Goal: Information Seeking & Learning: Learn about a topic

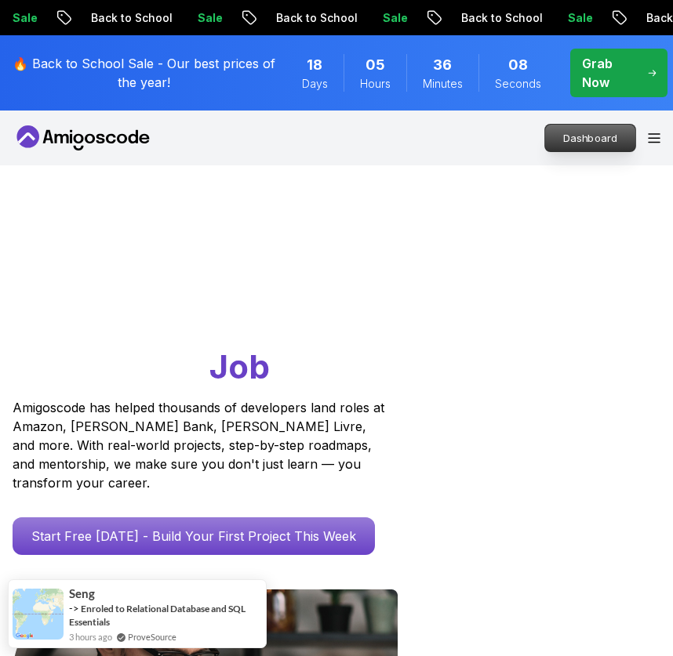
click at [572, 140] on p "Dashboard" at bounding box center [590, 138] width 90 height 27
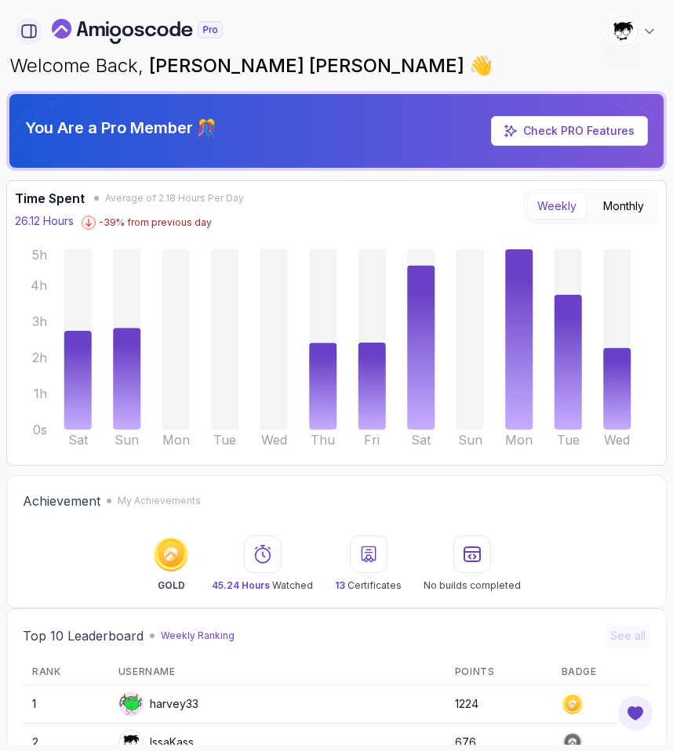
click at [28, 37] on icon "button" at bounding box center [29, 31] width 14 height 13
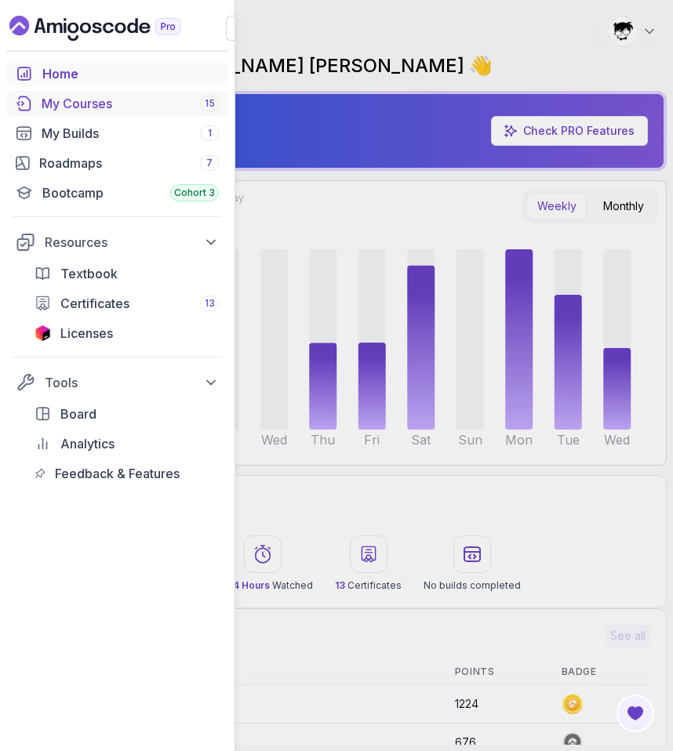
click at [75, 110] on div "My Courses 15" at bounding box center [130, 103] width 177 height 19
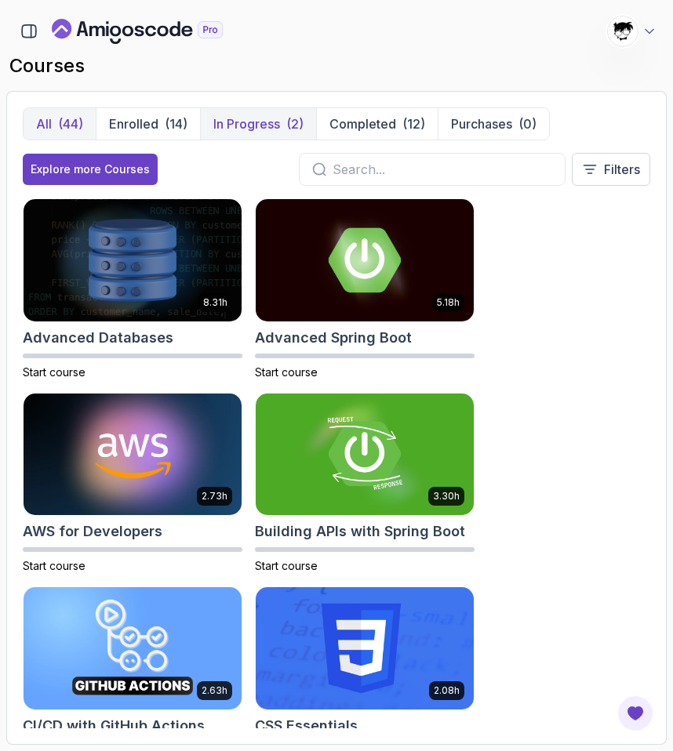
click at [238, 127] on p "In Progress" at bounding box center [246, 123] width 67 height 19
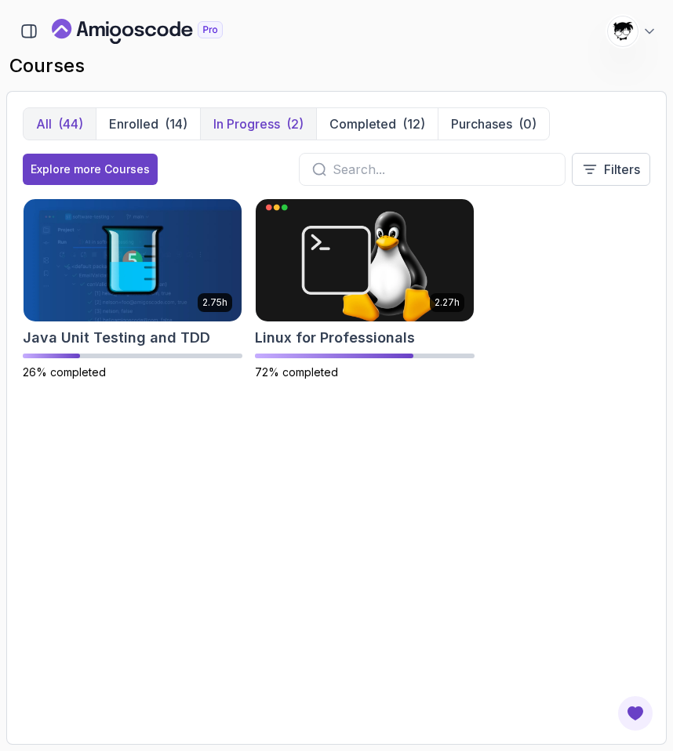
click at [94, 122] on button "All (44)" at bounding box center [60, 123] width 72 height 31
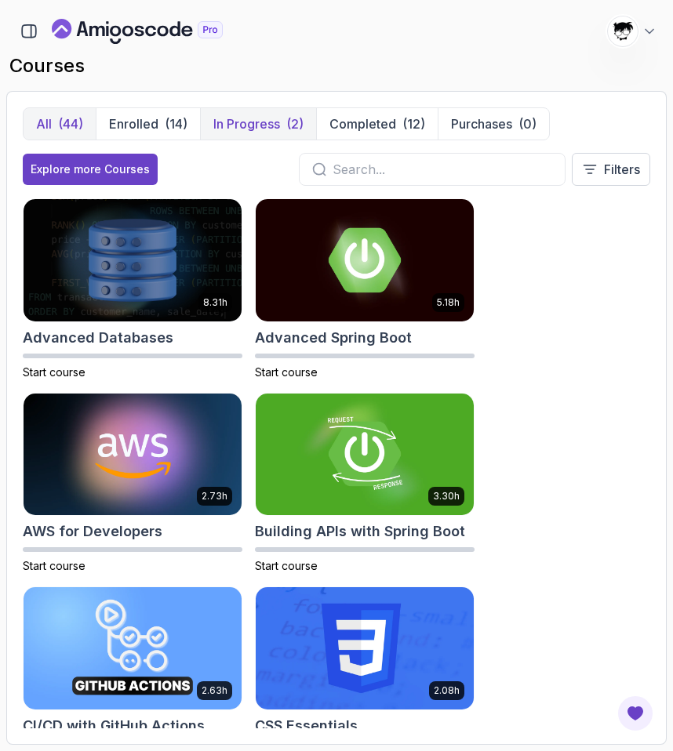
click at [294, 125] on div "(2)" at bounding box center [294, 123] width 17 height 19
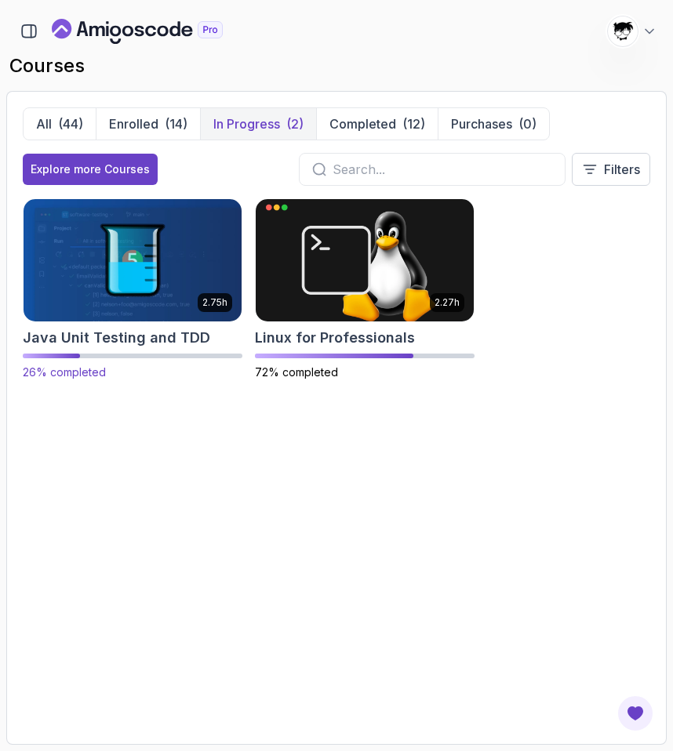
click at [154, 281] on img at bounding box center [132, 260] width 229 height 128
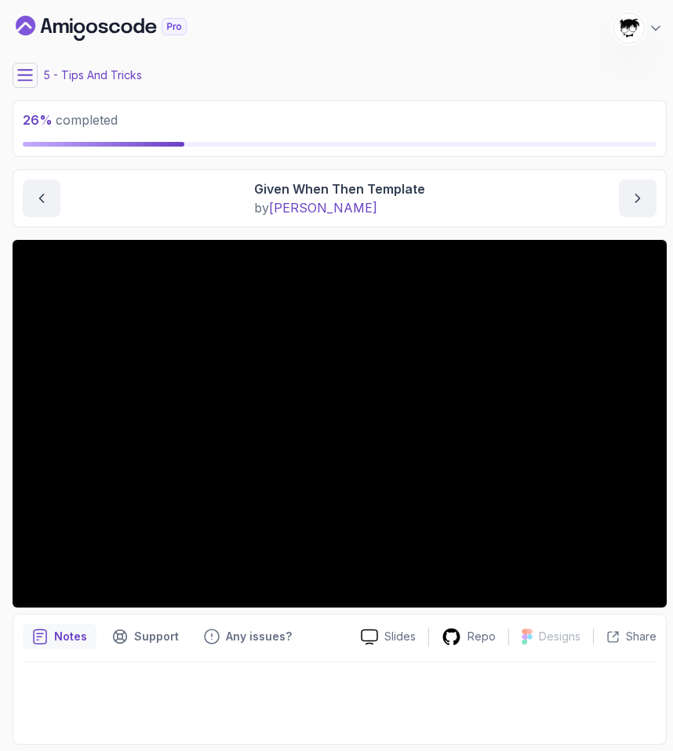
click at [29, 82] on icon at bounding box center [25, 75] width 16 height 16
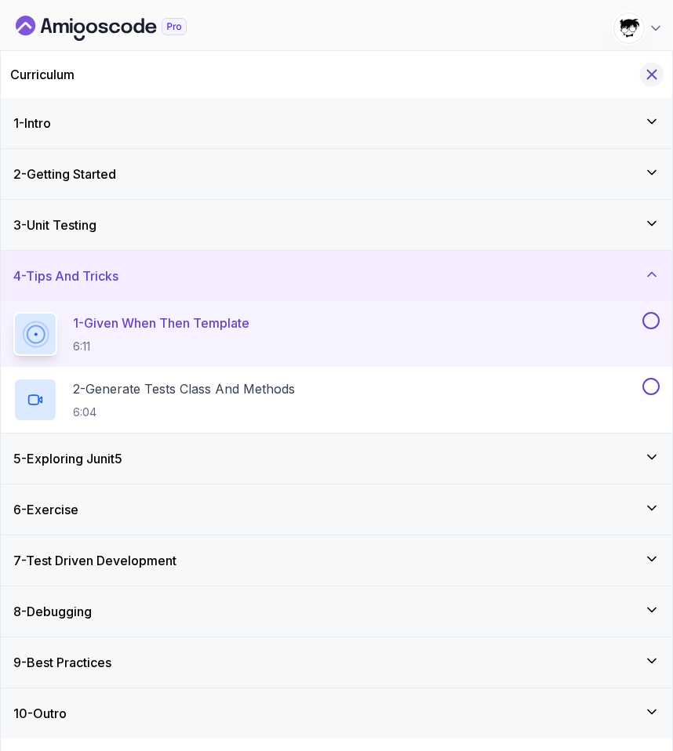
click at [646, 82] on icon "Hide Curriculum for mobile" at bounding box center [651, 74] width 17 height 17
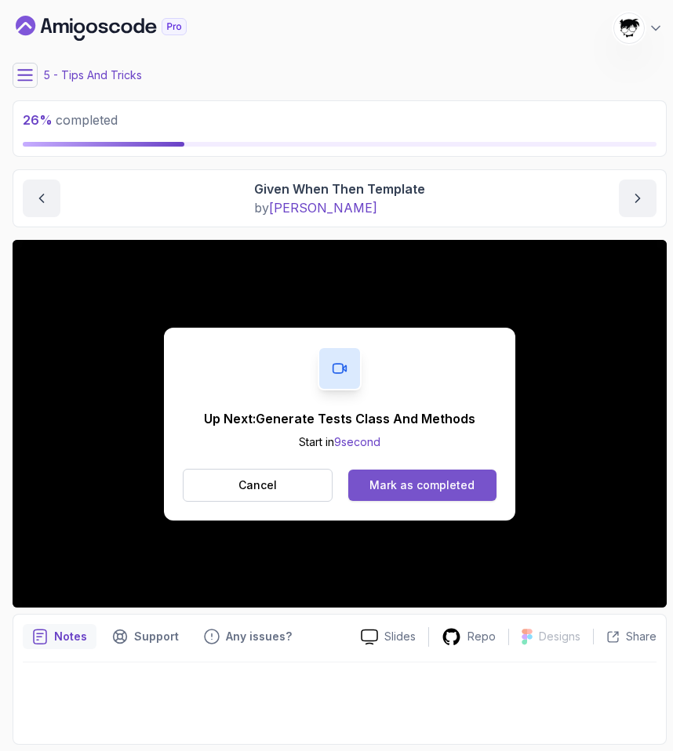
click at [398, 492] on div "Mark as completed" at bounding box center [421, 485] width 105 height 16
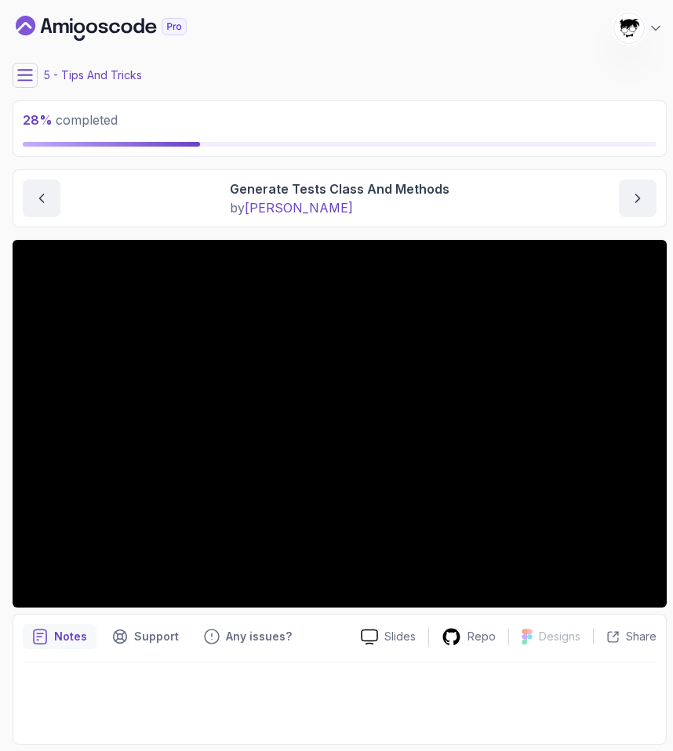
click at [19, 77] on icon at bounding box center [25, 75] width 16 height 16
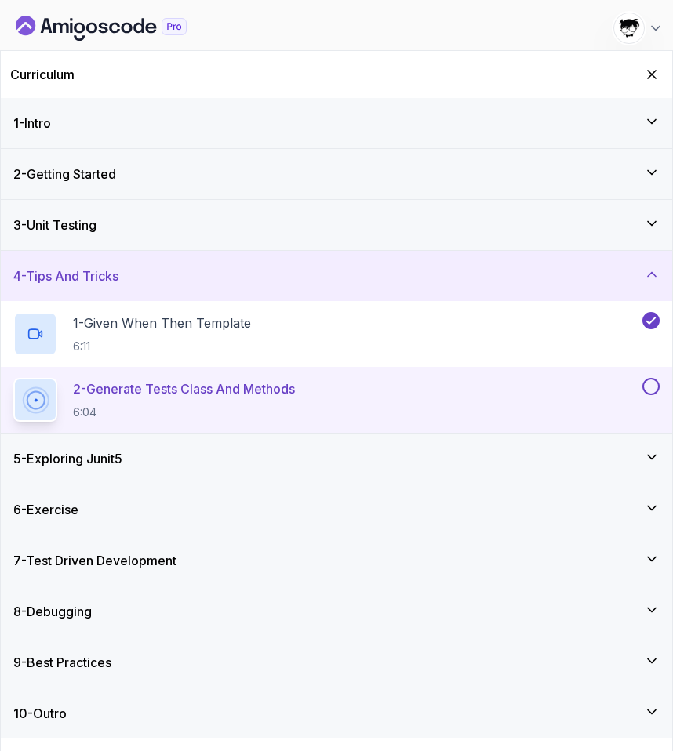
click at [111, 457] on h3 "5 - Exploring Junit5" at bounding box center [67, 458] width 109 height 19
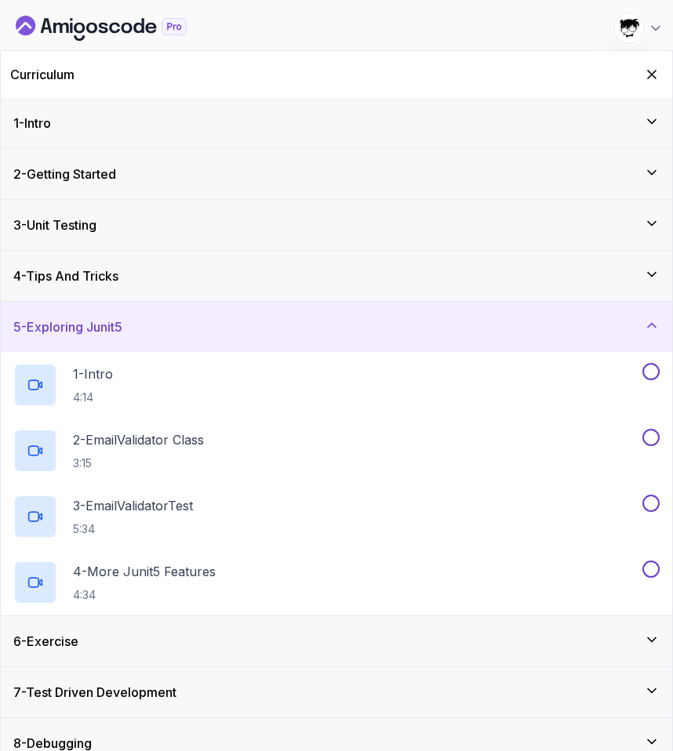
scroll to position [70, 0]
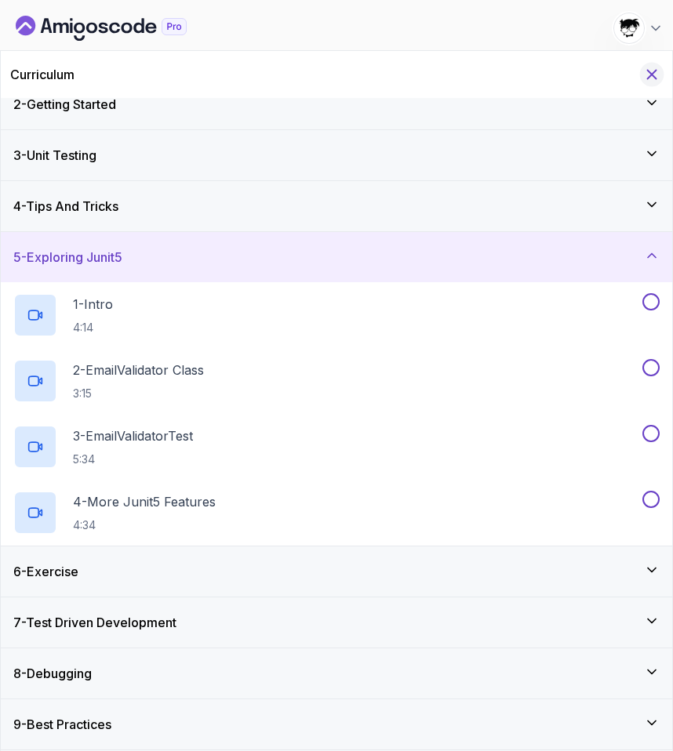
click at [655, 74] on icon "Hide Curriculum for mobile" at bounding box center [651, 74] width 17 height 17
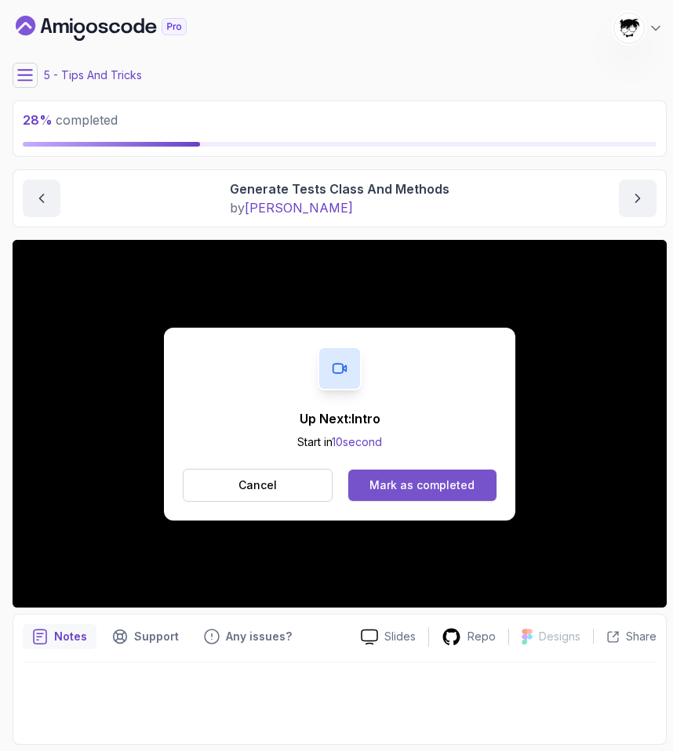
click at [476, 489] on button "Mark as completed" at bounding box center [422, 485] width 148 height 31
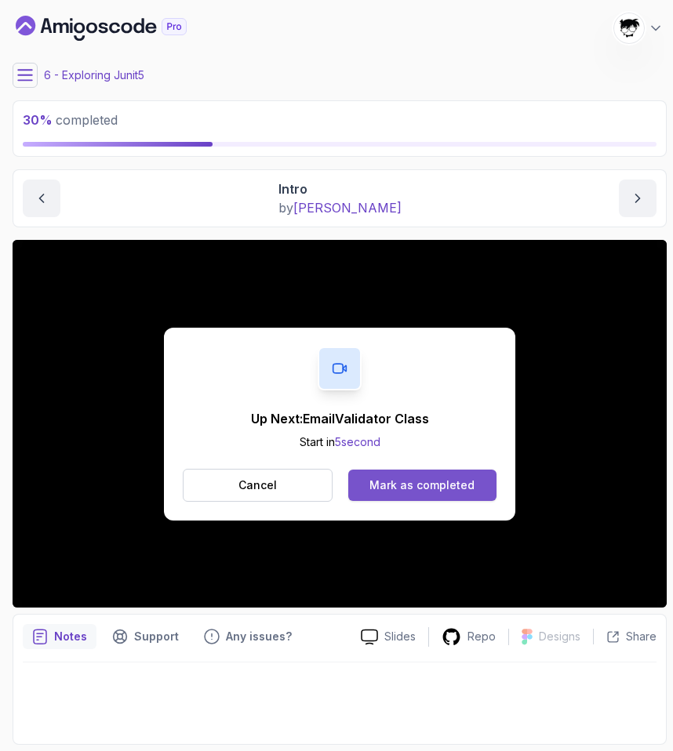
click at [354, 477] on button "Mark as completed" at bounding box center [422, 485] width 148 height 31
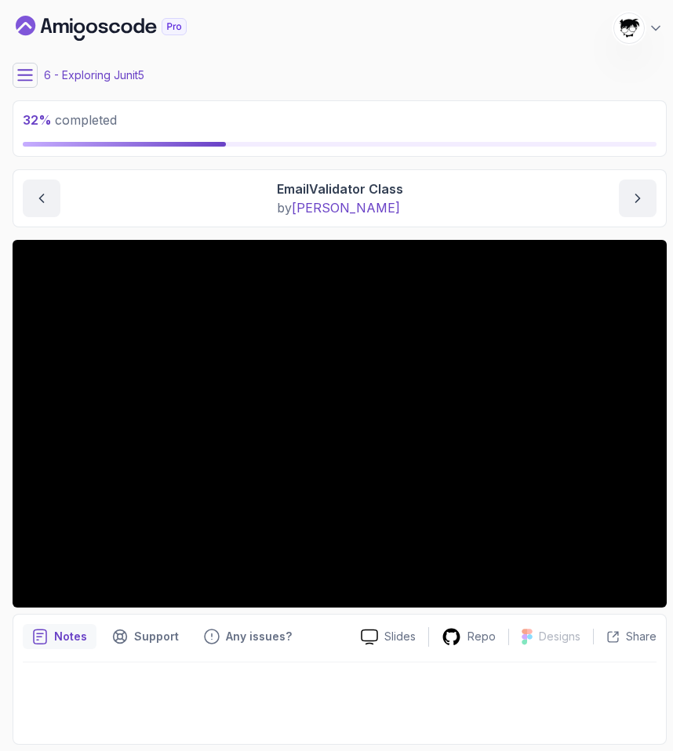
click at [19, 73] on icon at bounding box center [25, 75] width 16 height 16
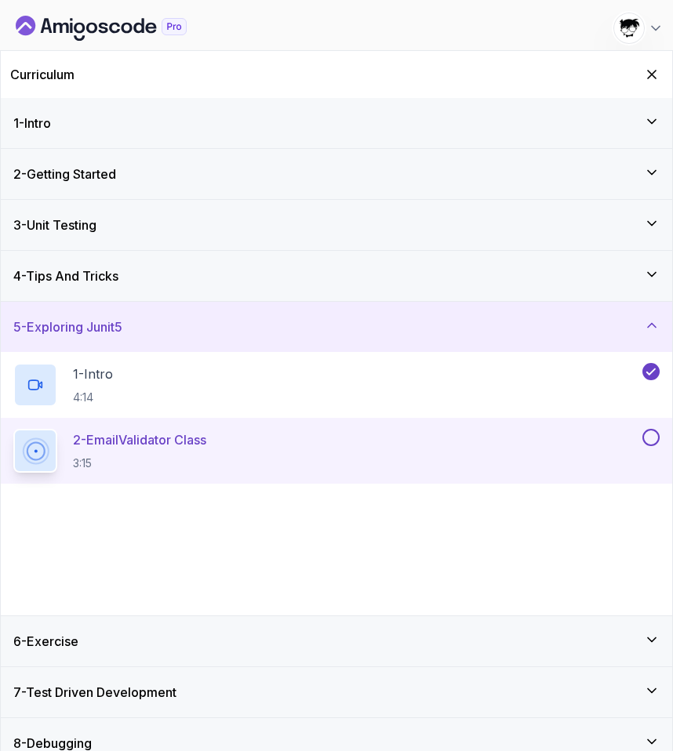
scroll to position [70, 0]
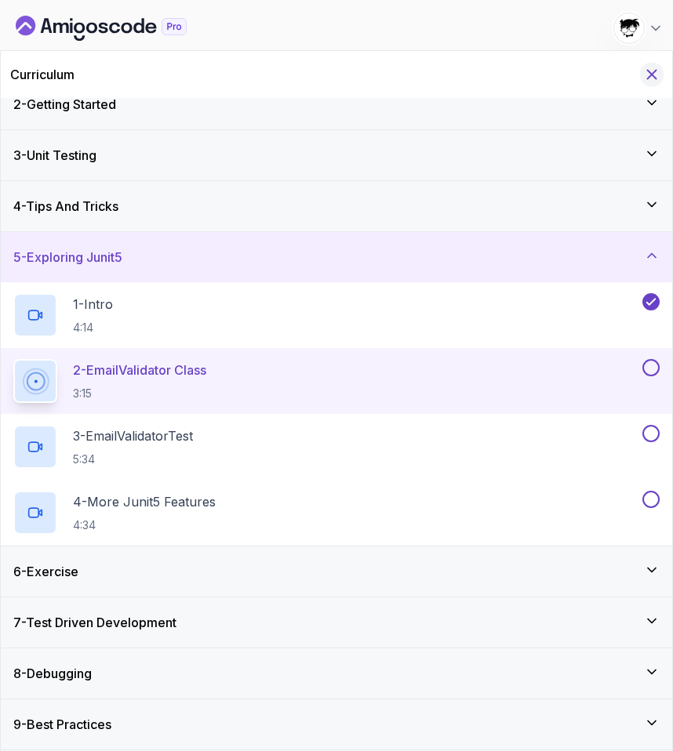
click at [653, 73] on icon "Hide Curriculum for mobile" at bounding box center [651, 74] width 17 height 17
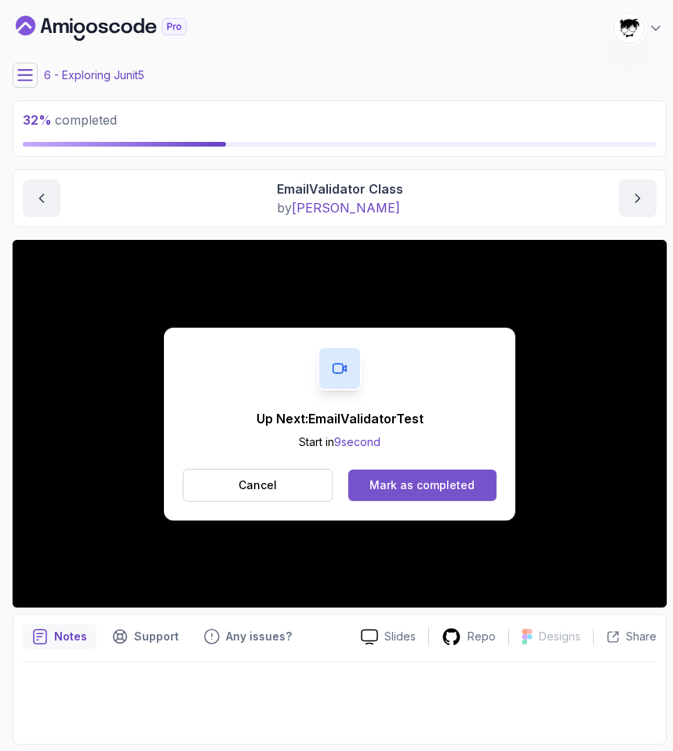
click at [372, 499] on button "Mark as completed" at bounding box center [422, 485] width 148 height 31
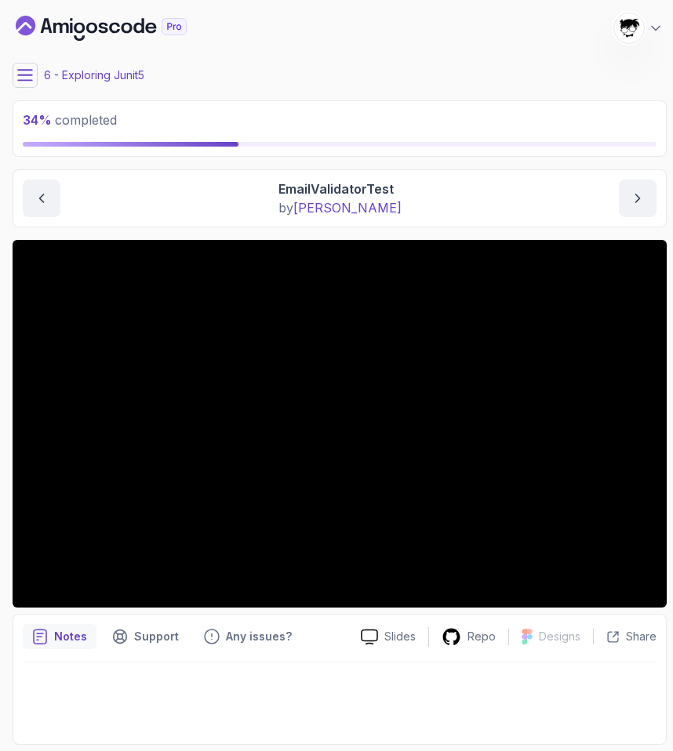
click at [22, 71] on icon at bounding box center [25, 75] width 16 height 16
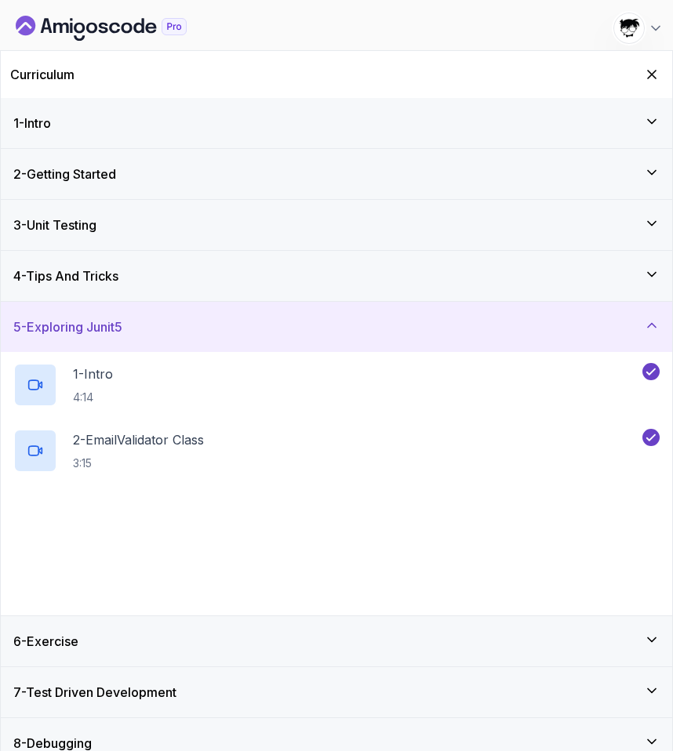
scroll to position [70, 0]
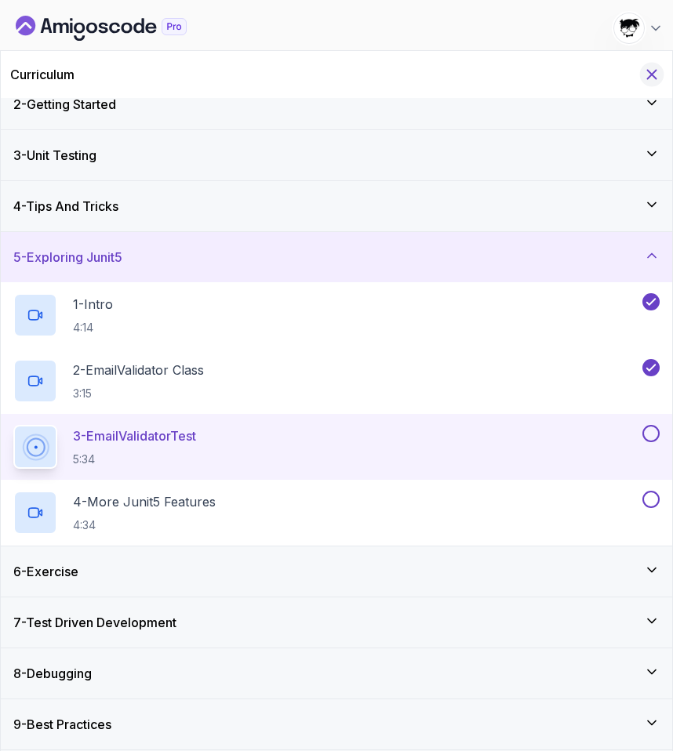
click at [652, 77] on icon "Hide Curriculum for mobile" at bounding box center [651, 74] width 17 height 17
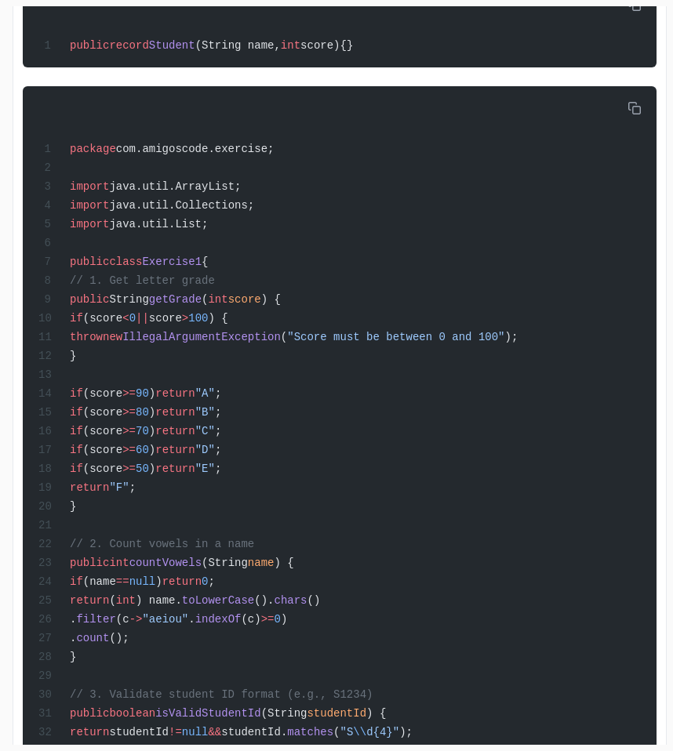
scroll to position [928, 0]
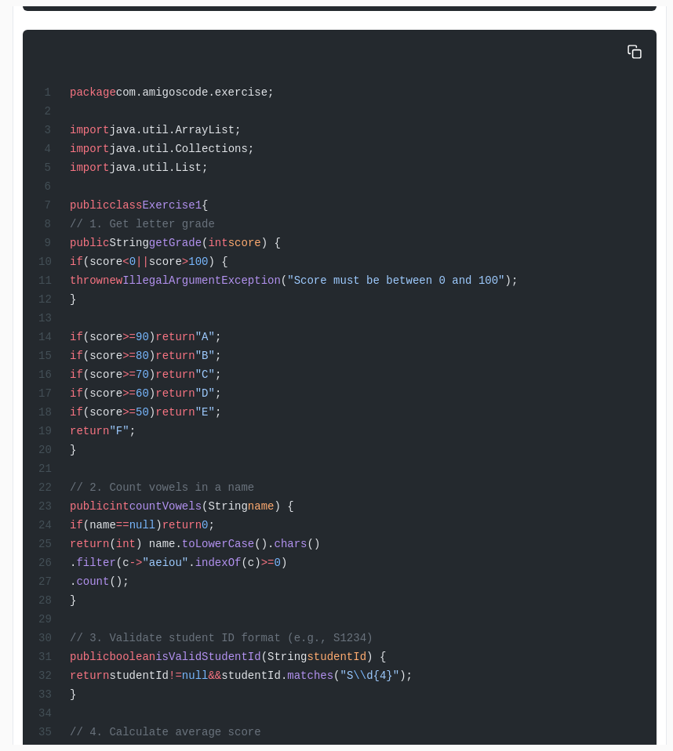
drag, startPoint x: 122, startPoint y: 347, endPoint x: 321, endPoint y: 451, distance: 224.8
copy code "if (score >= 90 ) return "A" ; if (score >= 80 ) return "B" ; if (score >= 70 )…"
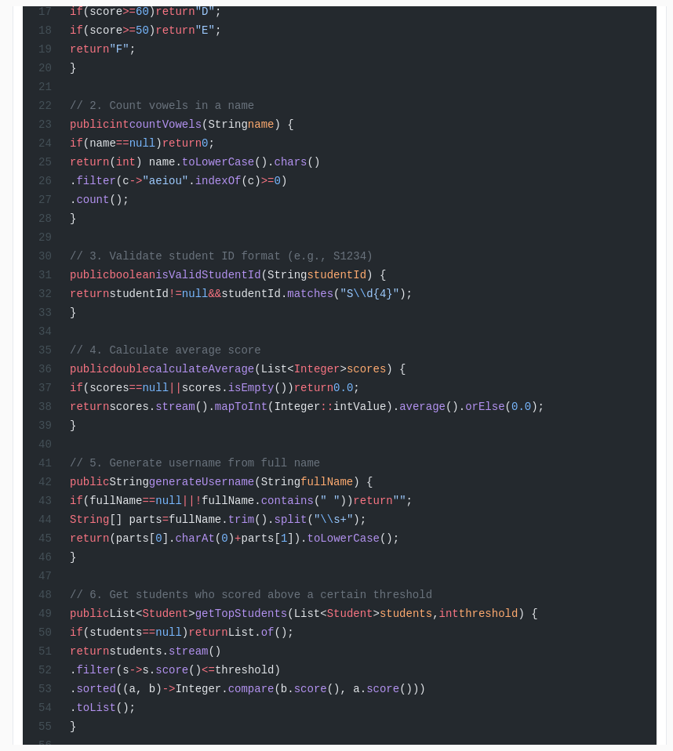
scroll to position [1339, 0]
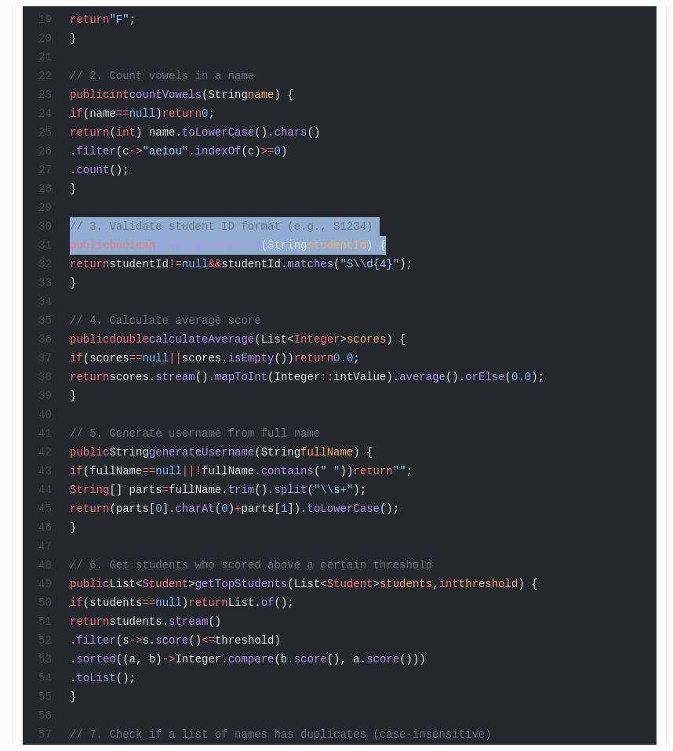
drag, startPoint x: 443, startPoint y: 270, endPoint x: 38, endPoint y: 245, distance: 405.3
click at [38, 249] on div "package com.amigoscode.exercise; import java.util.ArrayList; import java.util.C…" at bounding box center [339, 451] width 608 height 1646
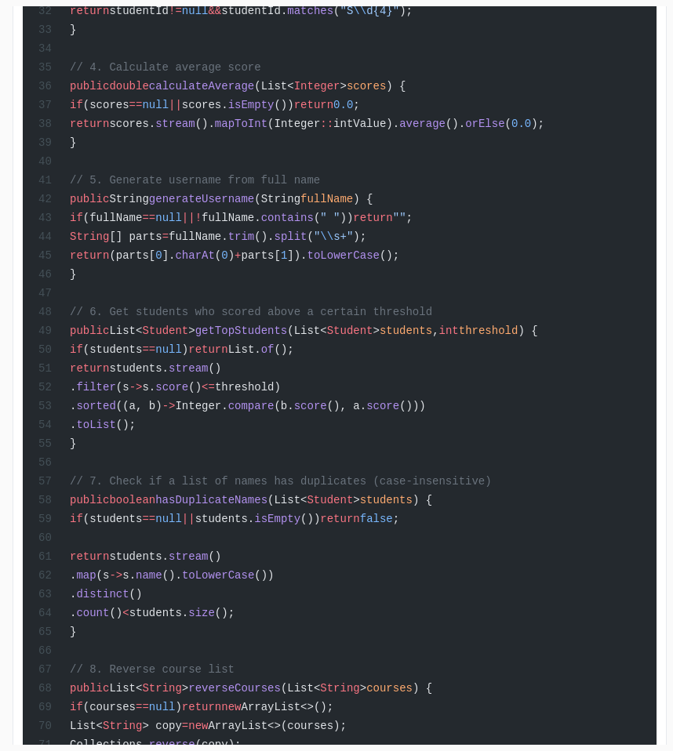
scroll to position [1526, 0]
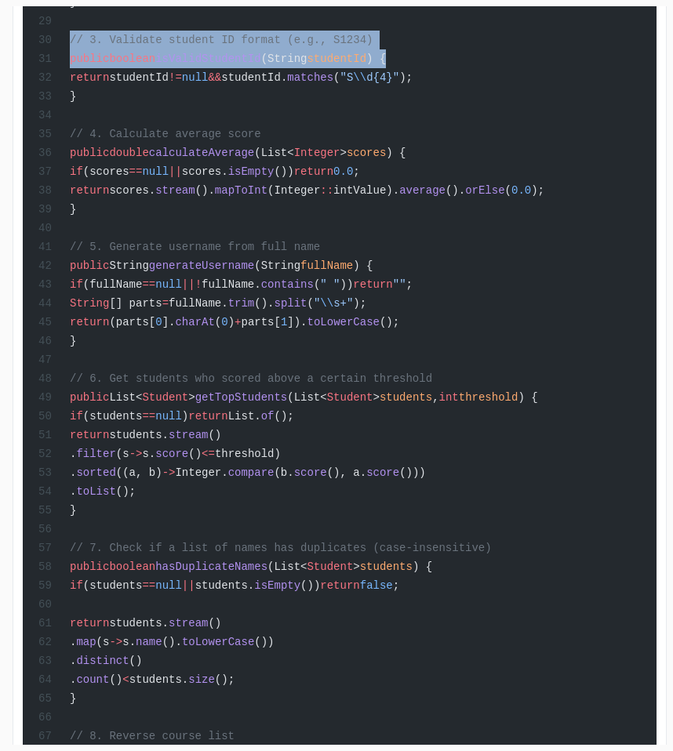
copy code "// 3. Validate student ID format (e.g., S1234) public boolean isValidStudentId …"
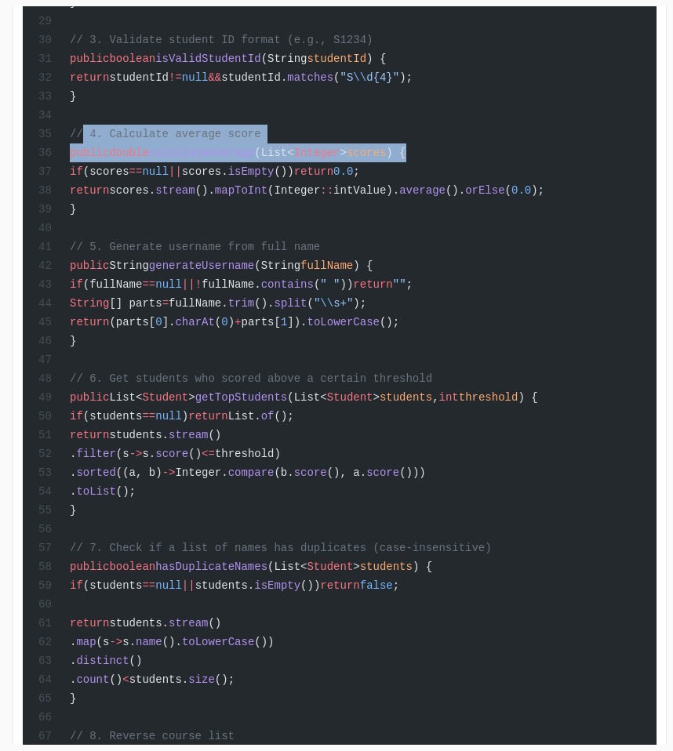
drag, startPoint x: 85, startPoint y: 159, endPoint x: 546, endPoint y: 187, distance: 461.8
click at [547, 186] on div "package com.amigoscode.exercise; import java.util.ArrayList; import java.util.C…" at bounding box center [339, 264] width 608 height 1646
copy code "// 4. Calculate average score public double calculateAverage (List< Integer > s…"
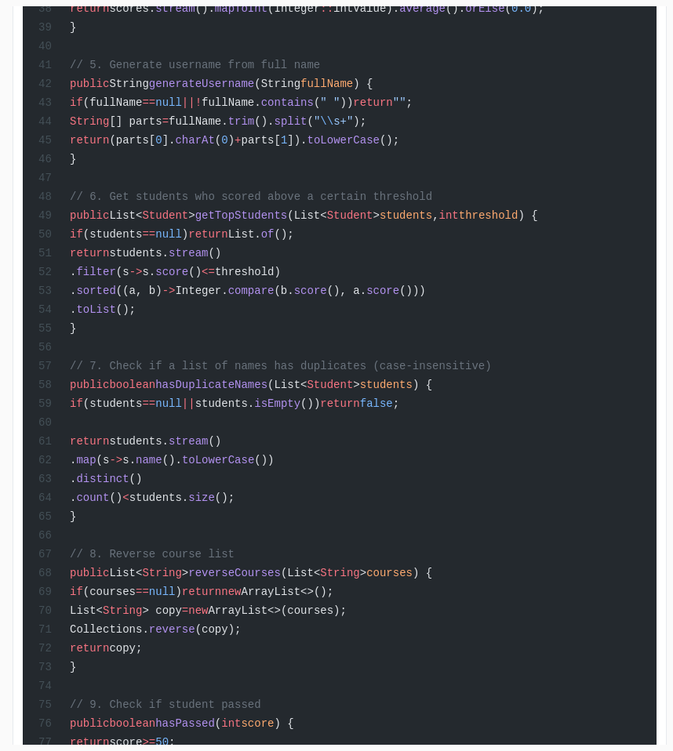
scroll to position [1748, 0]
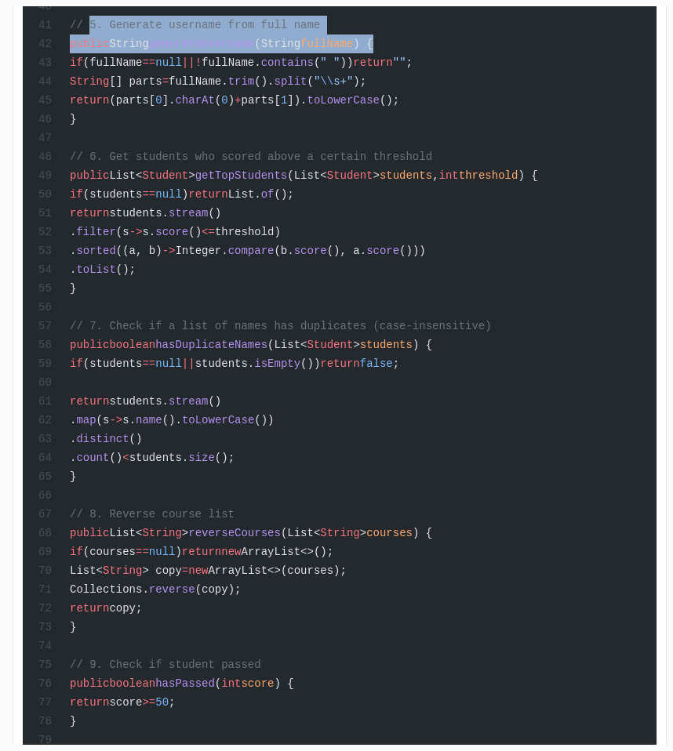
drag, startPoint x: 91, startPoint y: 59, endPoint x: 422, endPoint y: 78, distance: 331.4
click at [422, 79] on div "package com.amigoscode.exercise; import java.util.ArrayList; import java.util.C…" at bounding box center [339, 42] width 608 height 1646
copy code "// 5. Generate username from full name public String generateUsername (String f…"
click at [422, 78] on div "package com.amigoscode.exercise; import java.util.ArrayList; import java.util.C…" at bounding box center [339, 42] width 608 height 1646
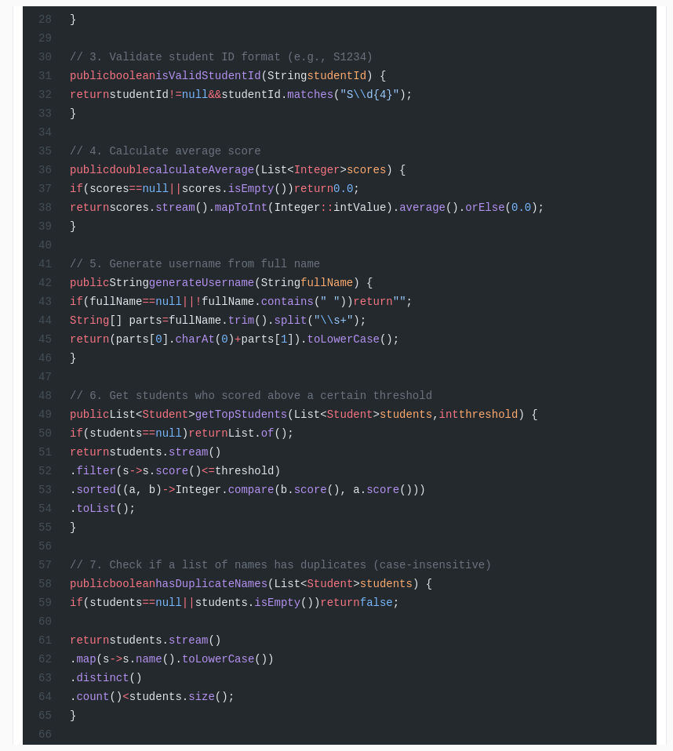
scroll to position [1415, 0]
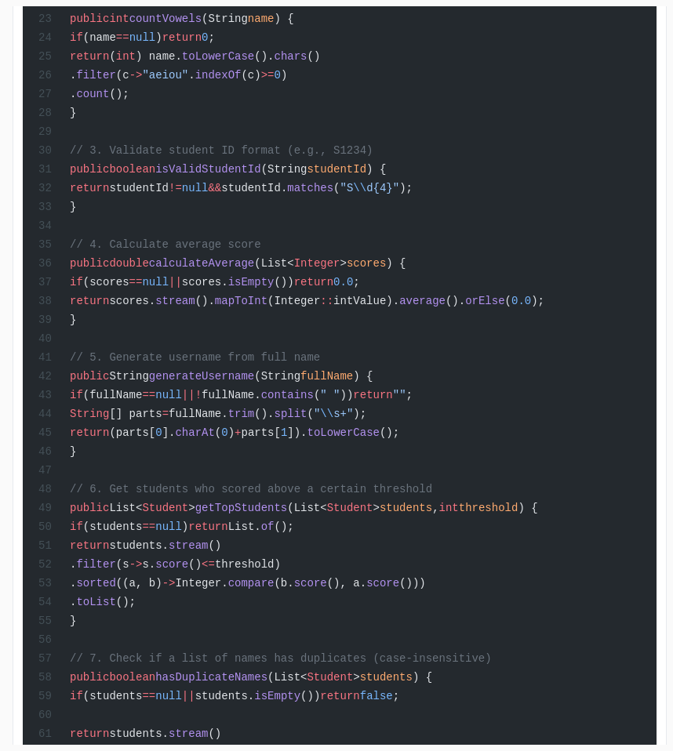
click at [88, 185] on div "package com.amigoscode.exercise; import java.util.ArrayList; import java.util.C…" at bounding box center [339, 375] width 608 height 1646
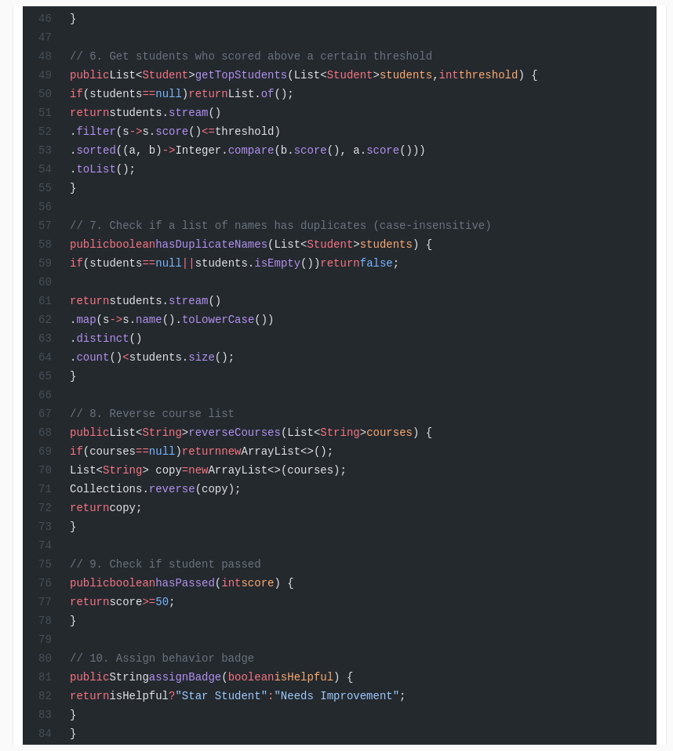
scroll to position [1781, 0]
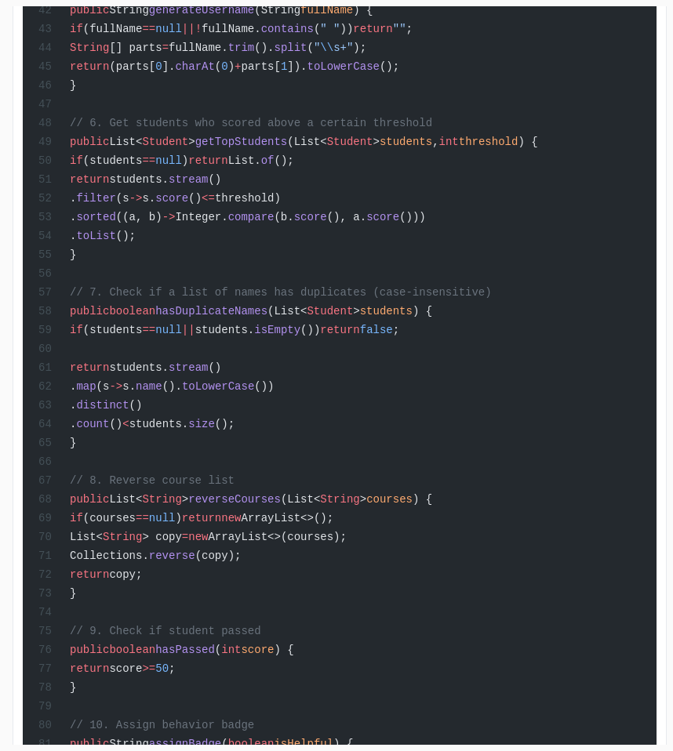
click at [116, 129] on span "// 6. Get students who scored above a certain threshold" at bounding box center [251, 123] width 362 height 13
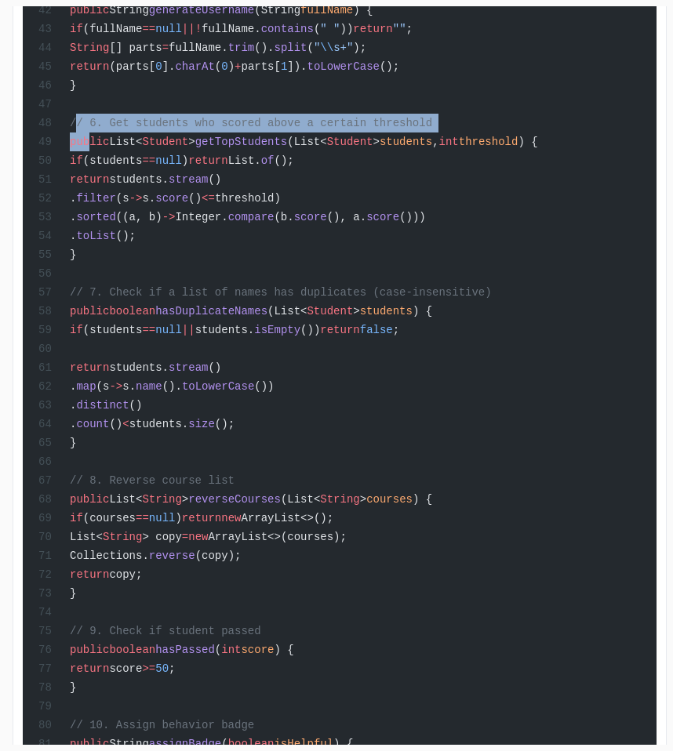
drag, startPoint x: 89, startPoint y: 190, endPoint x: 78, endPoint y: 163, distance: 28.8
click at [78, 163] on div "package com.amigoscode.exercise; import java.util.ArrayList; import java.util.C…" at bounding box center [339, 8] width 608 height 1646
click at [78, 129] on span "// 6. Get students who scored above a certain threshold" at bounding box center [251, 123] width 362 height 13
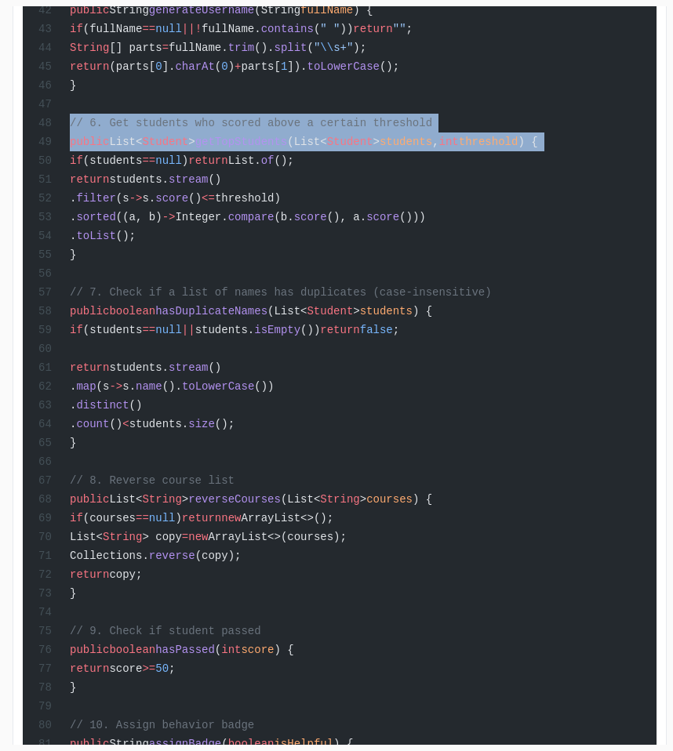
drag, startPoint x: 78, startPoint y: 163, endPoint x: 649, endPoint y: 187, distance: 572.0
click at [648, 187] on pre "package com.amigoscode.exercise; import java.util.ArrayList; import java.util.C…" at bounding box center [339, 8] width 633 height 1665
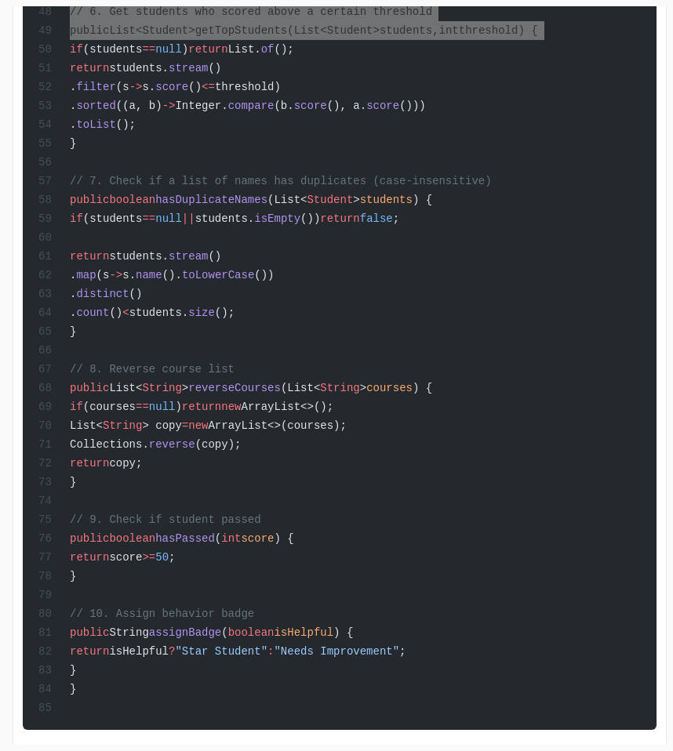
scroll to position [1977, 0]
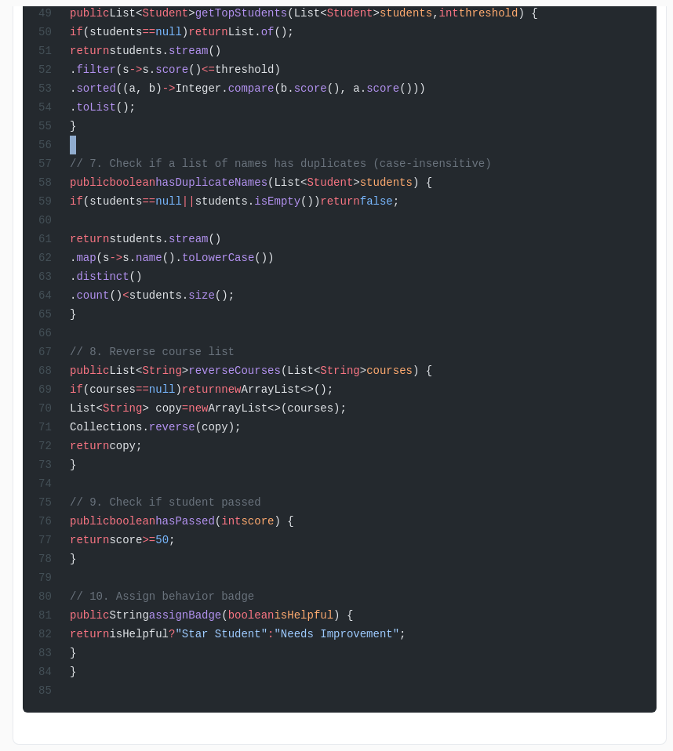
click at [187, 158] on span "// 7. Check if a list of names has duplicates (case-insensitive)" at bounding box center [281, 164] width 422 height 13
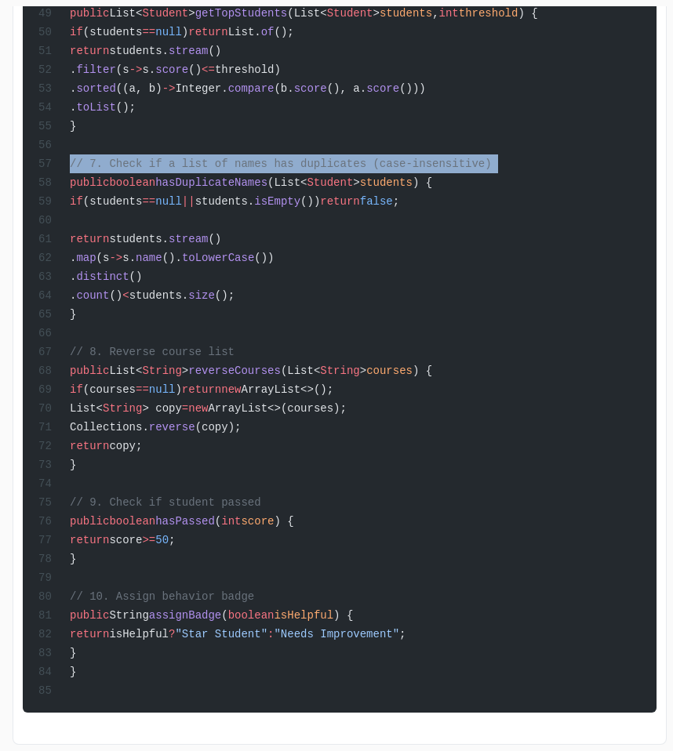
click at [187, 158] on span "// 7. Check if a list of names has duplicates (case-insensitive)" at bounding box center [281, 164] width 422 height 13
copy code "// 7. Check if a list of names has duplicates (case-insensitive)"
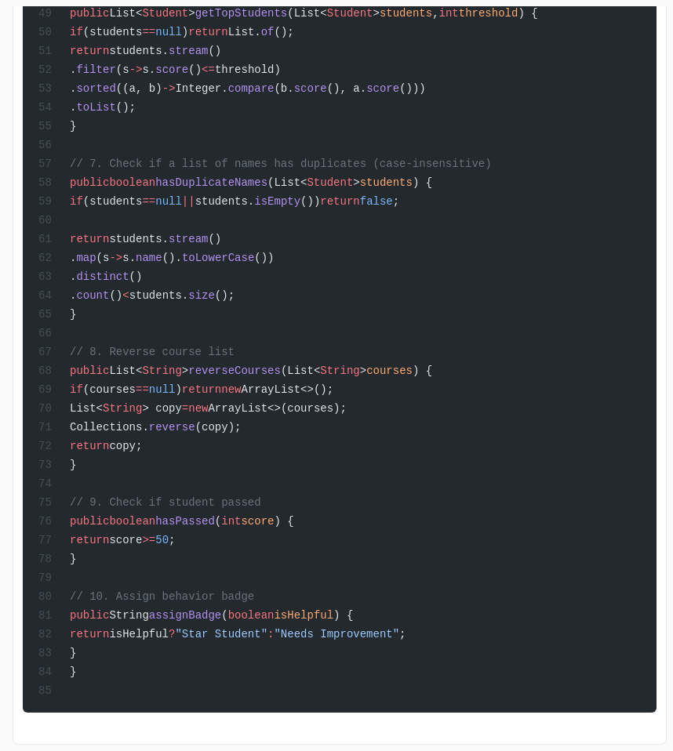
click at [109, 233] on span "return" at bounding box center [89, 239] width 39 height 13
click at [83, 195] on span "if" at bounding box center [76, 201] width 13 height 13
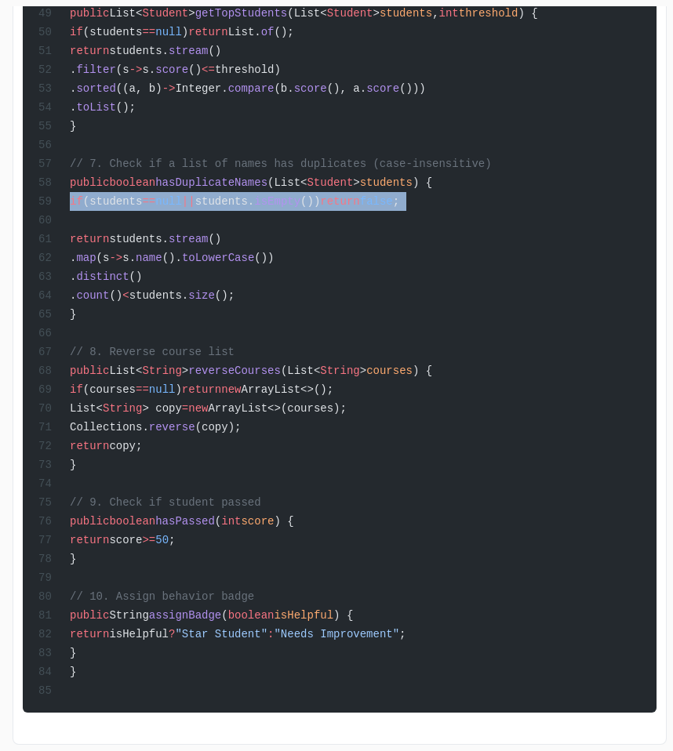
click at [83, 195] on span "if" at bounding box center [76, 201] width 13 height 13
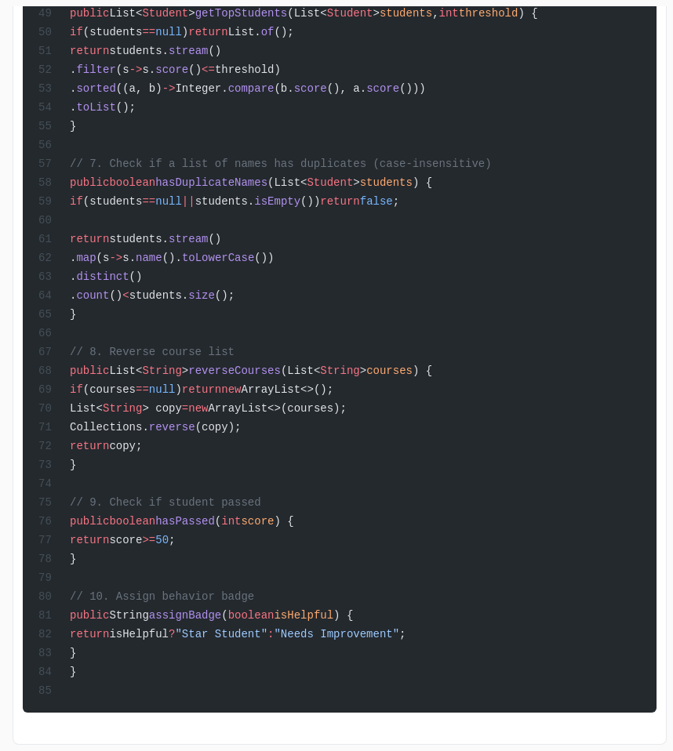
click at [108, 176] on span "public" at bounding box center [89, 182] width 39 height 13
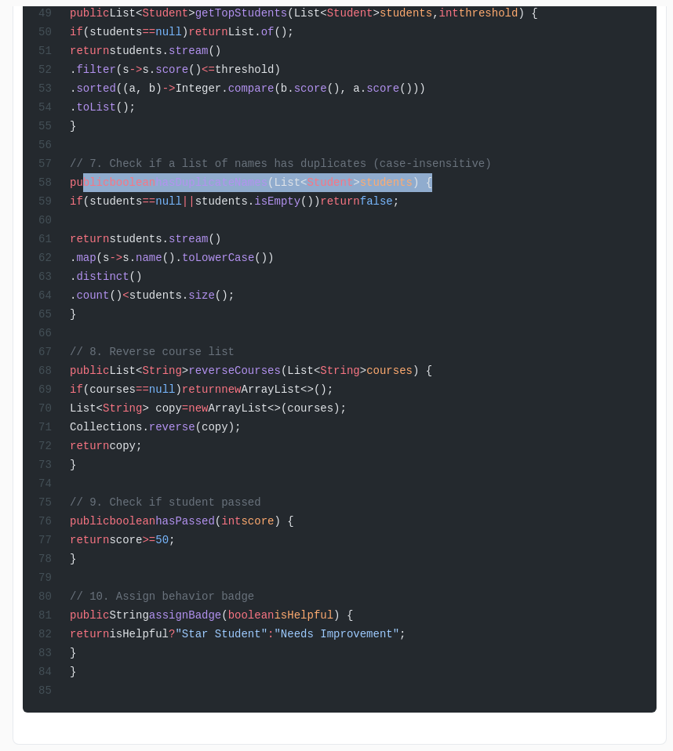
drag, startPoint x: 83, startPoint y: 162, endPoint x: 537, endPoint y: 161, distance: 454.0
copy span "public boolean hasDuplicateNames (List< Student > students ) {"
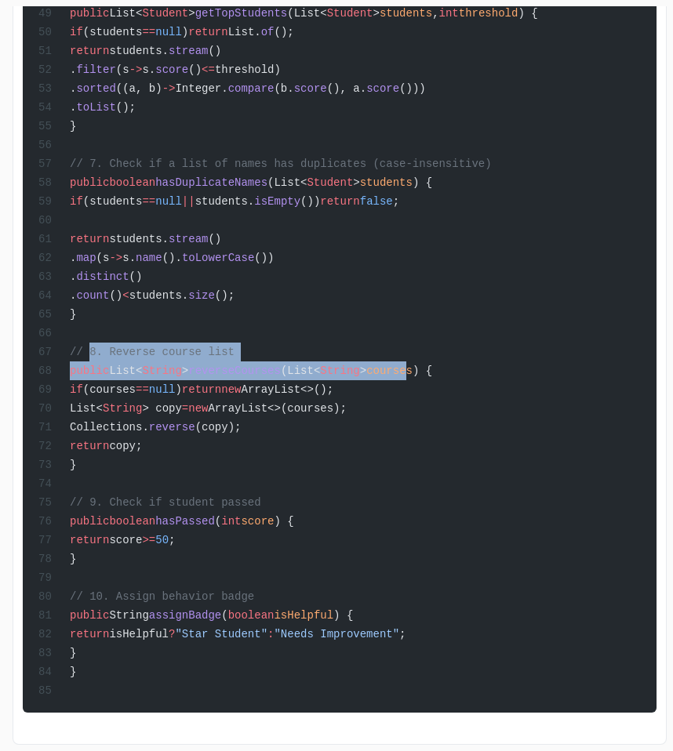
drag, startPoint x: 89, startPoint y: 340, endPoint x: 452, endPoint y: 361, distance: 363.6
copy code "// 8. Reverse course list public List< String > reverseCourses (List< String > …"
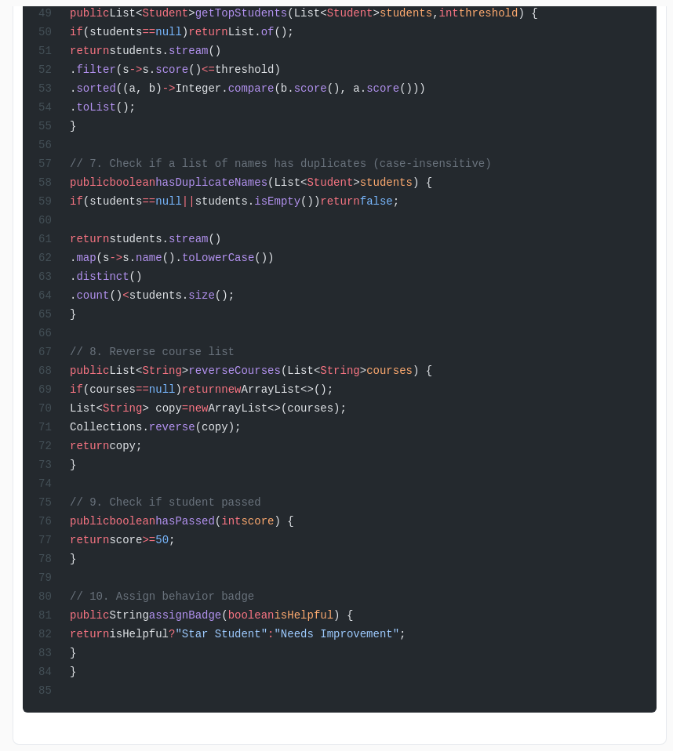
click at [98, 496] on span "// 9. Check if student passed" at bounding box center [165, 502] width 191 height 13
copy code "// 9. Check if student passed"
click at [90, 496] on span "// 9. Check if student passed" at bounding box center [165, 502] width 191 height 13
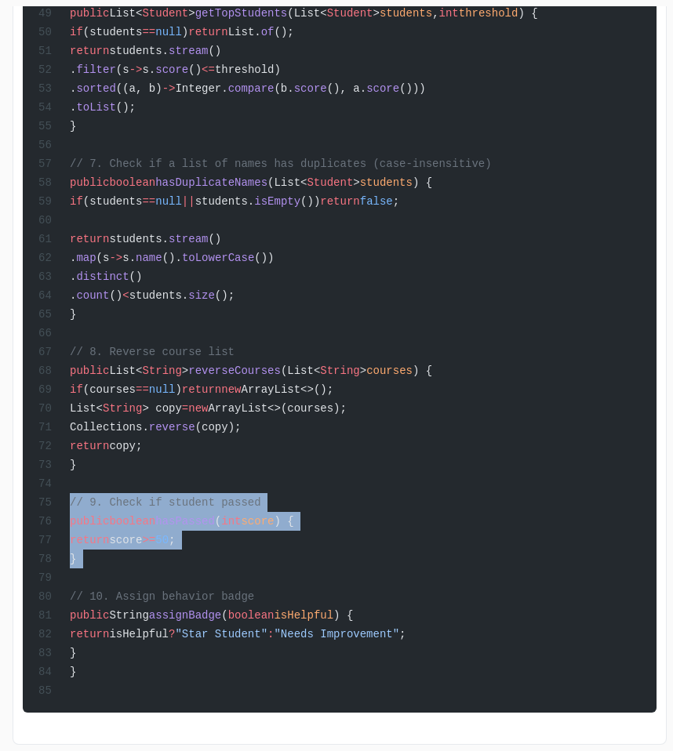
drag, startPoint x: 90, startPoint y: 492, endPoint x: 165, endPoint y: 557, distance: 99.4
drag, startPoint x: 93, startPoint y: 597, endPoint x: 175, endPoint y: 651, distance: 98.5
copy code "// 10. Assign behavior badge public String assignBadge ( boolean isHelpful ) { …"
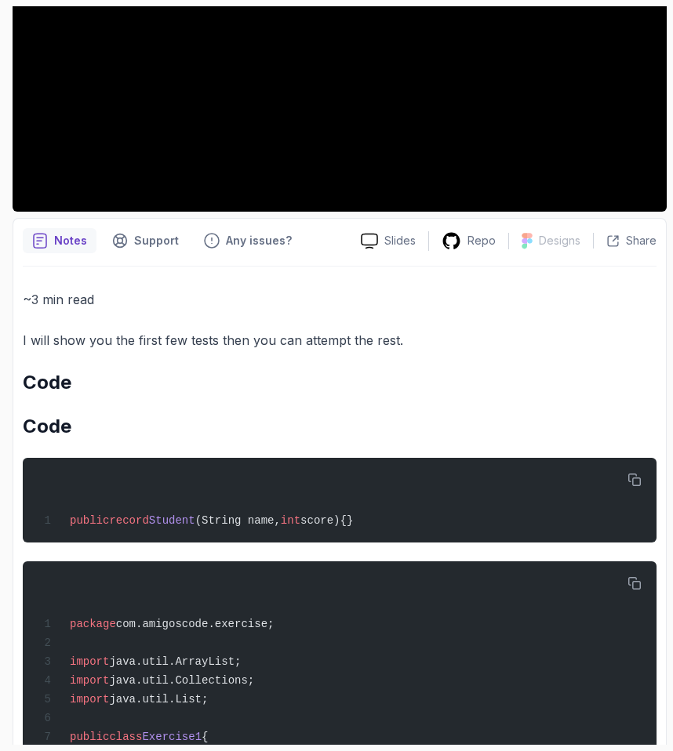
scroll to position [0, 0]
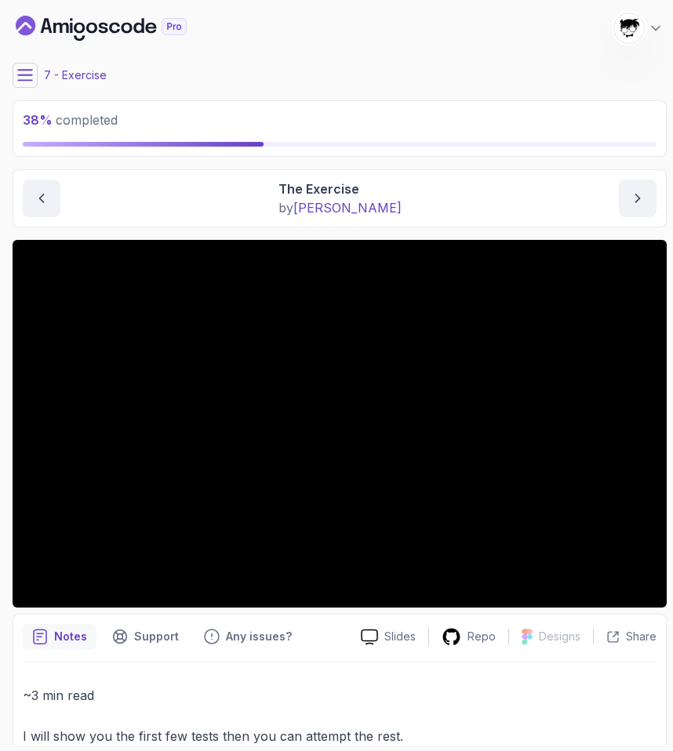
click at [22, 78] on icon at bounding box center [25, 75] width 16 height 16
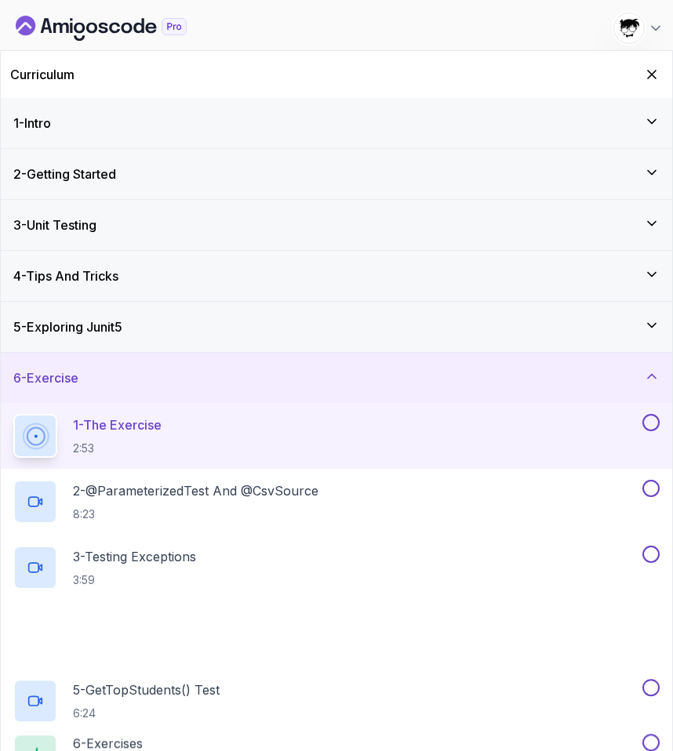
scroll to position [201, 0]
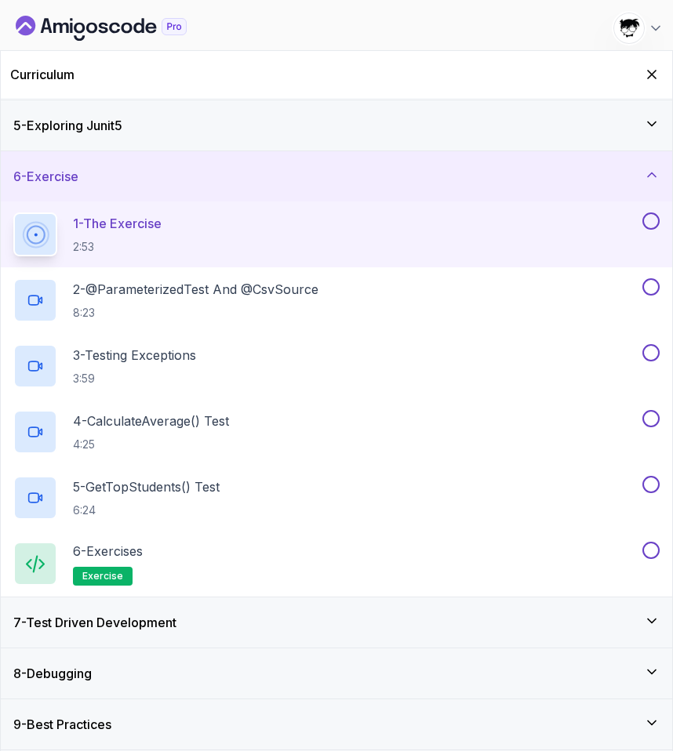
click at [165, 623] on h3 "7 - Test Driven Development" at bounding box center [94, 622] width 163 height 19
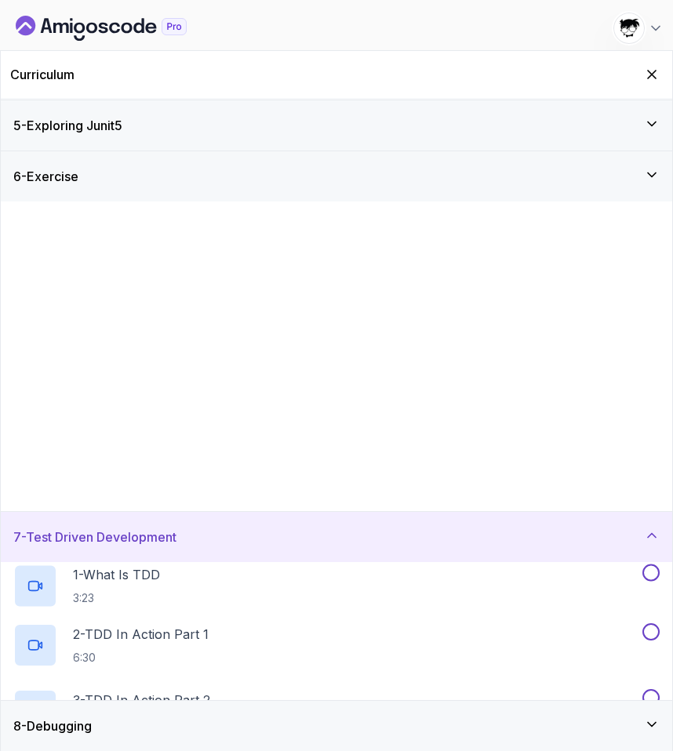
scroll to position [0, 0]
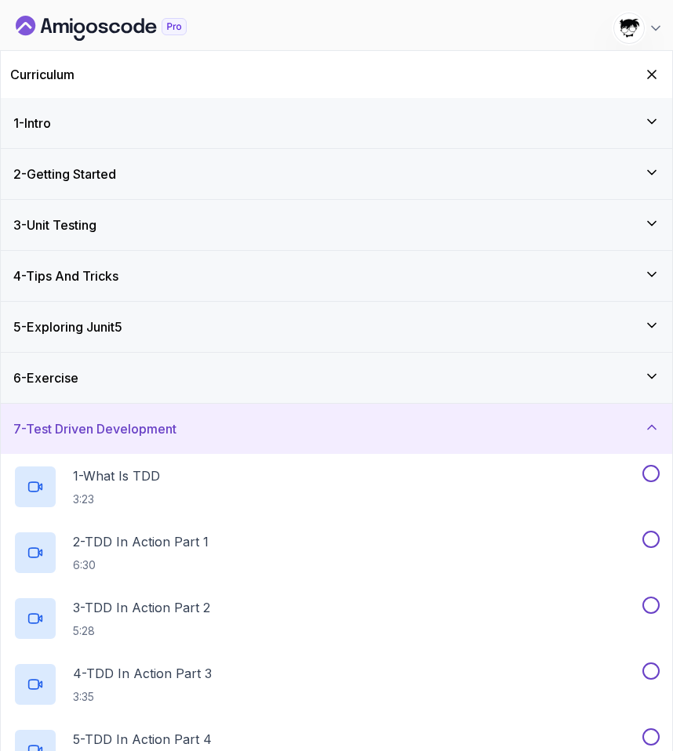
click at [122, 424] on h3 "7 - Test Driven Development" at bounding box center [94, 428] width 163 height 19
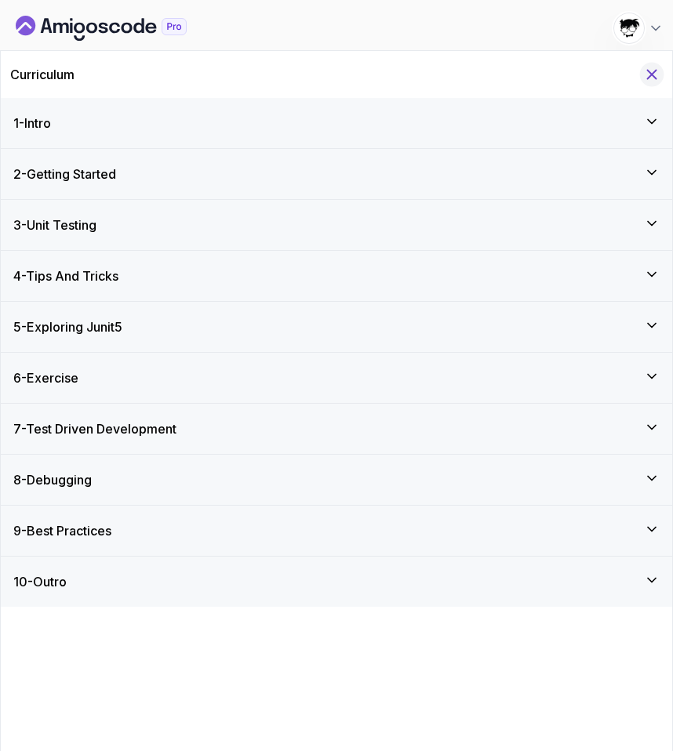
click at [648, 76] on icon "Hide Curriculum for mobile" at bounding box center [651, 74] width 17 height 17
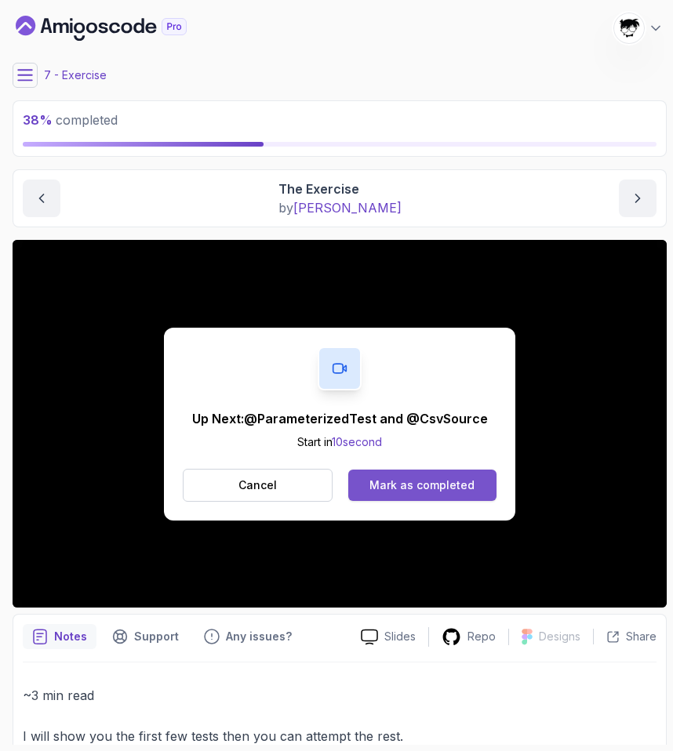
click at [387, 485] on div "Mark as completed" at bounding box center [421, 485] width 105 height 16
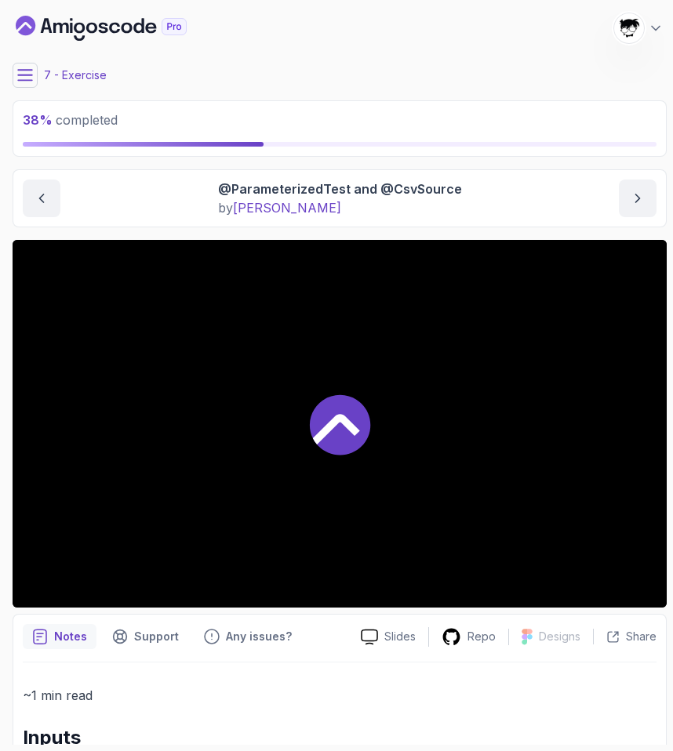
click at [111, 572] on div at bounding box center [340, 424] width 654 height 368
click at [36, 608] on div "Slides Repo Designs Design not available Share Notes Support Any issues? Slides…" at bounding box center [340, 751] width 654 height 1022
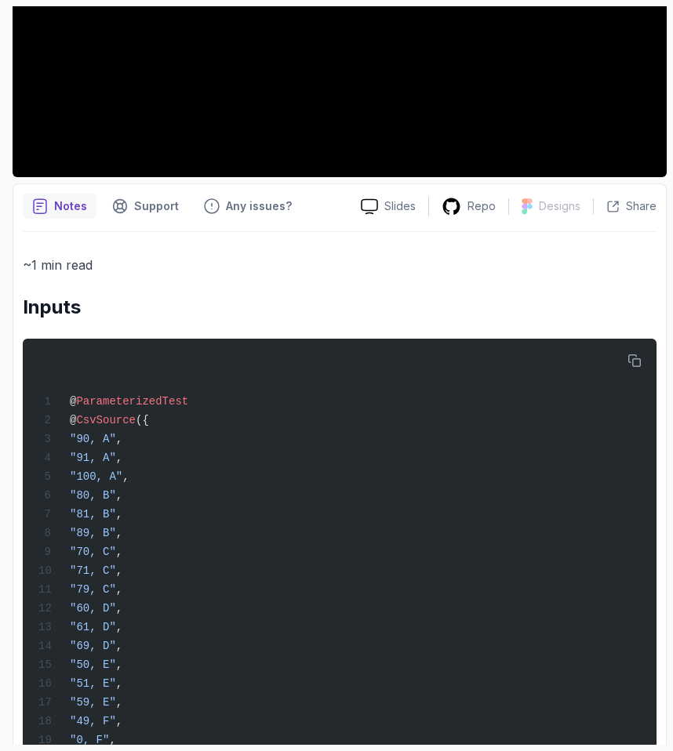
scroll to position [534, 0]
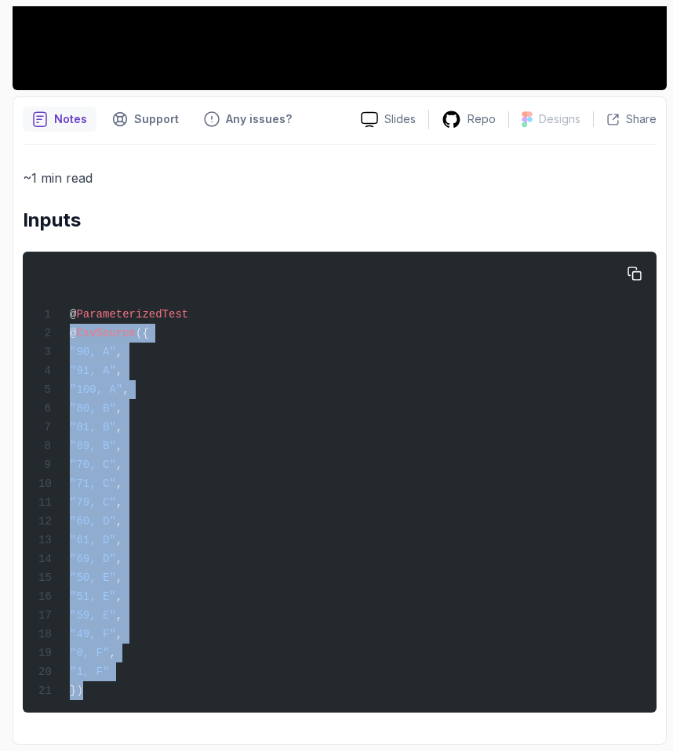
drag, startPoint x: 67, startPoint y: 317, endPoint x: 214, endPoint y: 697, distance: 407.5
click at [214, 655] on div "@ ParameterizedTest @ CsvSource ({ "90, A" , "91, A" , "100, A" , "80, B" , "81…" at bounding box center [339, 482] width 608 height 442
copy code "@ CsvSource ({ "90, A" , "91, A" , "100, A" , "80, B" , "81, B" , "89, B" , "70…"
click at [215, 655] on div "@ ParameterizedTest @ CsvSource ({ "90, A" , "91, A" , "100, A" , "80, B" , "81…" at bounding box center [339, 482] width 608 height 442
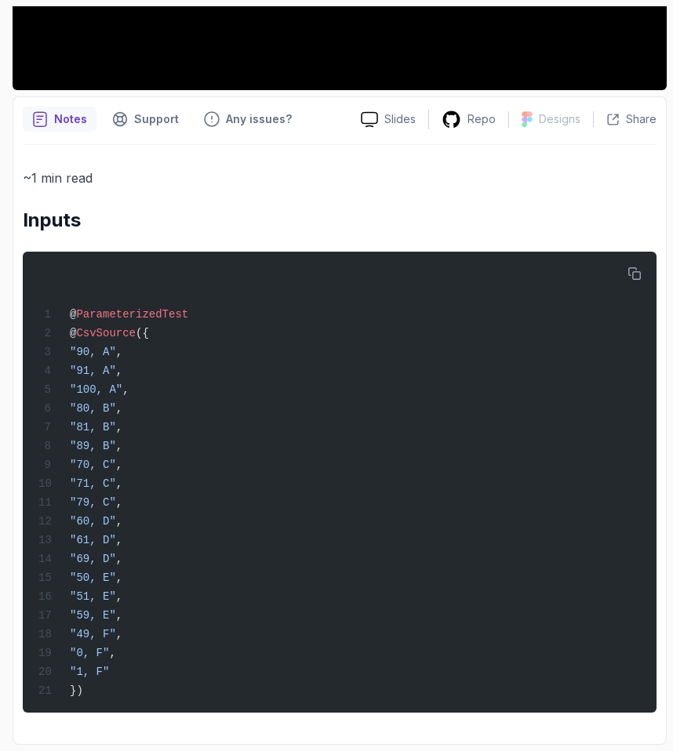
scroll to position [0, 0]
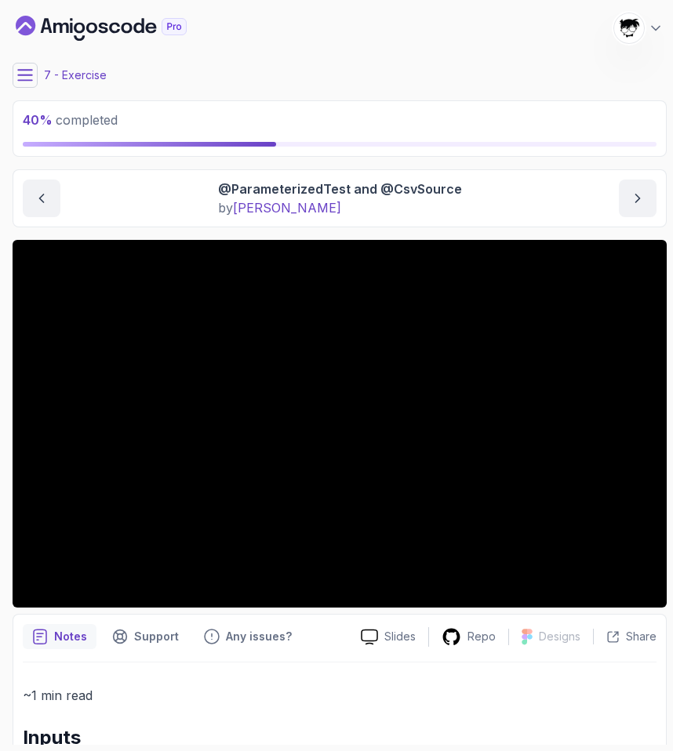
click at [16, 78] on button at bounding box center [25, 75] width 25 height 25
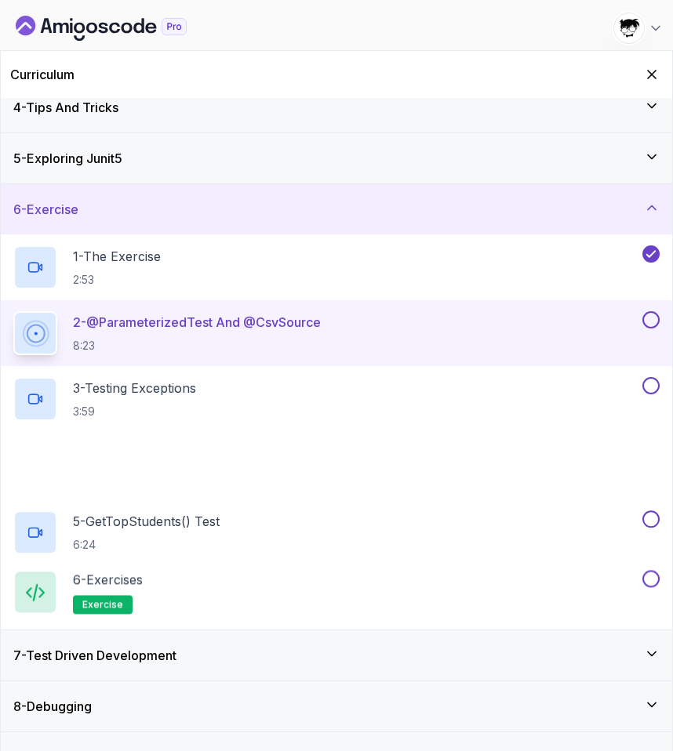
scroll to position [201, 0]
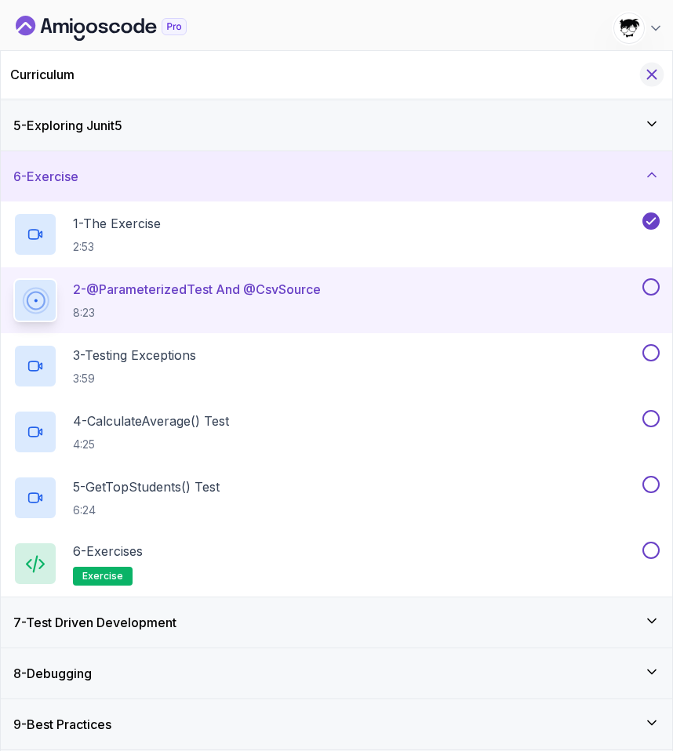
click at [655, 73] on icon "Hide Curriculum for mobile" at bounding box center [651, 74] width 17 height 17
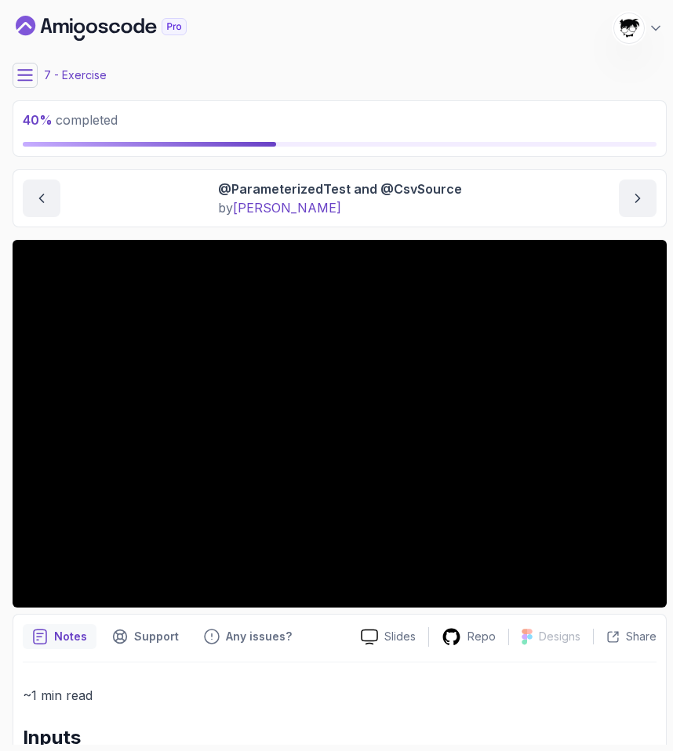
click at [18, 79] on icon at bounding box center [25, 75] width 14 height 10
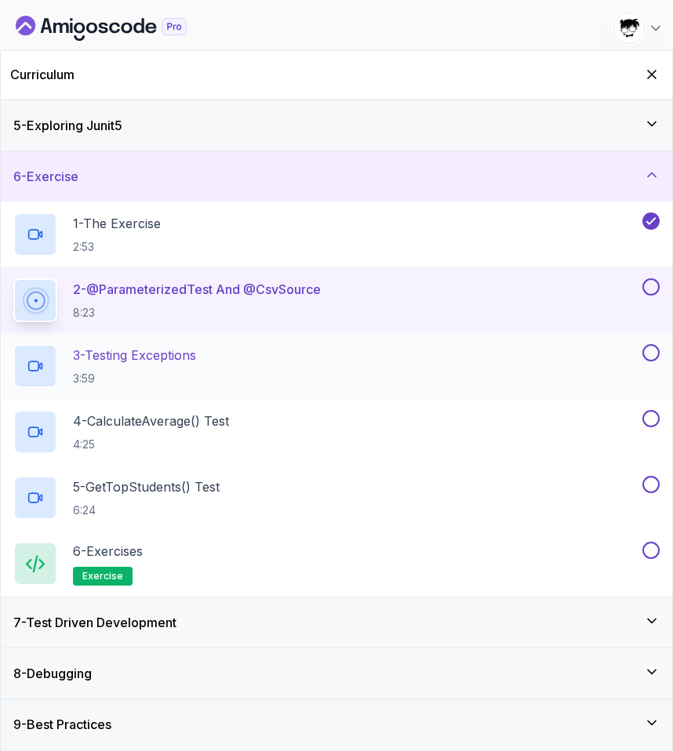
click at [100, 539] on div "6 - Exercises exercise" at bounding box center [336, 564] width 671 height 66
click at [652, 76] on icon "Hide Curriculum for mobile" at bounding box center [651, 74] width 17 height 17
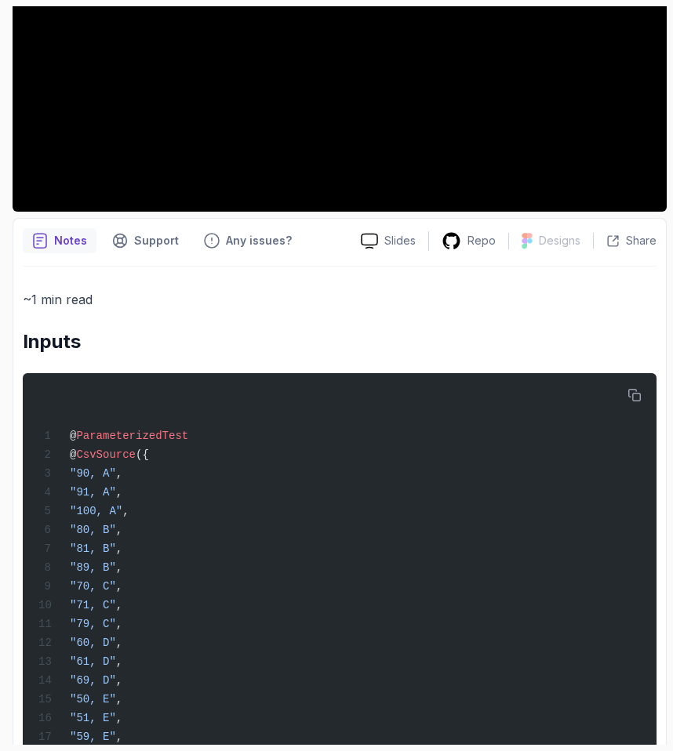
scroll to position [0, 0]
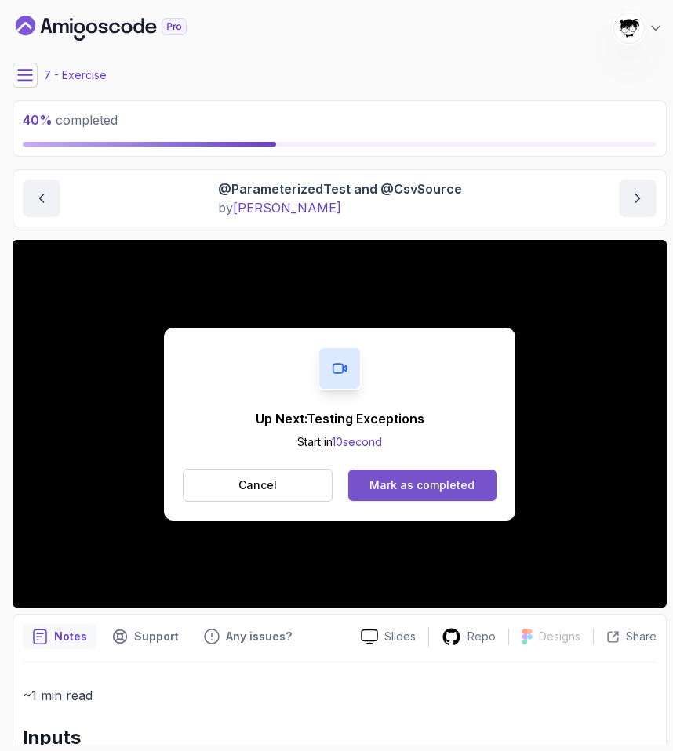
click at [410, 493] on button "Mark as completed" at bounding box center [422, 485] width 148 height 31
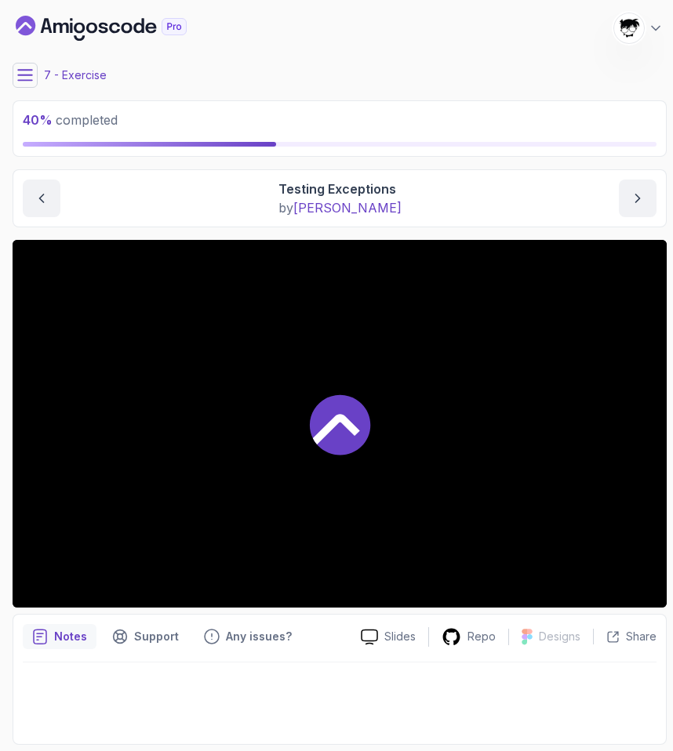
click at [56, 510] on div at bounding box center [340, 424] width 654 height 368
click at [191, 365] on div at bounding box center [340, 424] width 654 height 368
click at [24, 74] on icon at bounding box center [25, 75] width 16 height 16
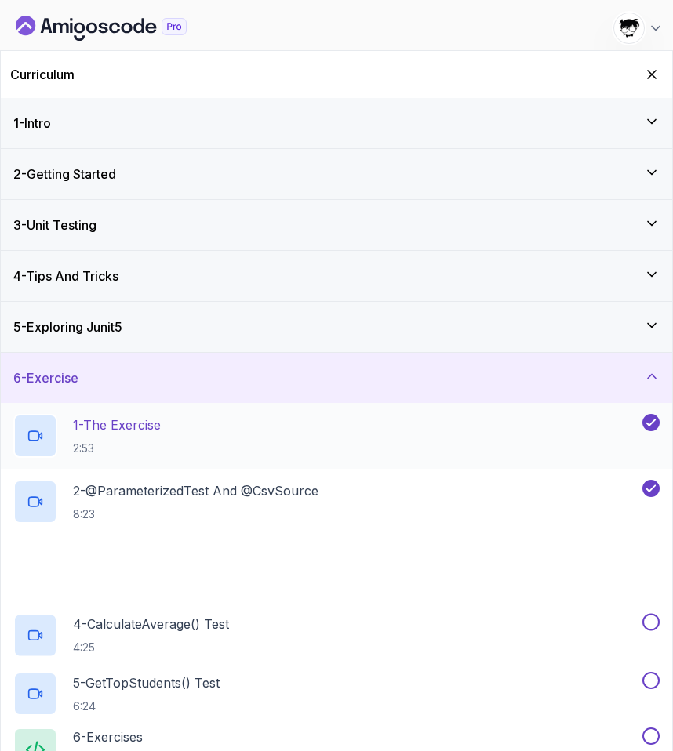
scroll to position [201, 0]
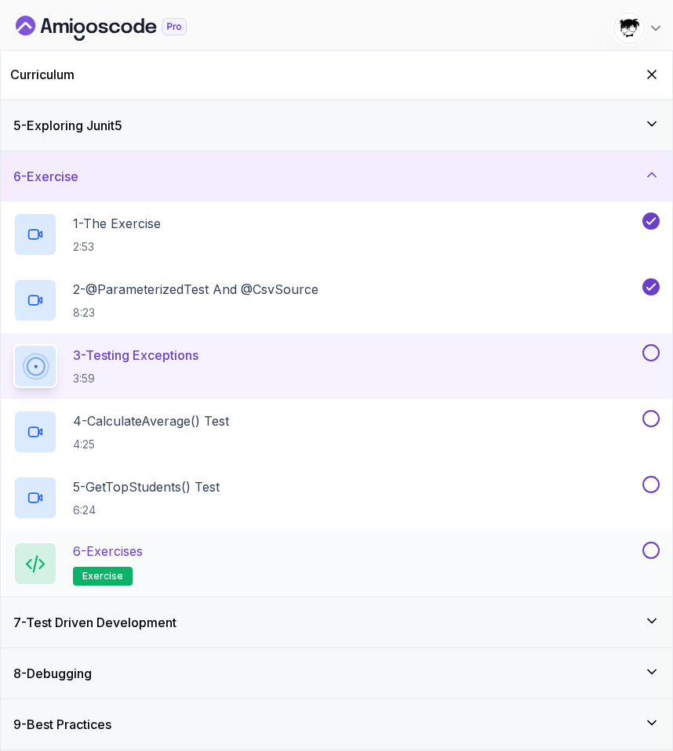
click at [100, 554] on p "6 - Exercises" at bounding box center [108, 551] width 70 height 19
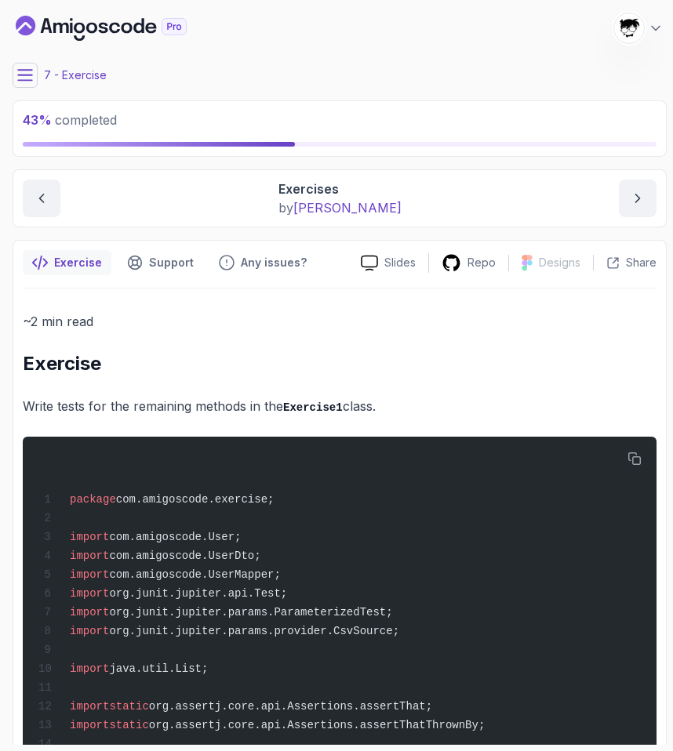
click at [25, 78] on icon at bounding box center [25, 75] width 16 height 16
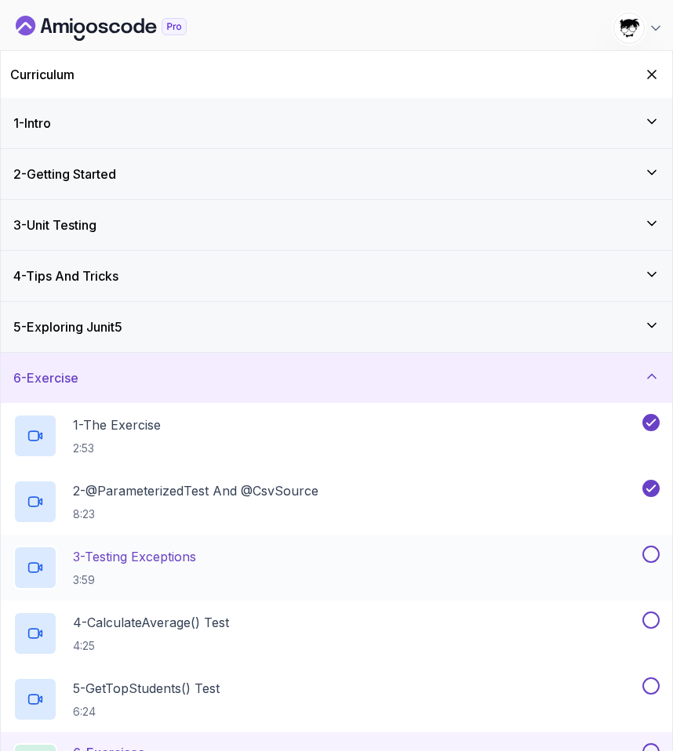
click at [120, 571] on h2 "3 - Testing Exceptions 3:59" at bounding box center [134, 567] width 123 height 41
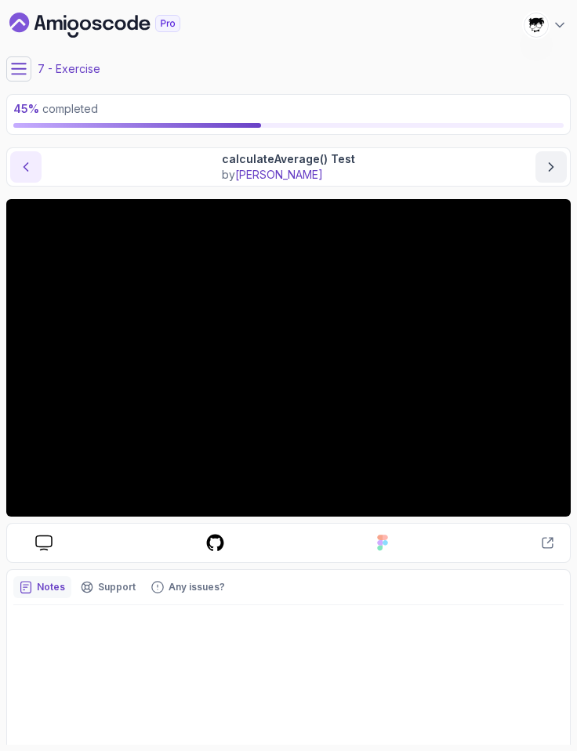
click at [20, 154] on button "previous content" at bounding box center [25, 166] width 31 height 31
click at [34, 518] on div "Slides Repo Designs Design not available Share Notes Support Any issues? Slides…" at bounding box center [288, 472] width 564 height 546
click at [23, 72] on icon at bounding box center [19, 69] width 16 height 16
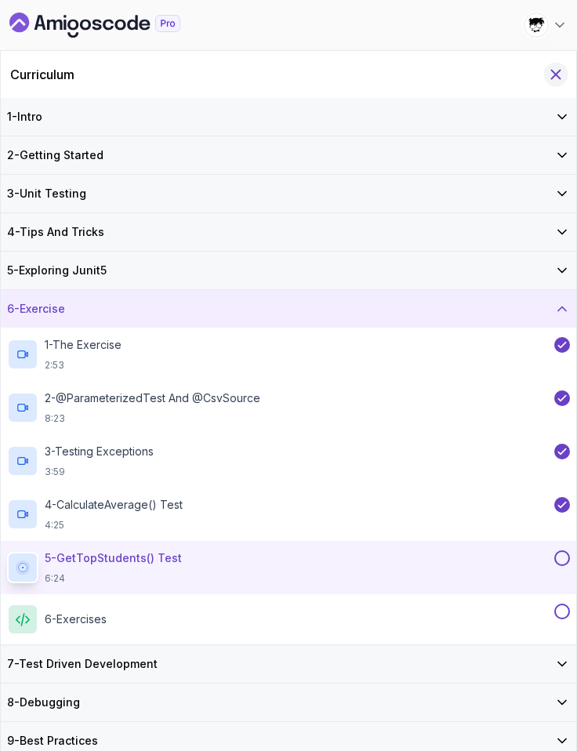
click at [561, 79] on icon "Hide Curriculum for mobile" at bounding box center [555, 74] width 17 height 17
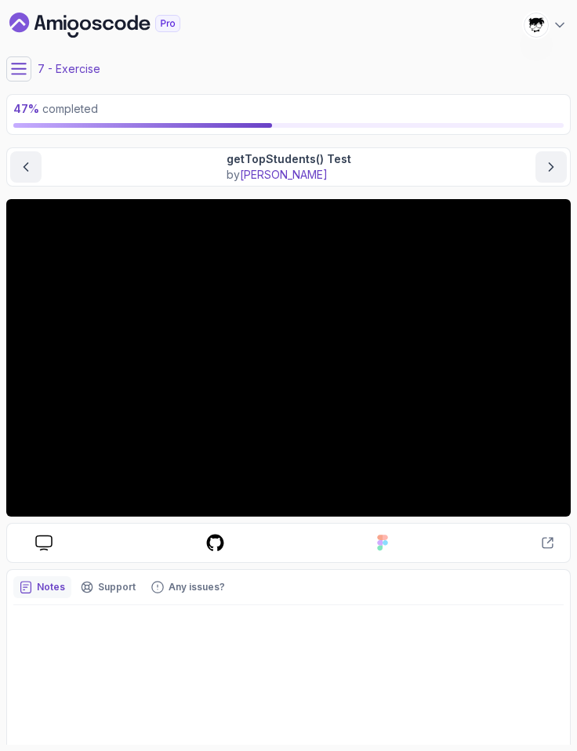
click at [24, 71] on icon at bounding box center [19, 69] width 16 height 16
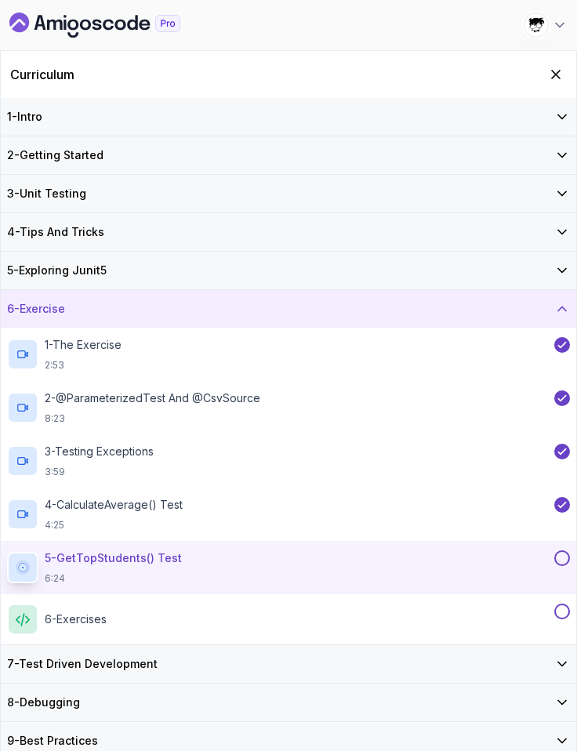
click at [143, 655] on h3 "7 - Test Driven Development" at bounding box center [82, 664] width 151 height 16
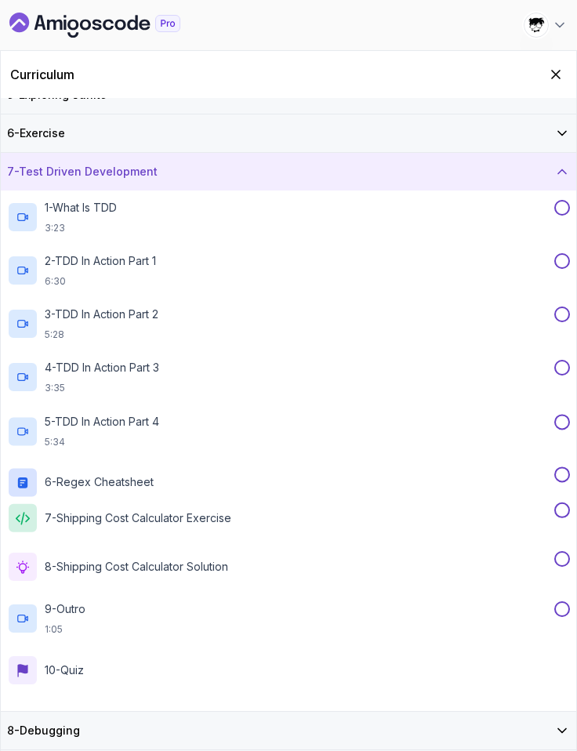
scroll to position [201, 0]
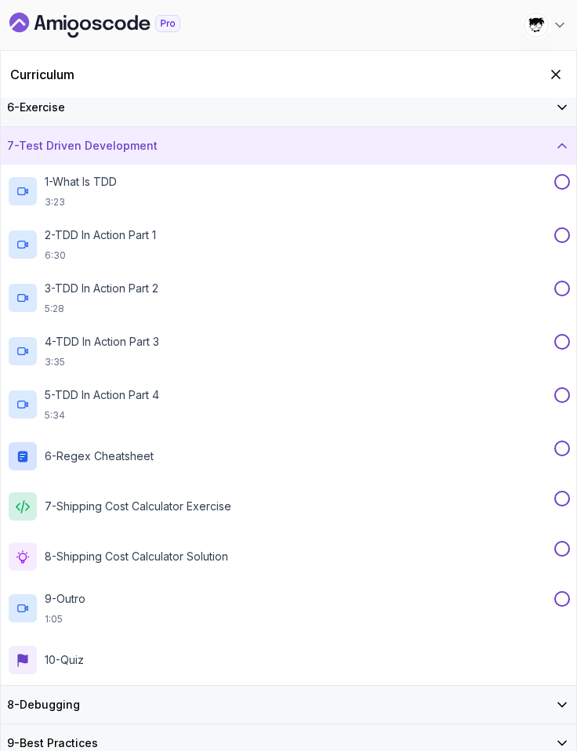
click at [119, 655] on div "8 - Debugging" at bounding box center [288, 705] width 563 height 16
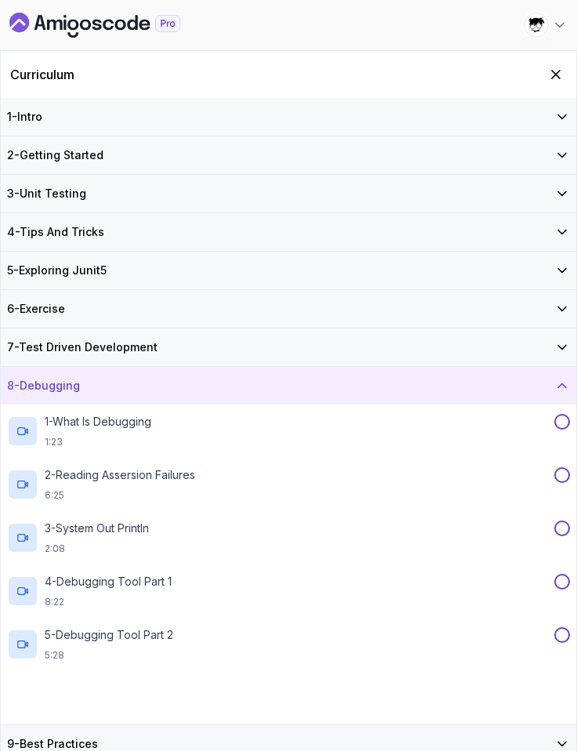
scroll to position [1, 0]
click at [113, 655] on div "9 - Best Practices" at bounding box center [288, 743] width 563 height 16
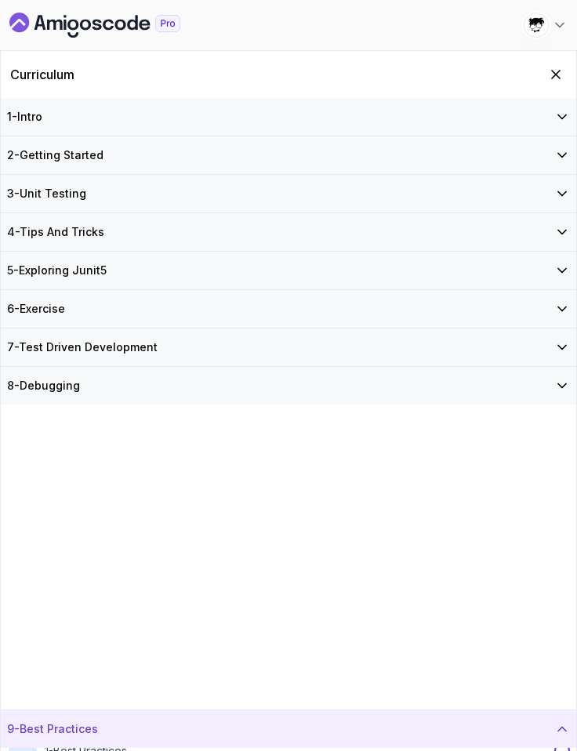
scroll to position [0, 0]
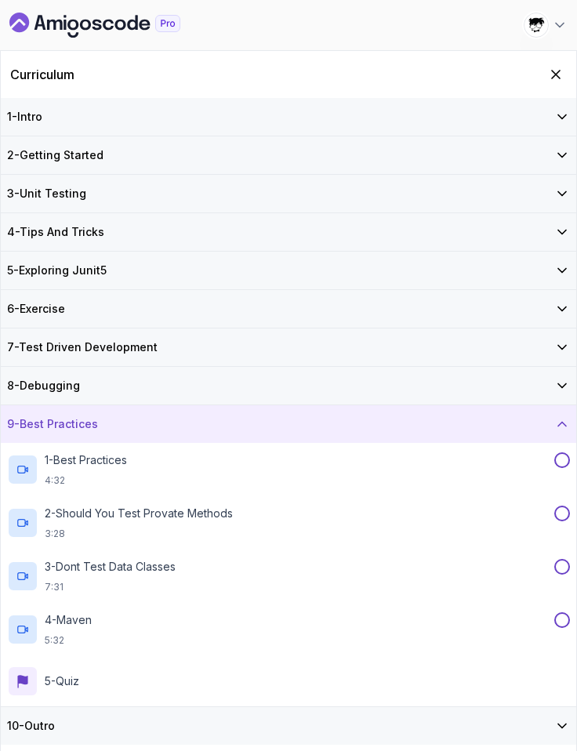
click at [102, 655] on div "10 - Outro" at bounding box center [288, 726] width 563 height 16
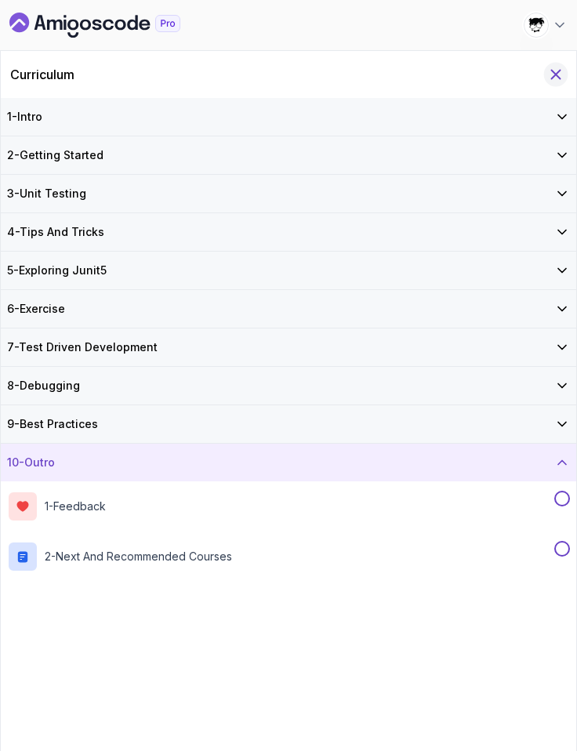
click at [561, 76] on icon "Hide Curriculum for mobile" at bounding box center [555, 74] width 17 height 17
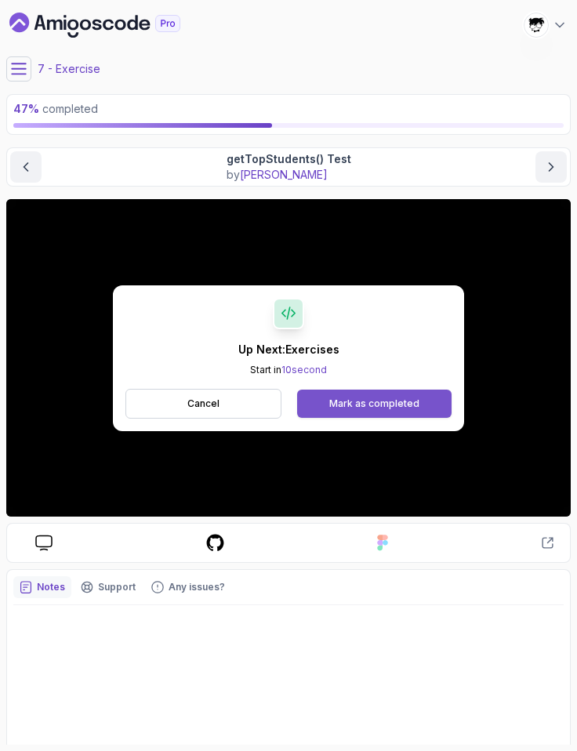
click at [324, 413] on button "Mark as completed" at bounding box center [374, 404] width 154 height 28
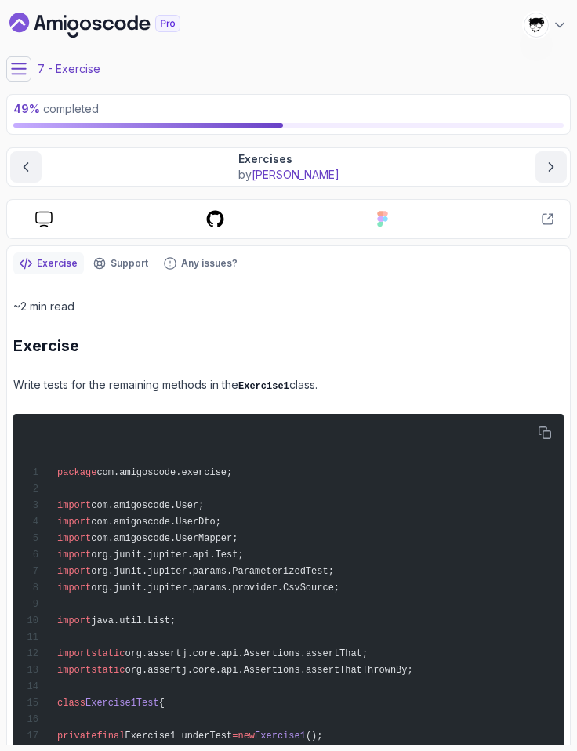
click at [16, 71] on icon at bounding box center [19, 69] width 16 height 16
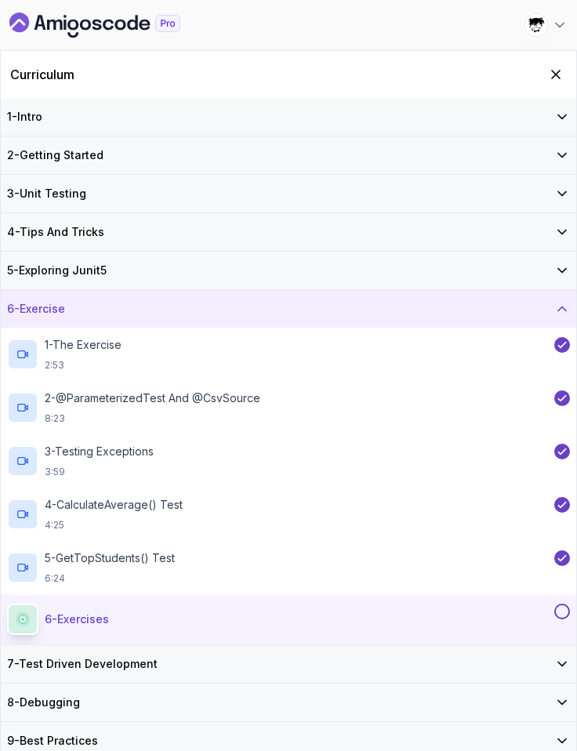
click at [564, 611] on button at bounding box center [562, 612] width 16 height 16
click at [183, 655] on div "7 - Test Driven Development" at bounding box center [288, 664] width 563 height 16
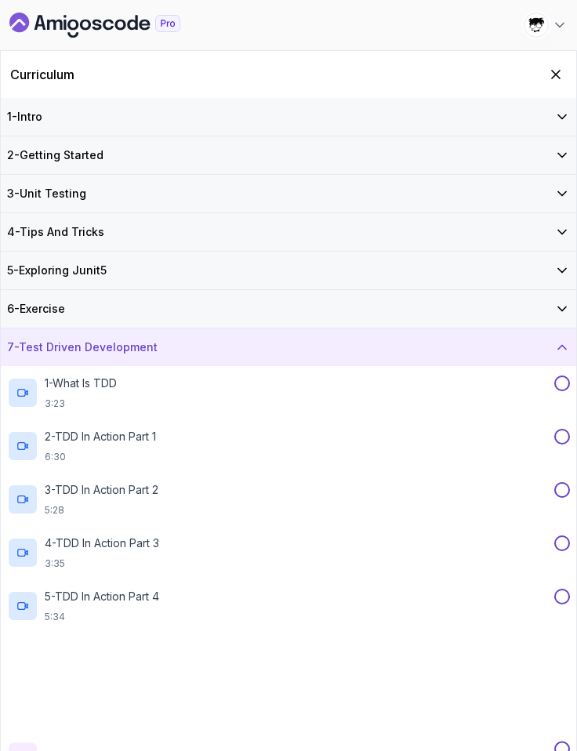
scroll to position [201, 0]
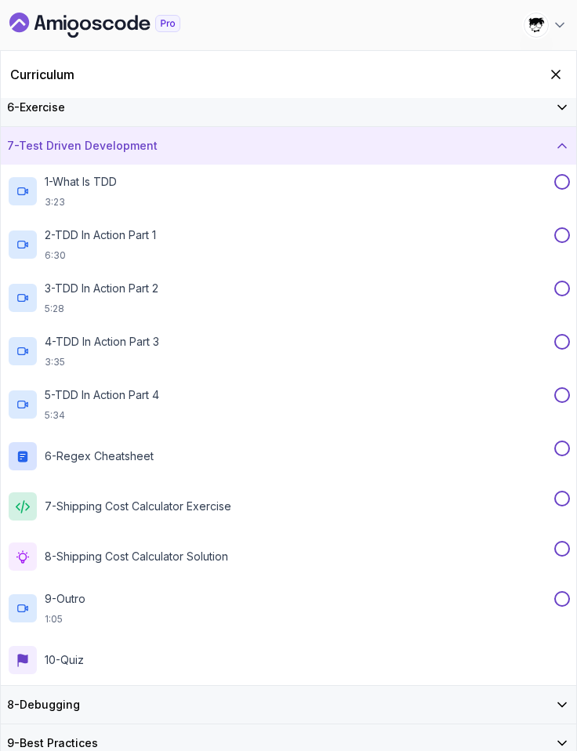
click at [127, 655] on div "8 - Debugging" at bounding box center [288, 705] width 563 height 16
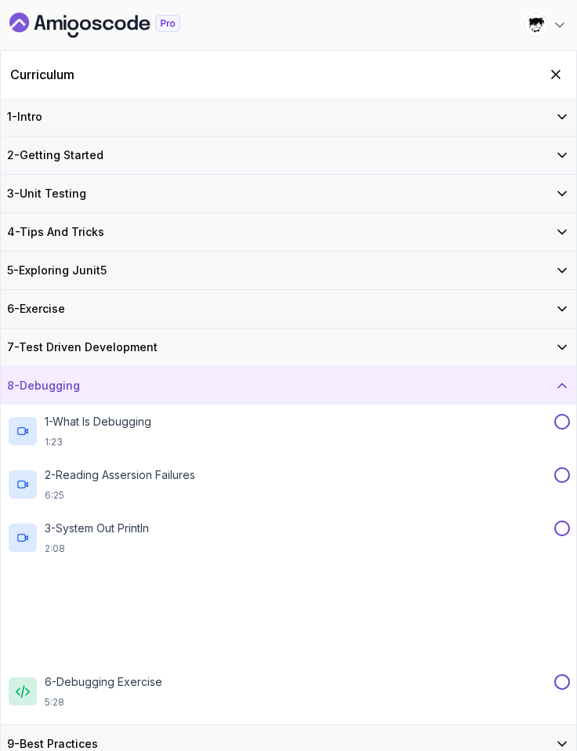
scroll to position [1, 0]
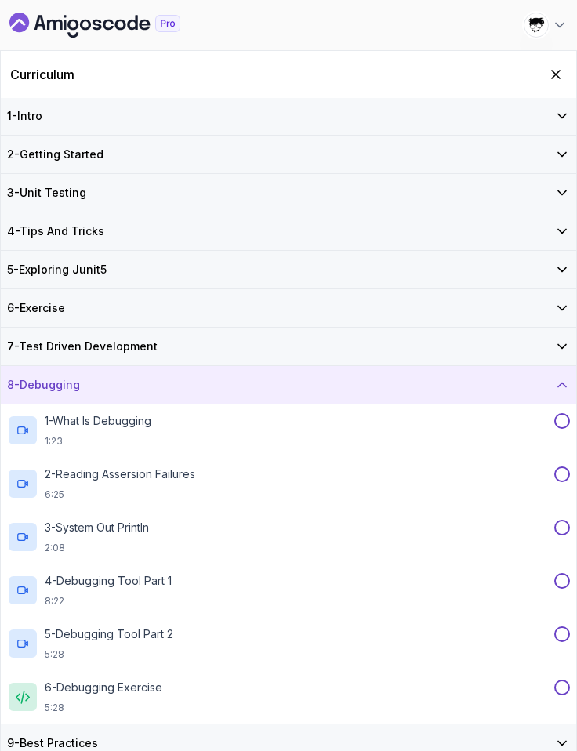
click at [95, 655] on h3 "9 - Best Practices" at bounding box center [52, 743] width 91 height 16
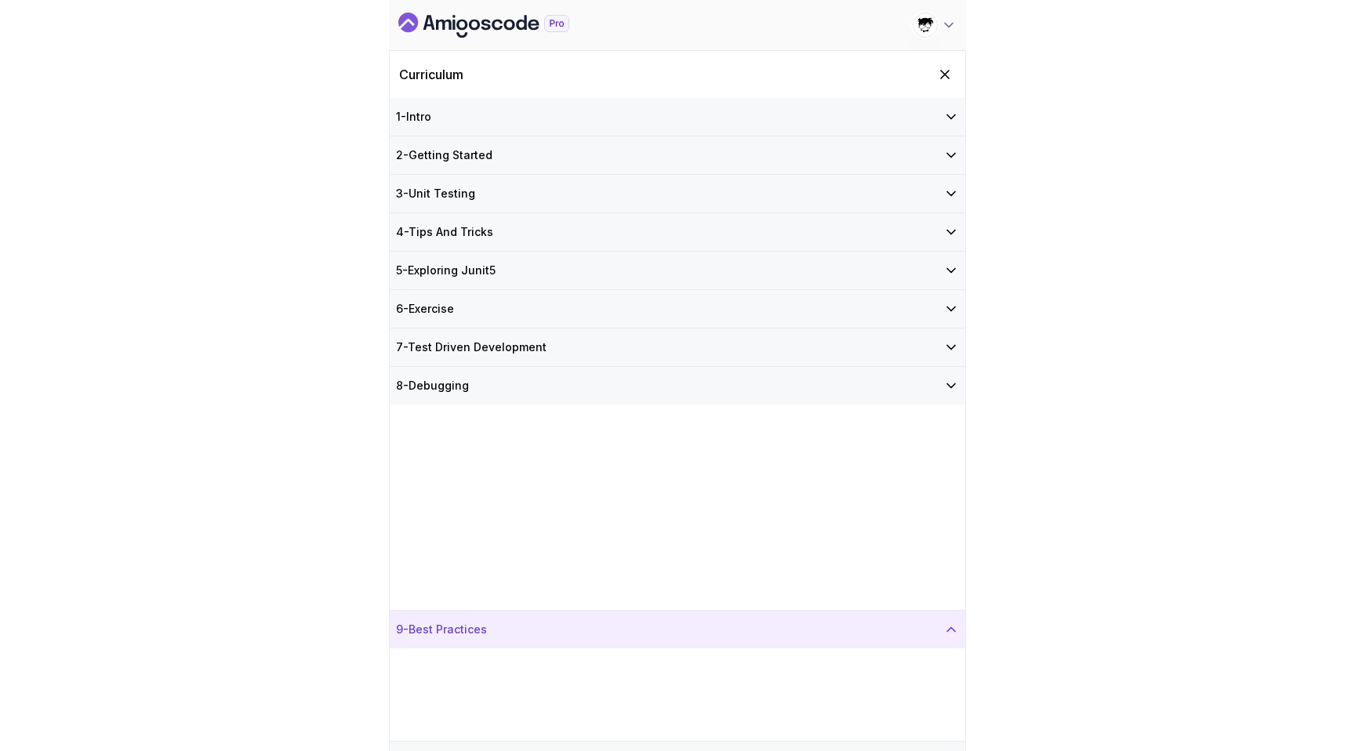
scroll to position [0, 0]
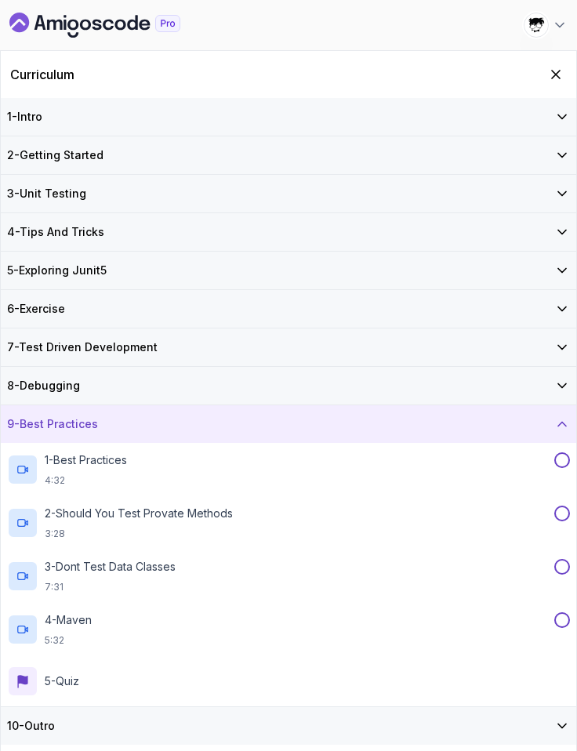
click at [91, 655] on div "10 - Outro" at bounding box center [288, 726] width 563 height 16
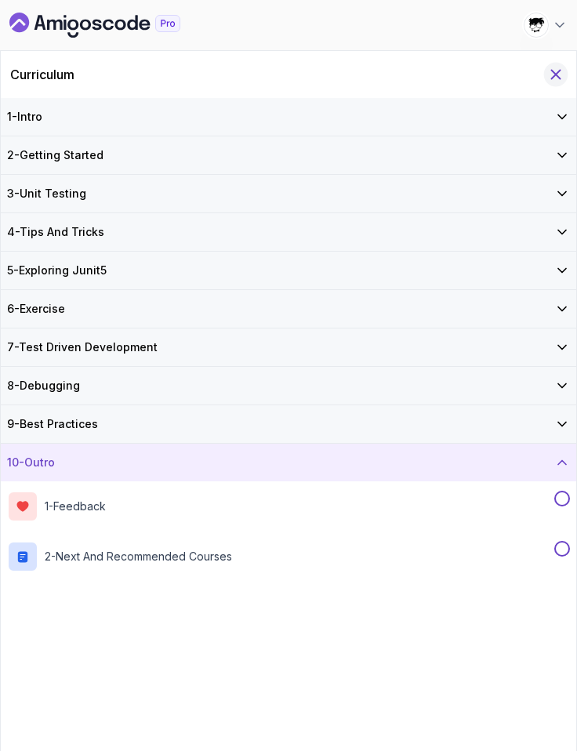
click at [555, 81] on icon "Hide Curriculum for mobile" at bounding box center [555, 74] width 17 height 17
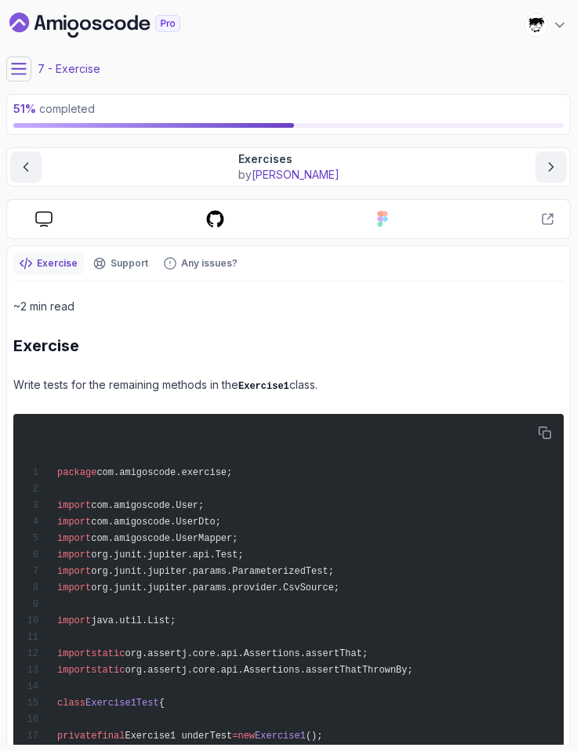
click at [134, 27] on icon "Dashboard" at bounding box center [94, 25] width 171 height 25
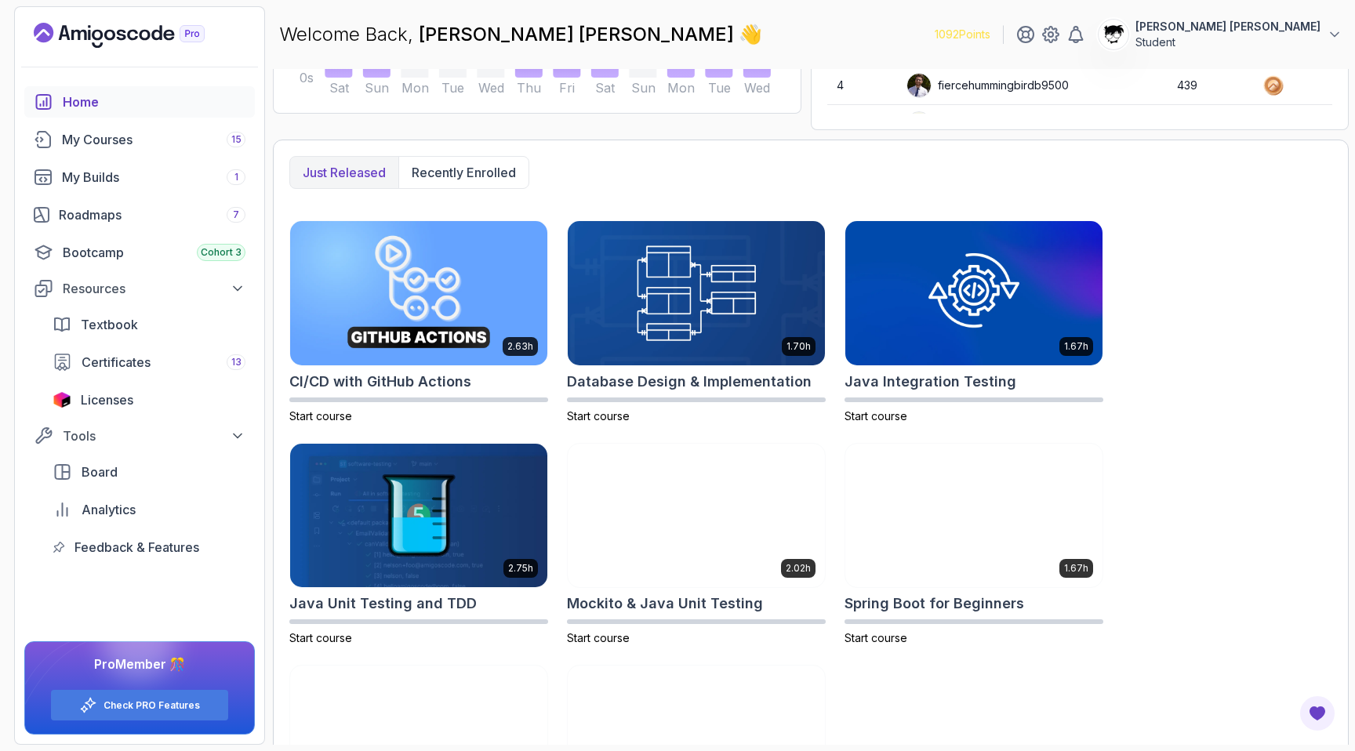
scroll to position [404, 0]
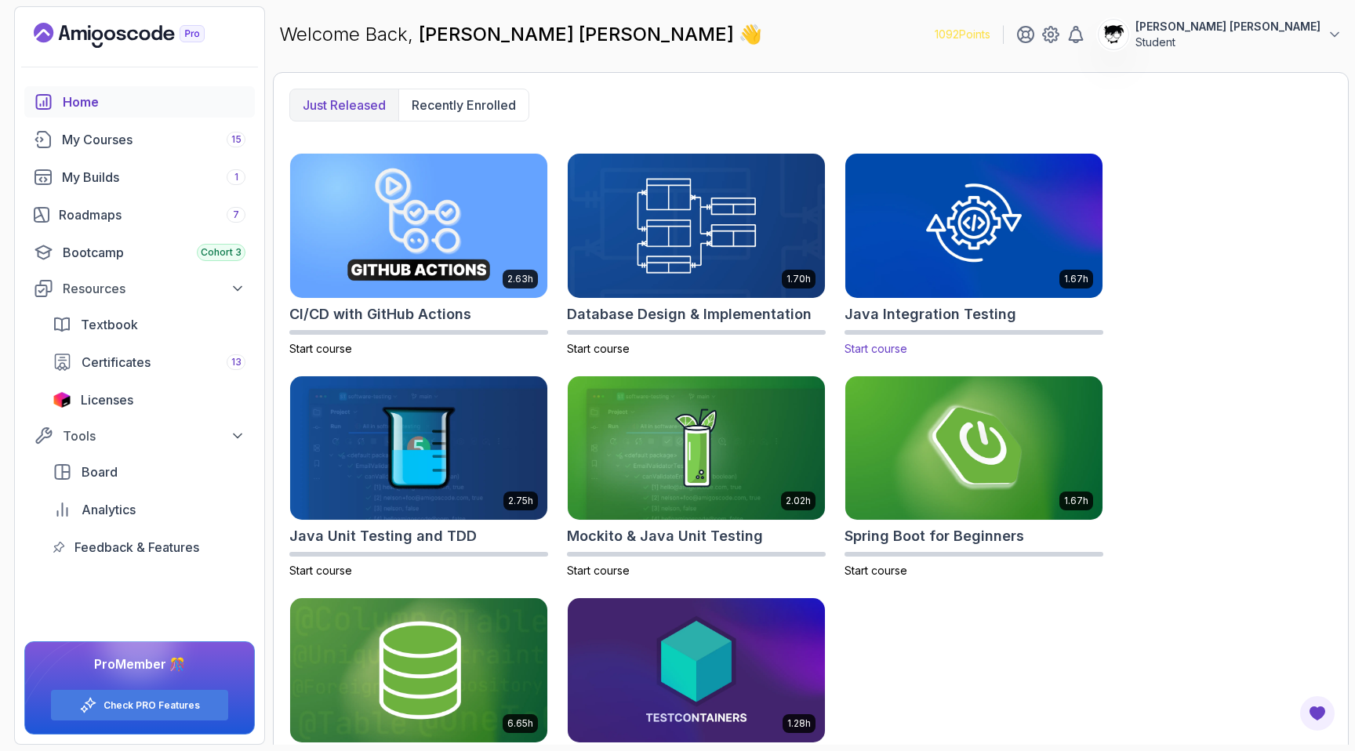
click at [672, 238] on img at bounding box center [974, 225] width 270 height 151
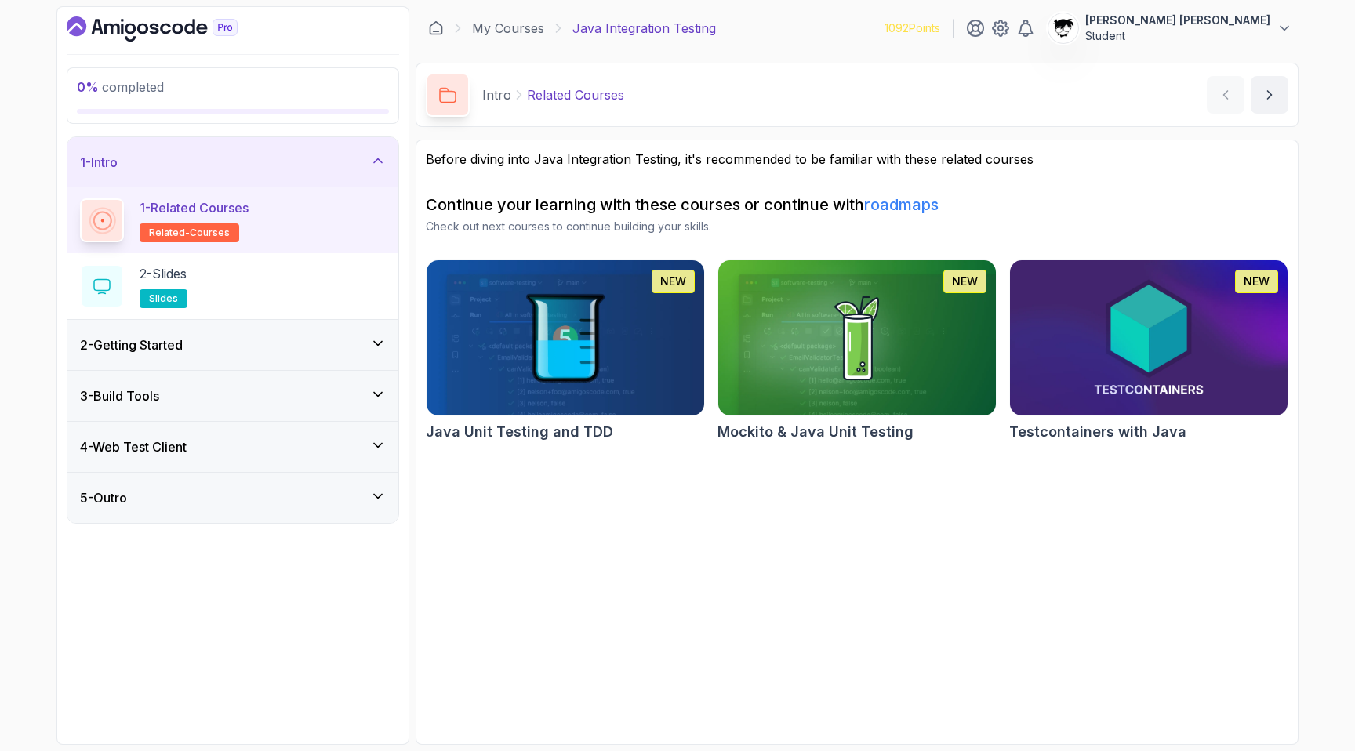
click at [216, 375] on div "3 - Build Tools" at bounding box center [232, 396] width 331 height 50
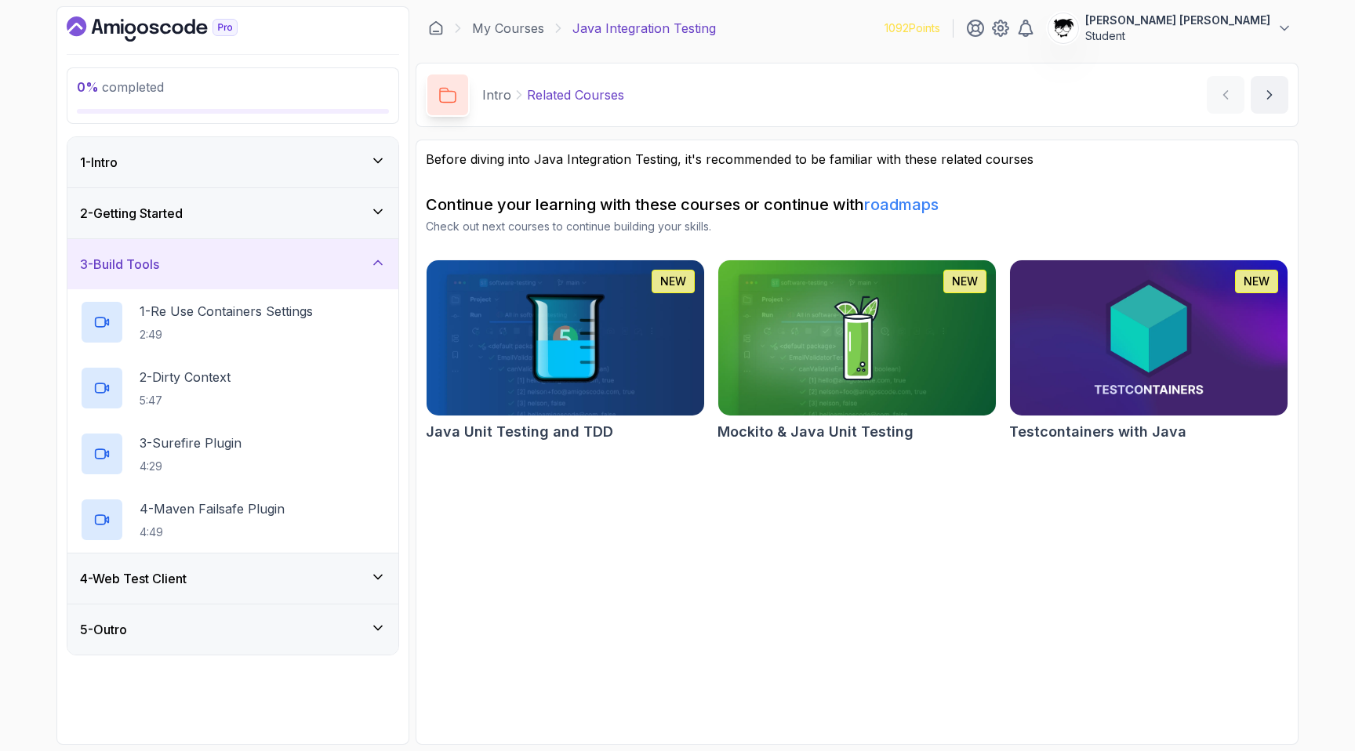
click at [196, 278] on div "3 - Build Tools" at bounding box center [232, 264] width 331 height 50
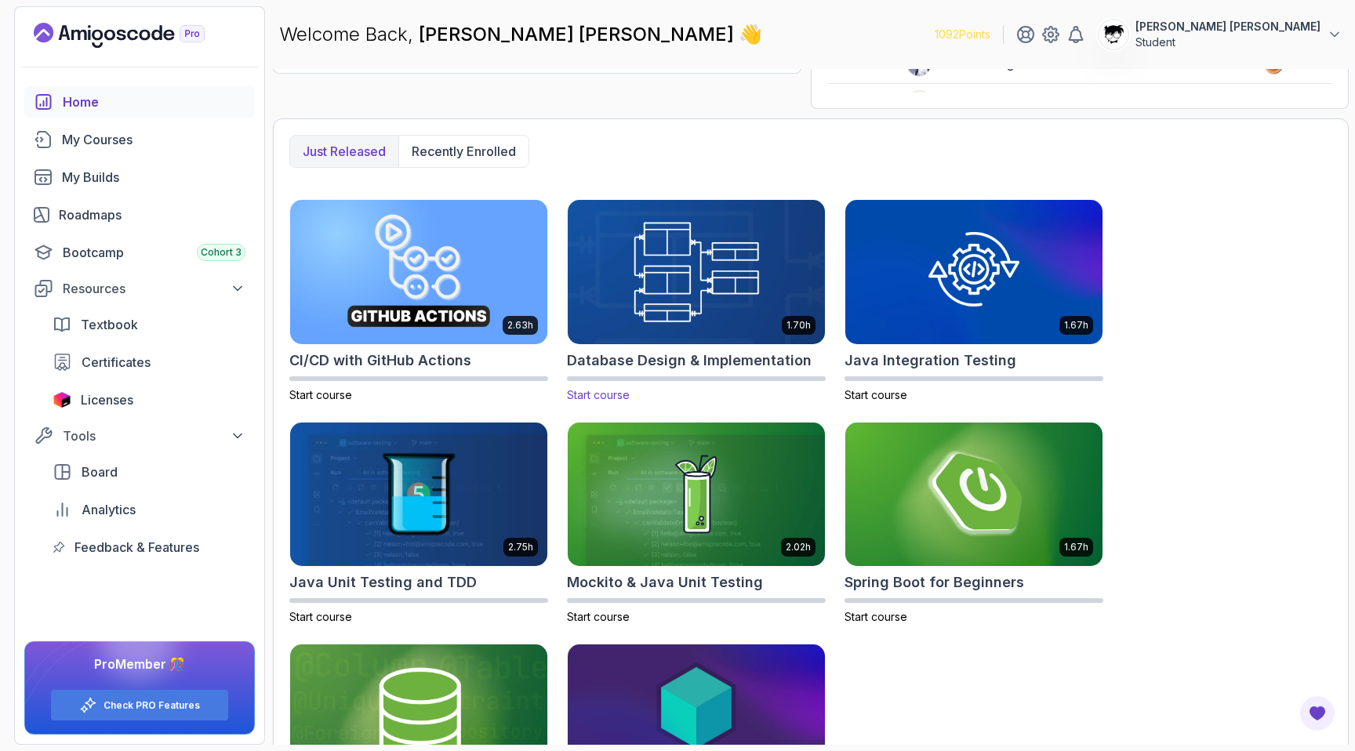
scroll to position [477, 0]
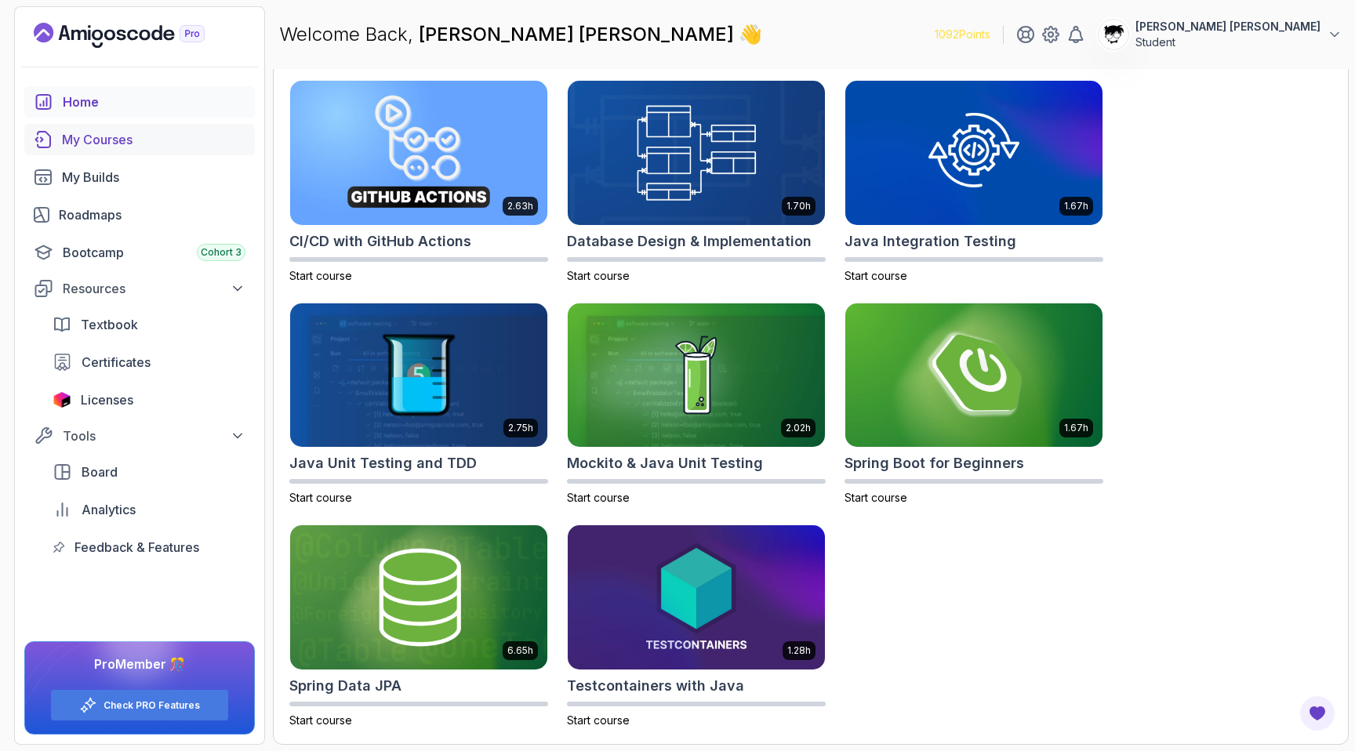
click at [122, 148] on div "My Courses" at bounding box center [153, 139] width 183 height 19
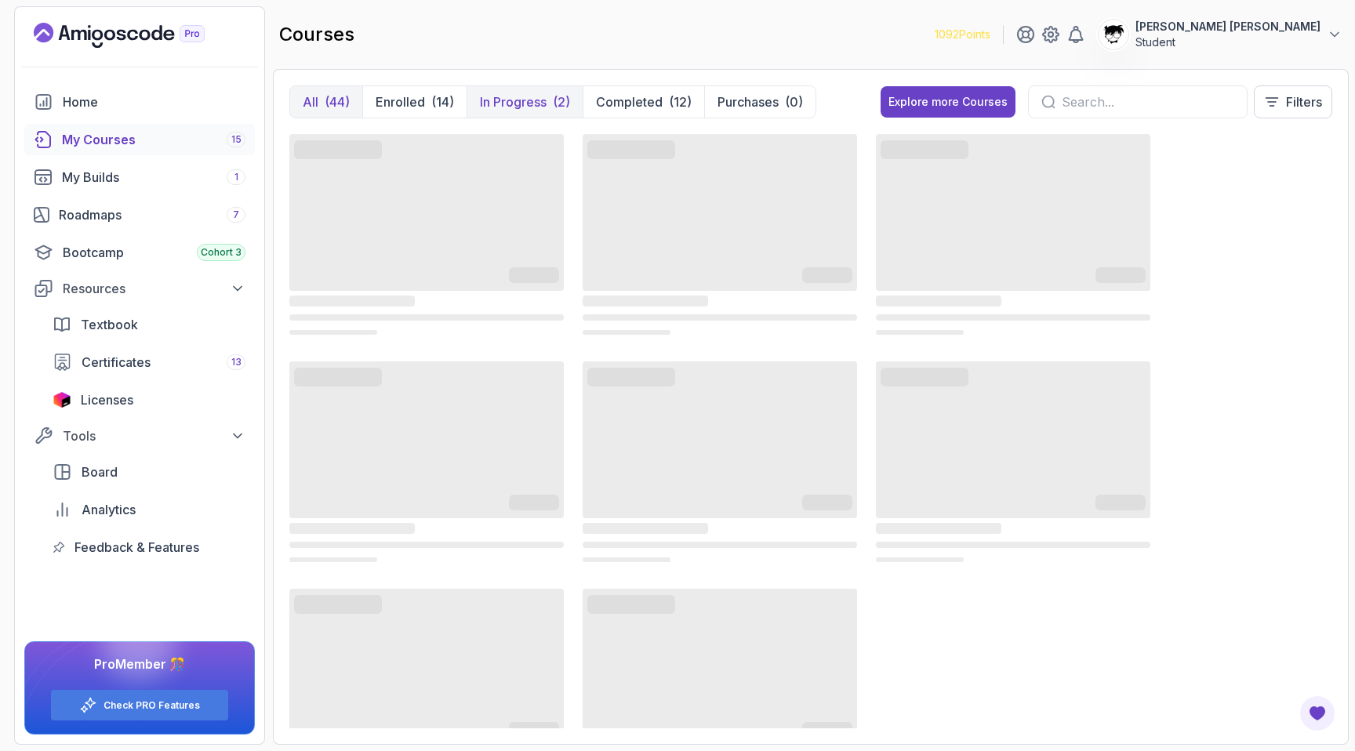
click at [525, 93] on p "In Progress" at bounding box center [513, 102] width 67 height 19
click at [524, 93] on p "In Progress" at bounding box center [513, 102] width 67 height 19
click at [452, 94] on div "(14)" at bounding box center [442, 102] width 23 height 19
click at [536, 104] on p "In Progress" at bounding box center [513, 102] width 67 height 19
click at [456, 108] on button "Enrolled (14)" at bounding box center [414, 101] width 104 height 31
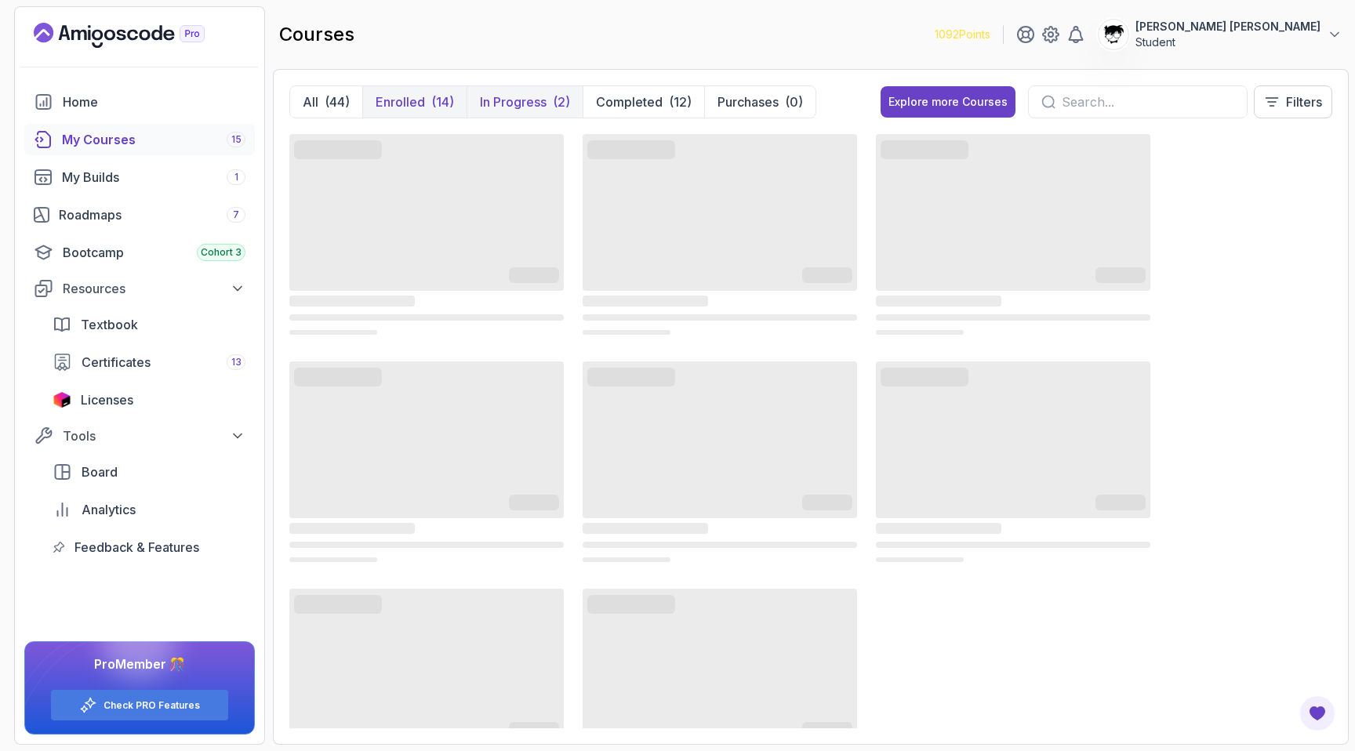
click at [574, 107] on button "In Progress (2)" at bounding box center [524, 101] width 116 height 31
click at [627, 107] on p "Completed" at bounding box center [629, 102] width 67 height 19
click at [815, 27] on div "courses 1092 Points [PERSON_NAME] [PERSON_NAME] Student" at bounding box center [811, 34] width 1076 height 56
click at [1290, 106] on p "Filters" at bounding box center [1304, 102] width 36 height 19
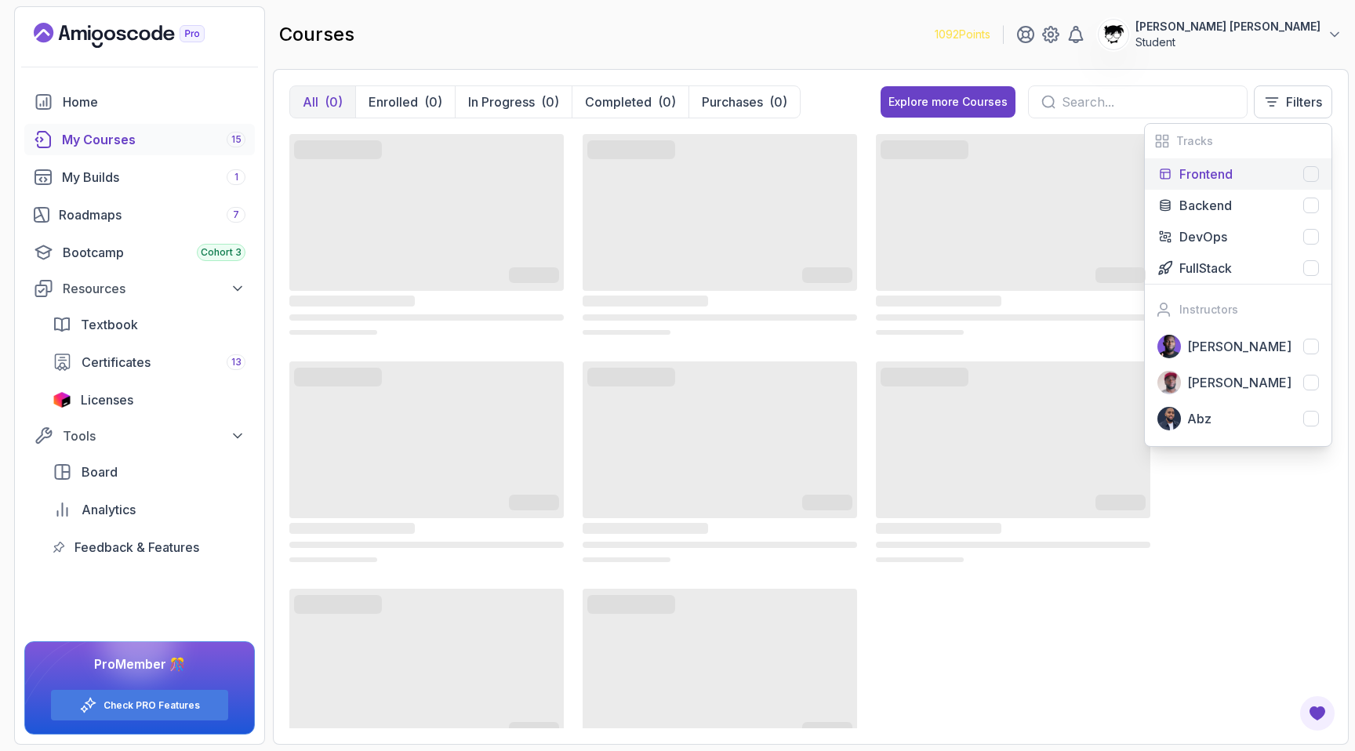
click at [1253, 166] on div "Frontend" at bounding box center [1249, 174] width 140 height 19
click at [1253, 176] on div "Frontend" at bounding box center [1249, 174] width 140 height 19
click at [1240, 202] on div "Backend" at bounding box center [1249, 205] width 140 height 19
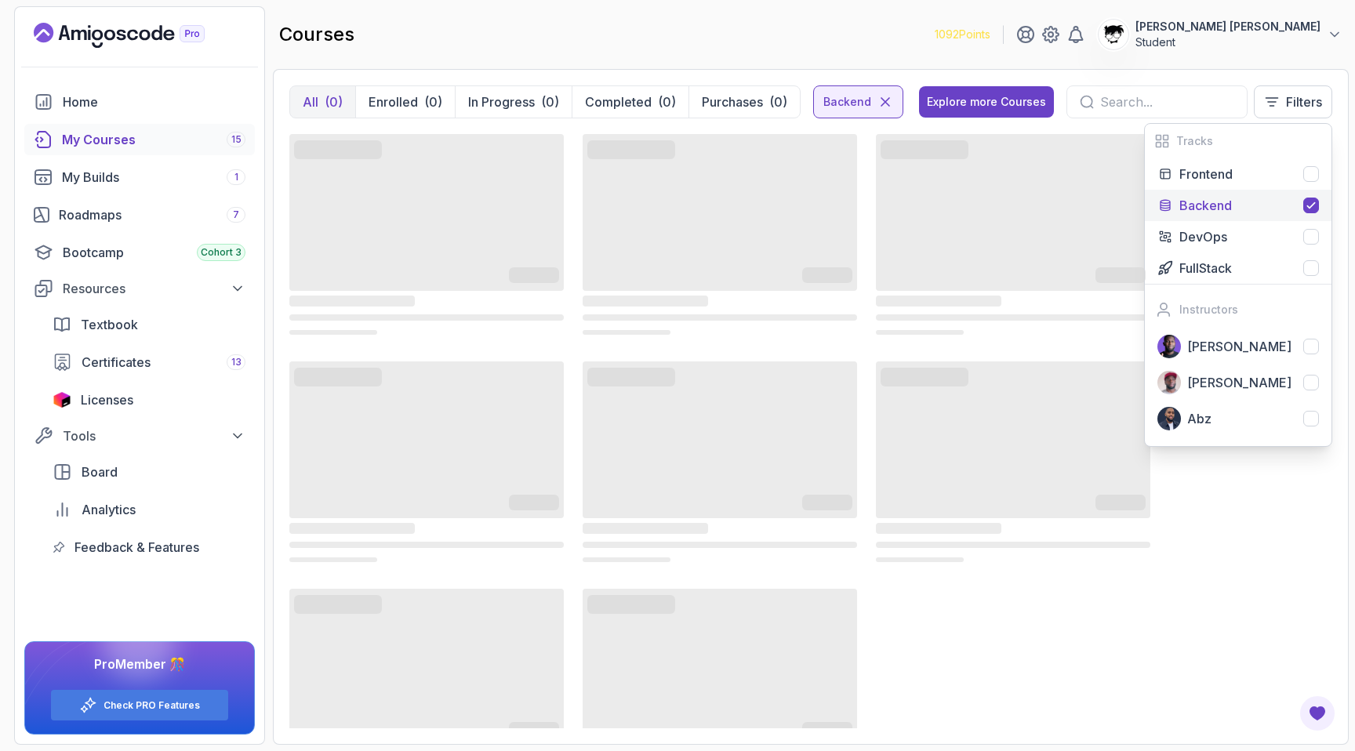
click at [1240, 202] on div "Backend" at bounding box center [1249, 205] width 140 height 19
click at [1229, 230] on div "DevOps" at bounding box center [1249, 236] width 140 height 19
click at [1229, 263] on p "FullStack" at bounding box center [1205, 268] width 53 height 19
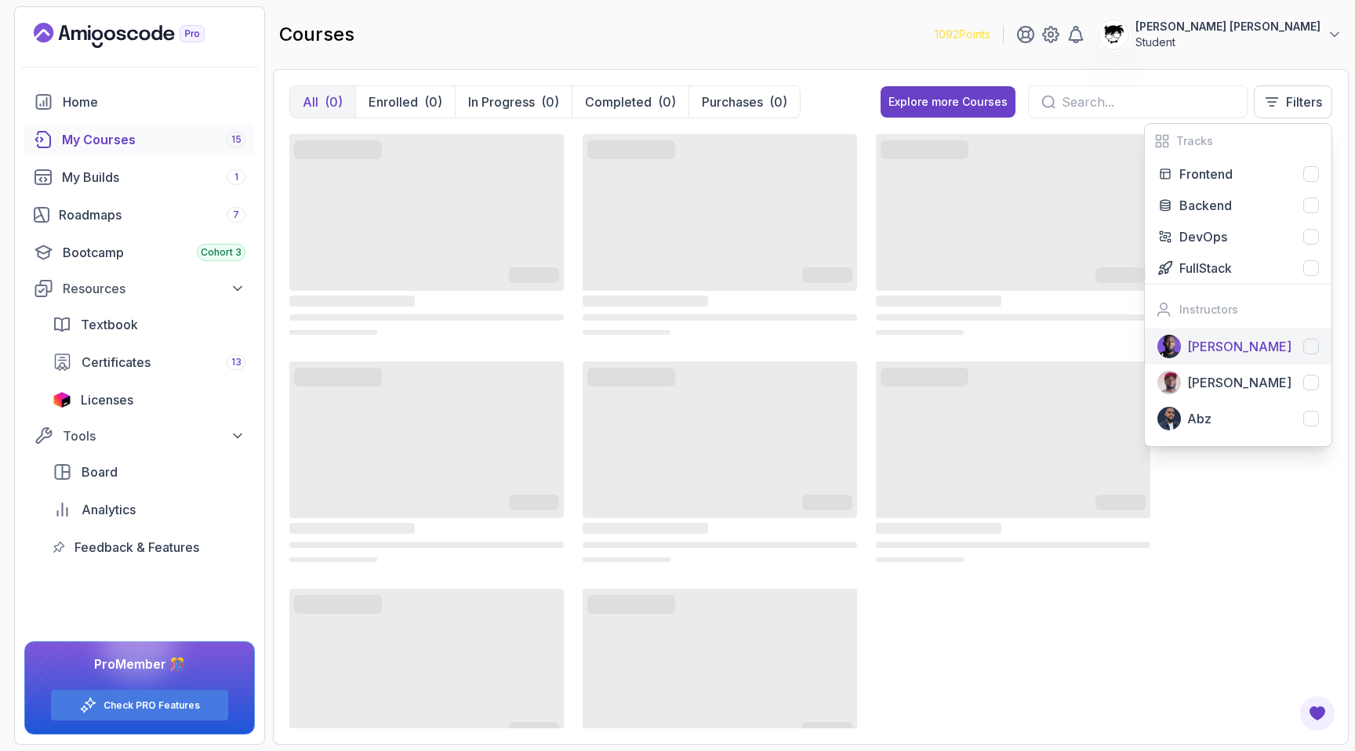
click at [1229, 337] on p "[PERSON_NAME]" at bounding box center [1239, 346] width 104 height 19
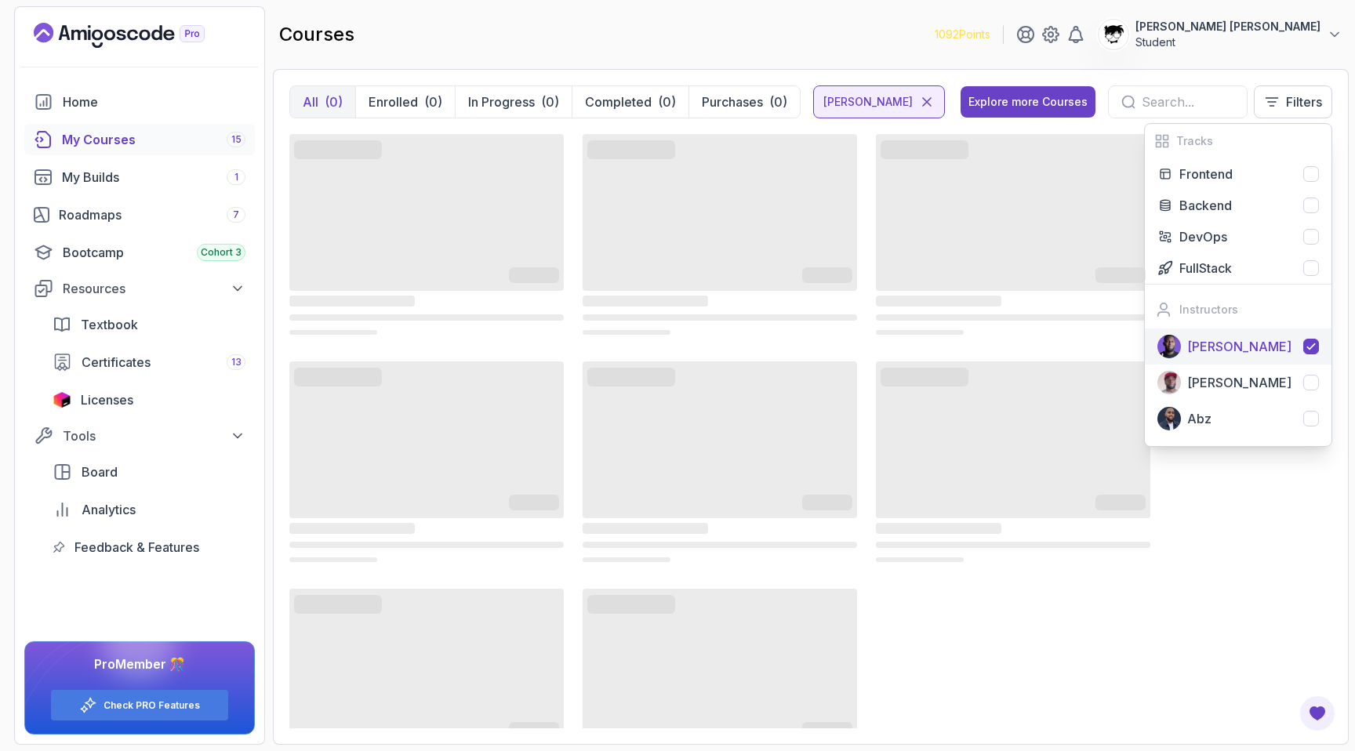
click at [1229, 336] on button "[PERSON_NAME]" at bounding box center [1238, 347] width 187 height 36
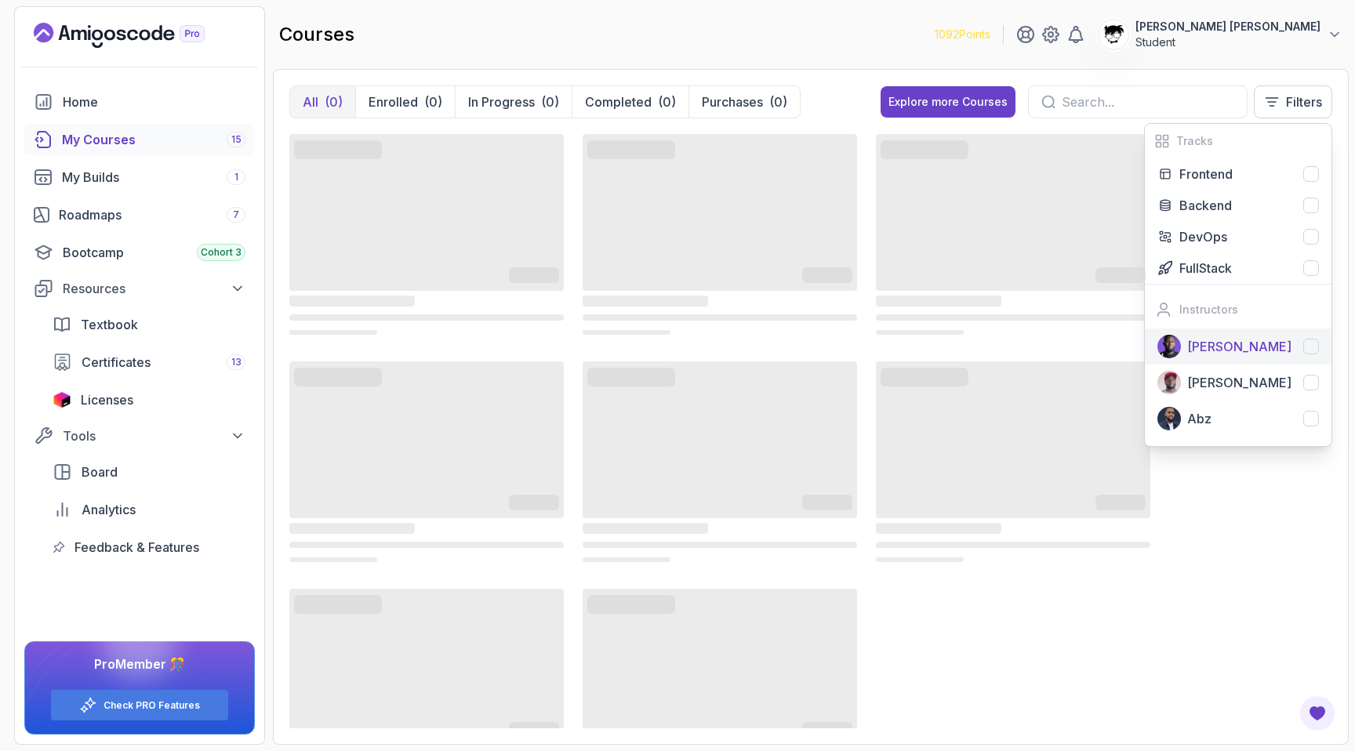
click at [1228, 361] on button "[PERSON_NAME]" at bounding box center [1238, 347] width 187 height 36
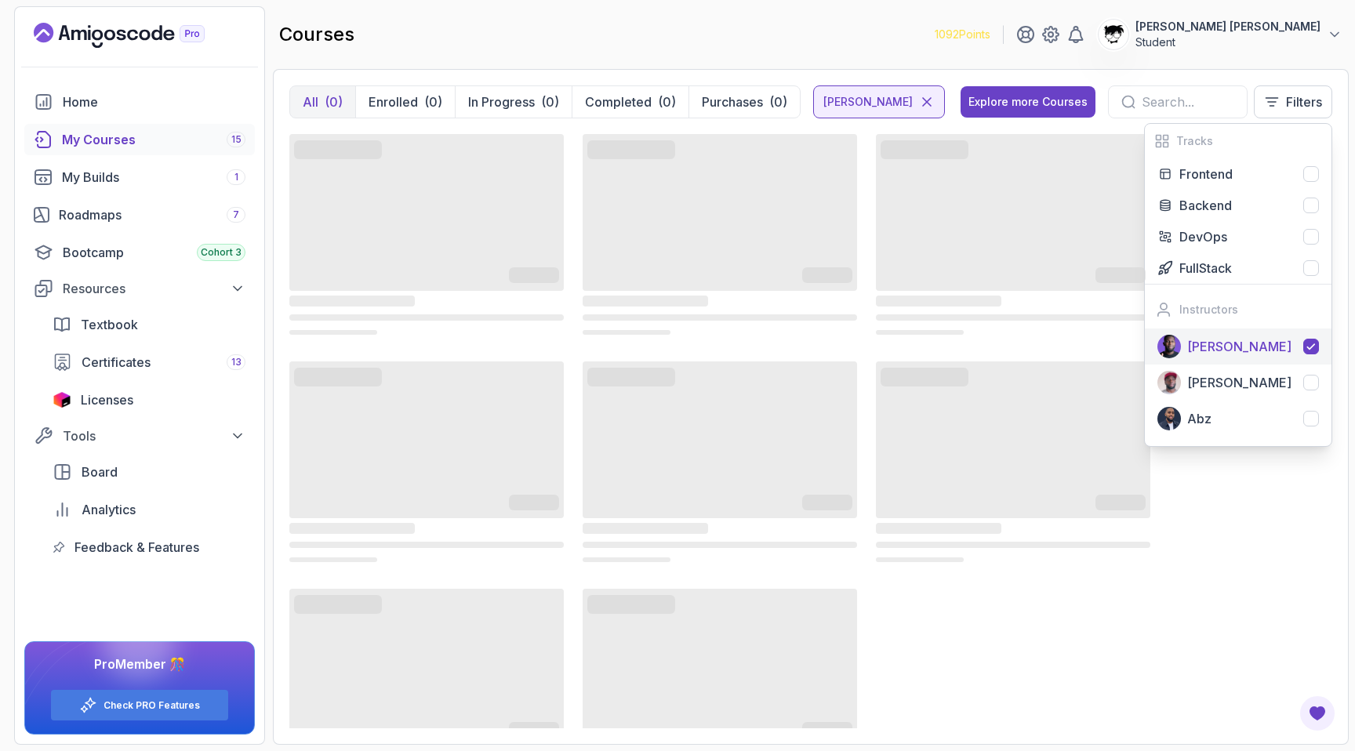
click at [1228, 361] on button "[PERSON_NAME]" at bounding box center [1238, 347] width 187 height 36
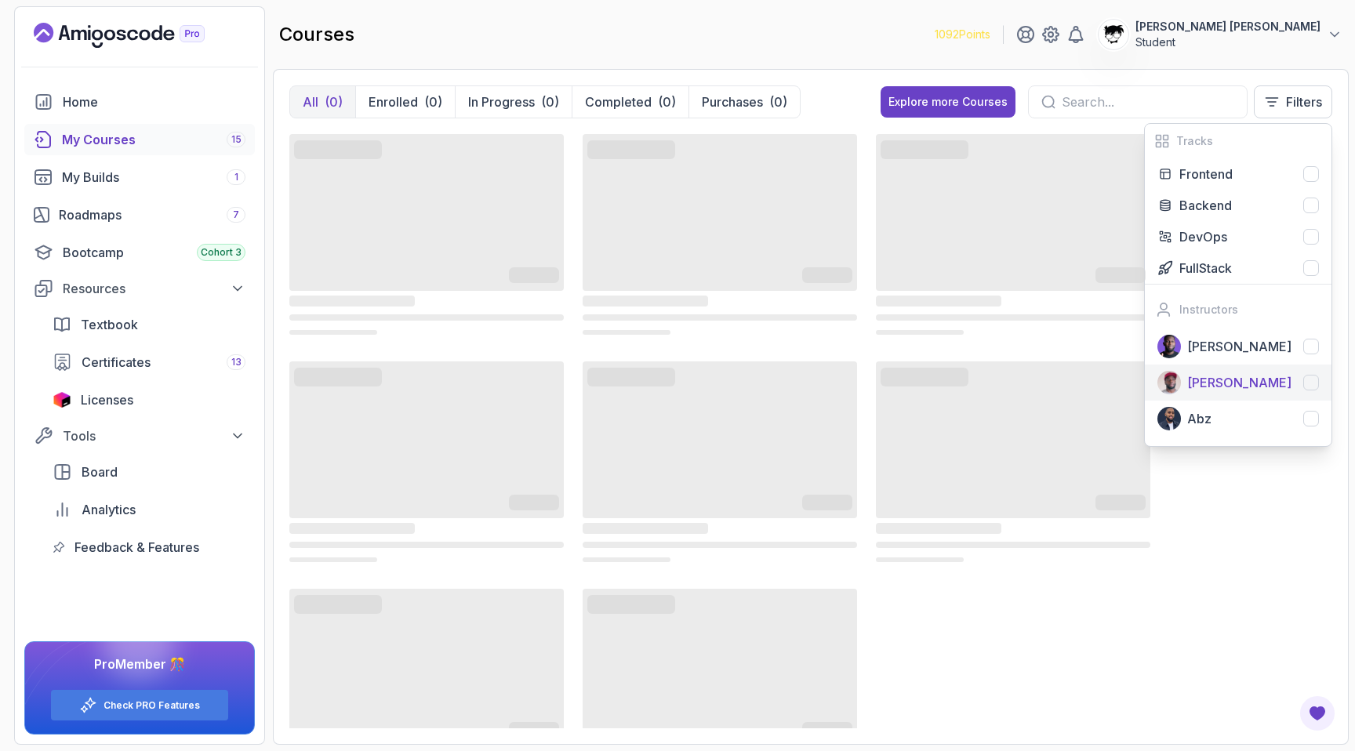
click at [1224, 379] on p "[PERSON_NAME]" at bounding box center [1239, 382] width 104 height 19
click at [1221, 414] on div "Abz" at bounding box center [1253, 418] width 132 height 19
click at [1162, 260] on icon at bounding box center [1165, 268] width 16 height 16
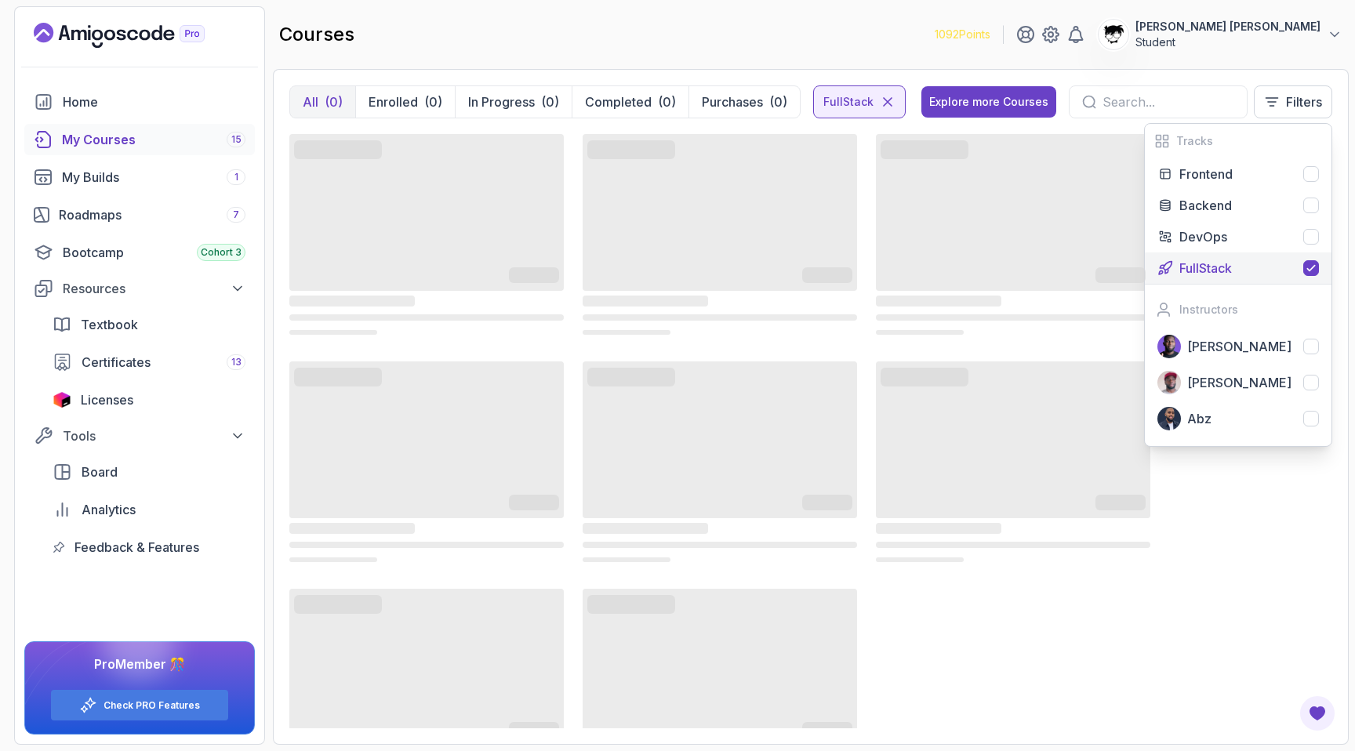
click at [1162, 260] on icon at bounding box center [1165, 268] width 16 height 16
click at [1175, 346] on img at bounding box center [1169, 347] width 24 height 24
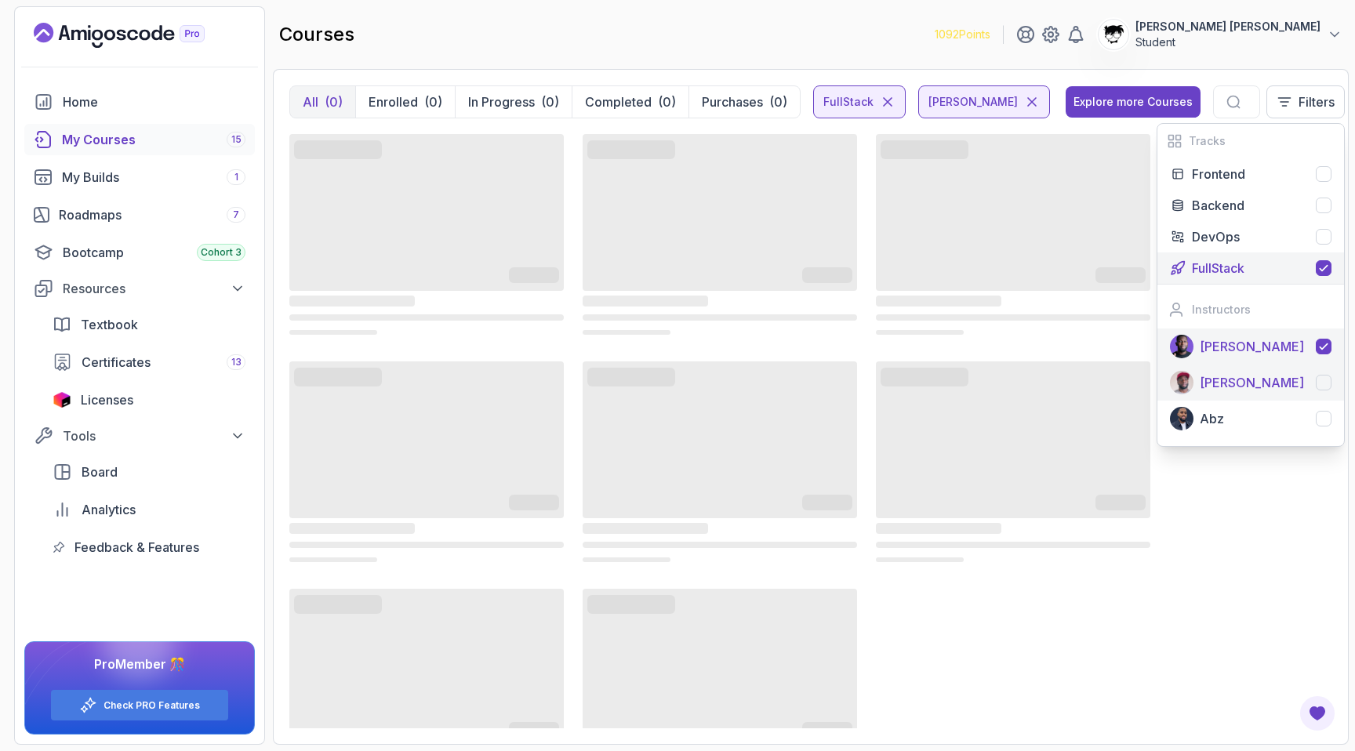
click at [1200, 387] on p "[PERSON_NAME]" at bounding box center [1252, 382] width 104 height 19
click at [1200, 386] on p "[PERSON_NAME]" at bounding box center [1252, 382] width 104 height 19
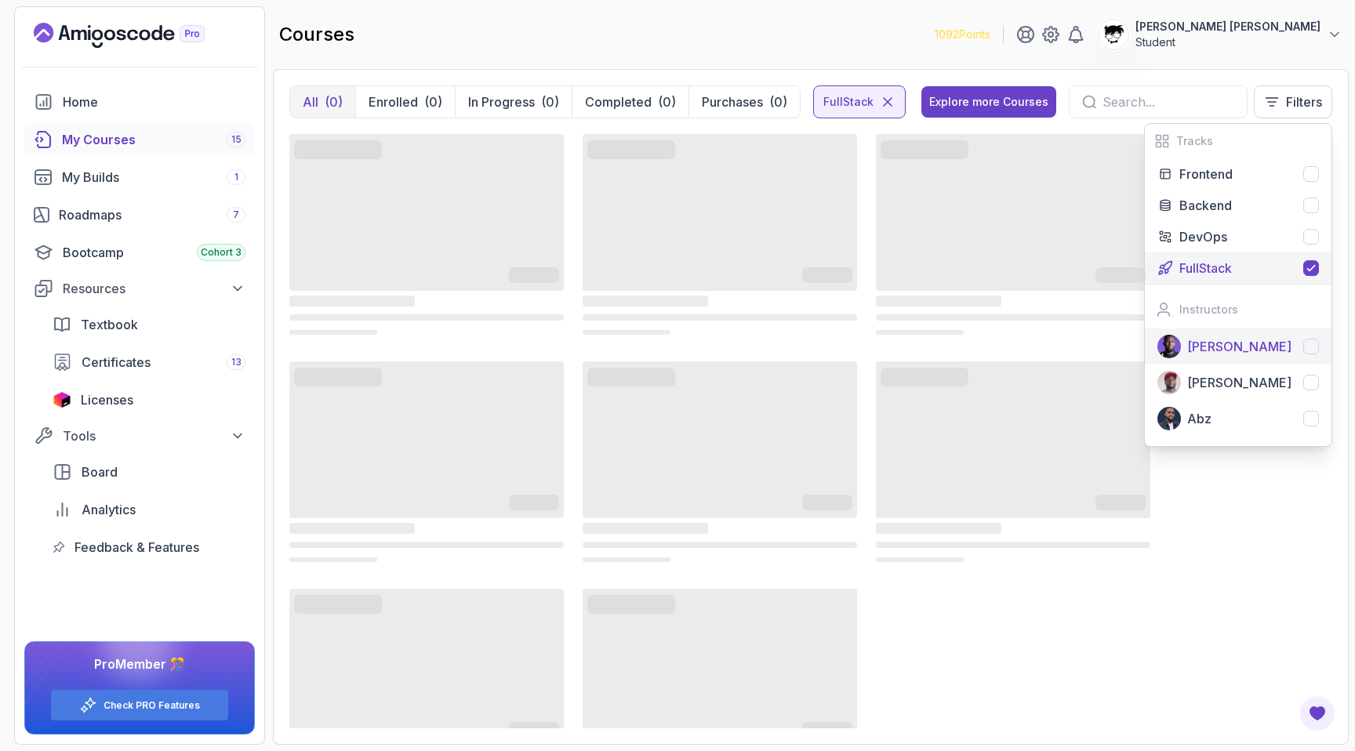
click at [1200, 343] on p "[PERSON_NAME]" at bounding box center [1239, 346] width 104 height 19
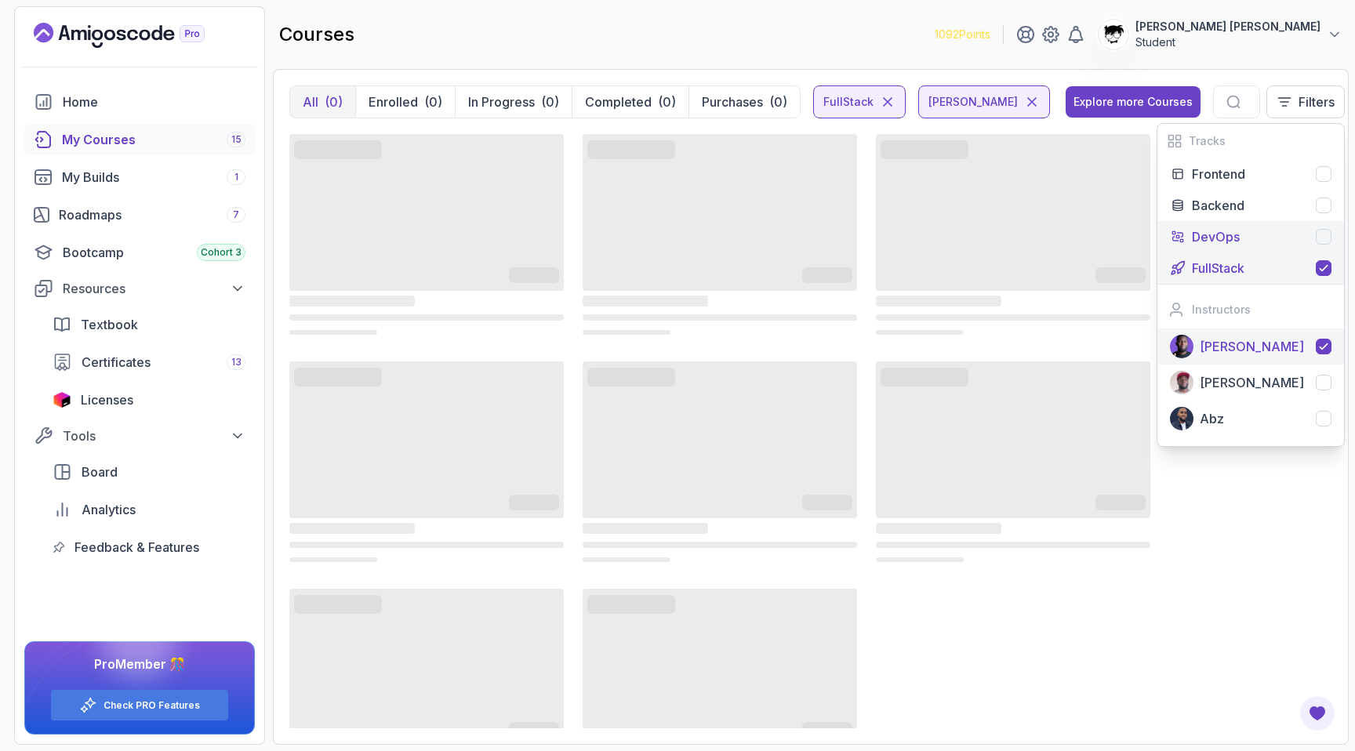
click at [1211, 234] on p "DevOps" at bounding box center [1216, 236] width 48 height 19
click at [1211, 255] on button "FullStack" at bounding box center [1243, 267] width 187 height 31
click at [1211, 255] on button "FullStack" at bounding box center [1250, 267] width 187 height 31
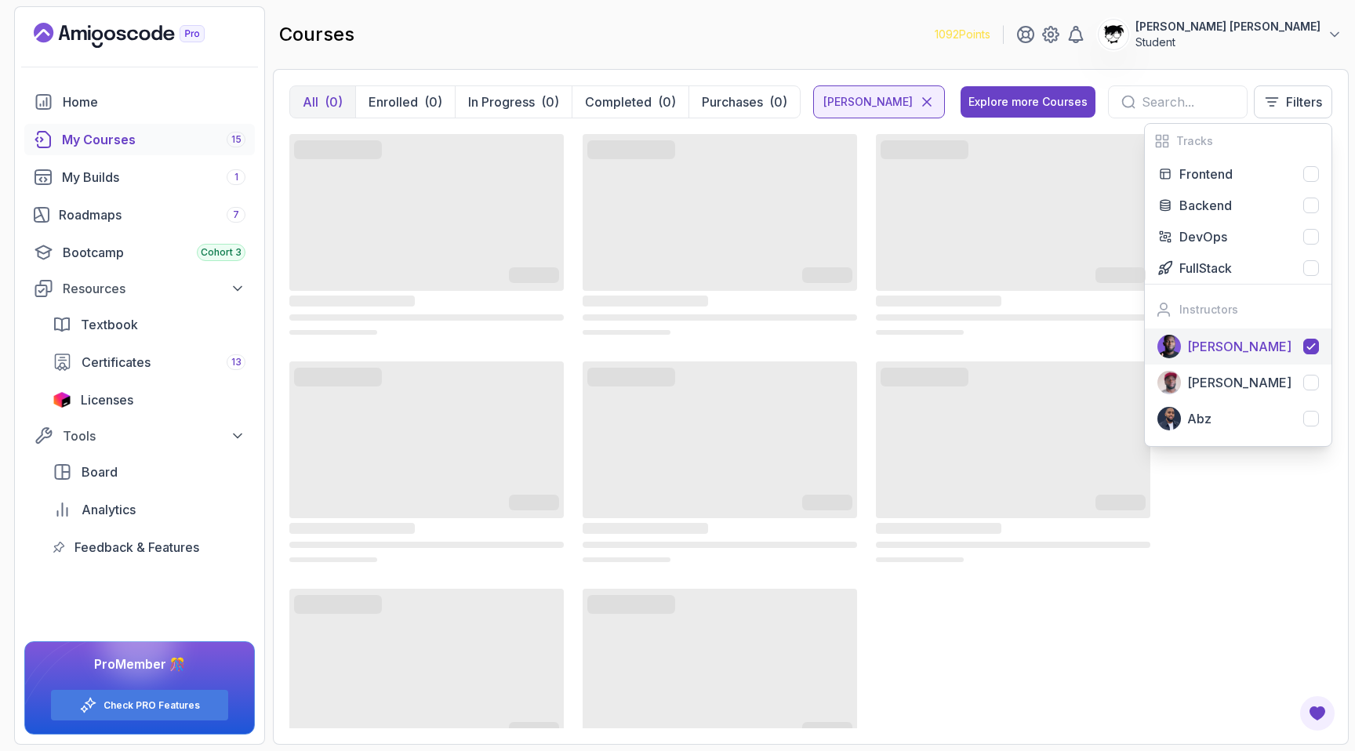
click at [1206, 341] on p "[PERSON_NAME]" at bounding box center [1239, 346] width 104 height 19
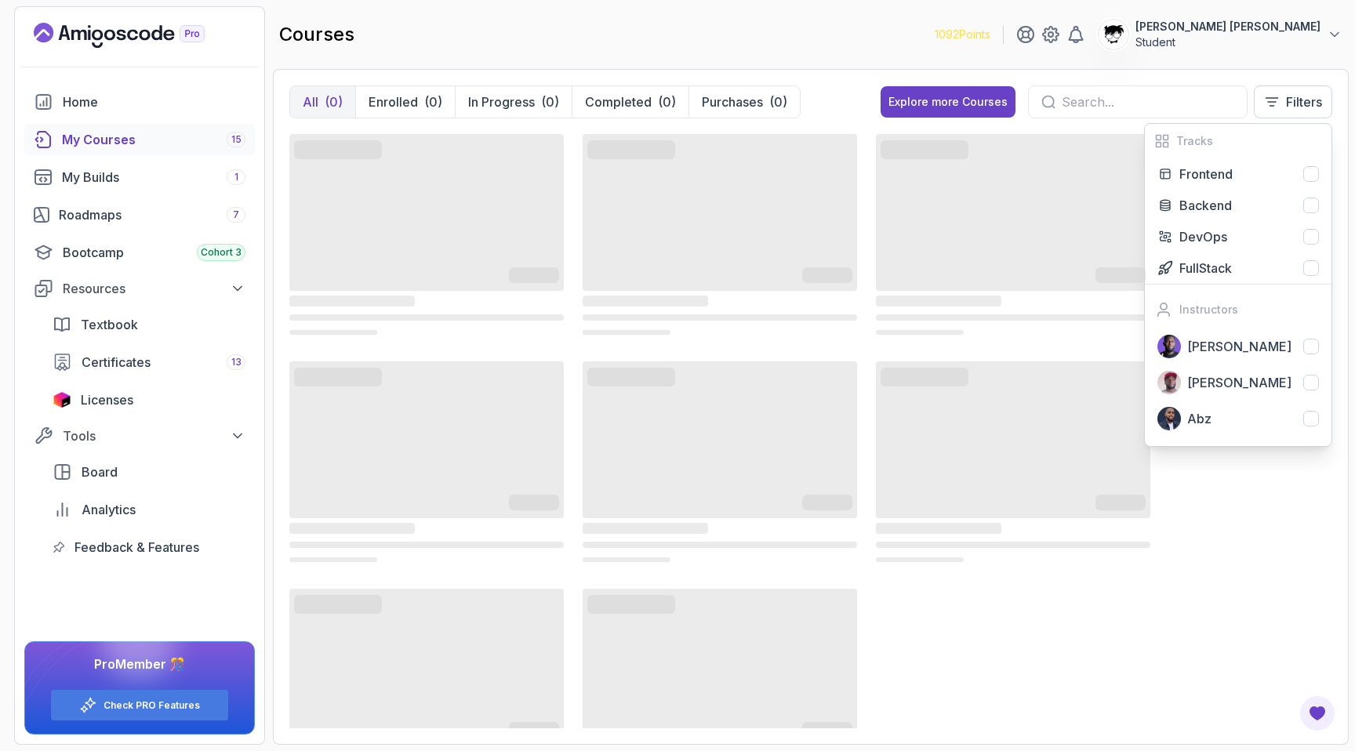
click at [841, 100] on div "All (0) Enrolled (0) In Progress (0) Completed (0) Purchases (0) Explore more C…" at bounding box center [810, 107] width 1043 height 45
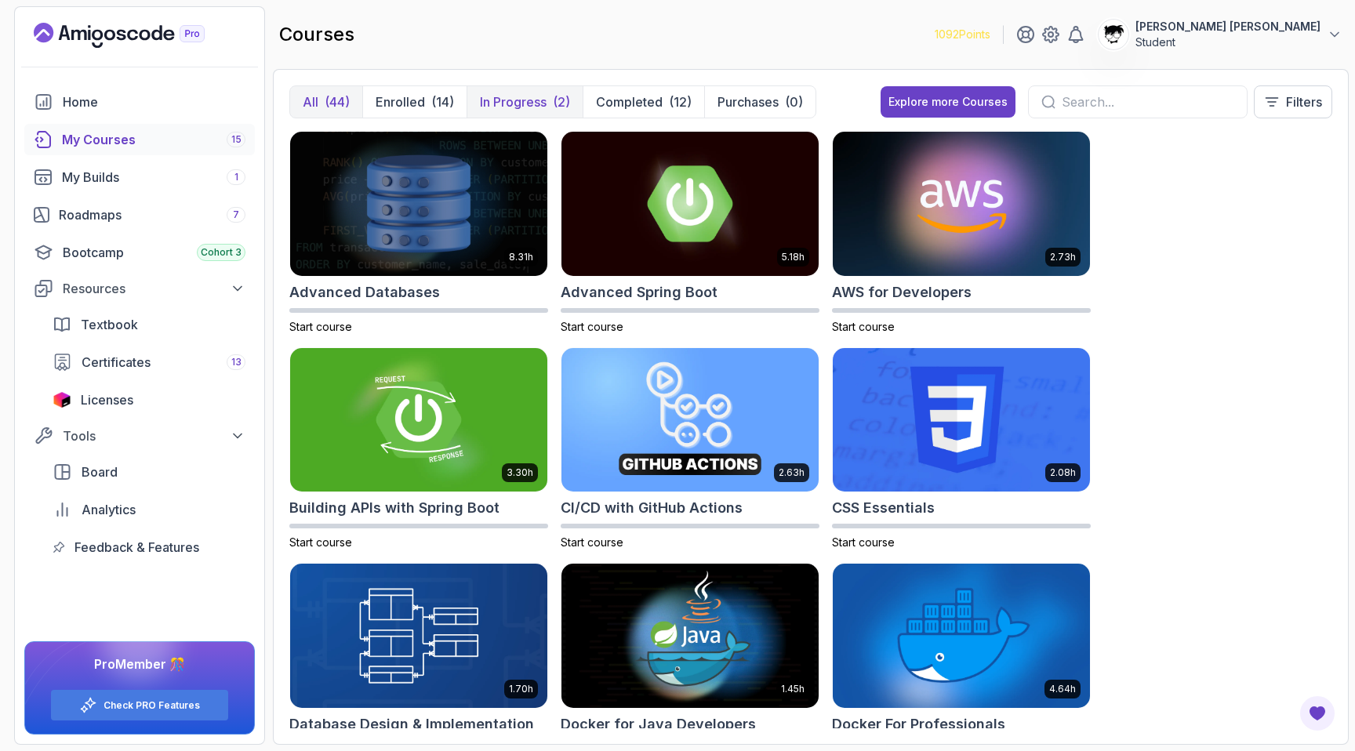
click at [552, 96] on button "In Progress (2)" at bounding box center [524, 101] width 116 height 31
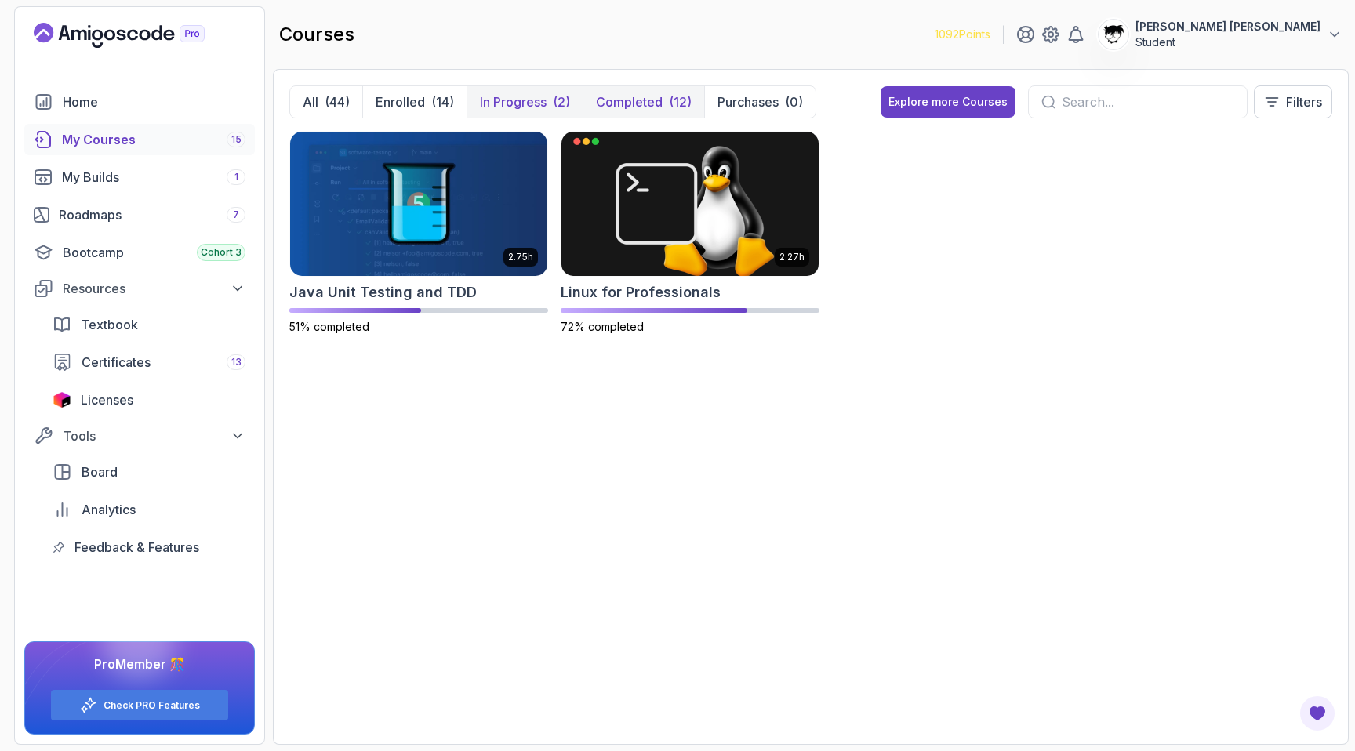
click at [597, 93] on p "Completed" at bounding box center [629, 102] width 67 height 19
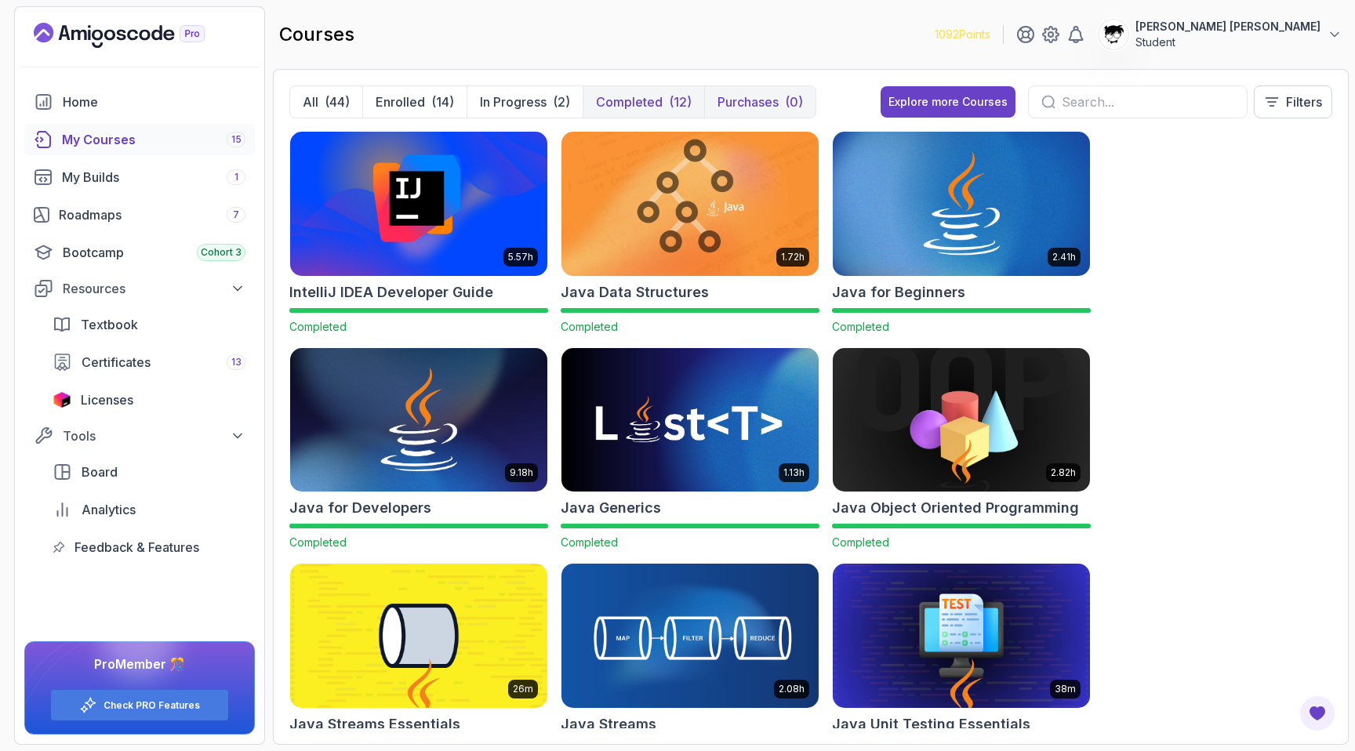
click at [776, 107] on p "Purchases" at bounding box center [747, 102] width 61 height 19
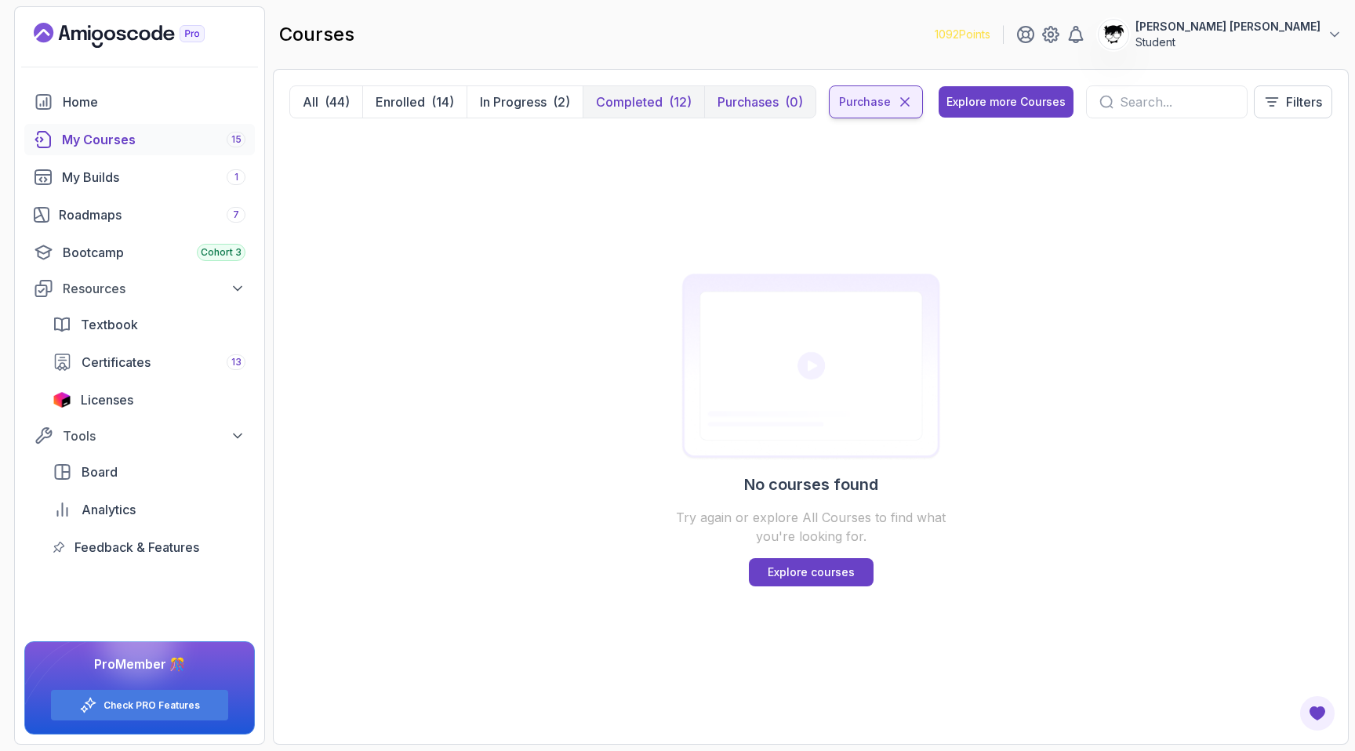
click at [859, 96] on p "purchase" at bounding box center [865, 102] width 52 height 16
click at [859, 99] on icon at bounding box center [905, 102] width 16 height 16
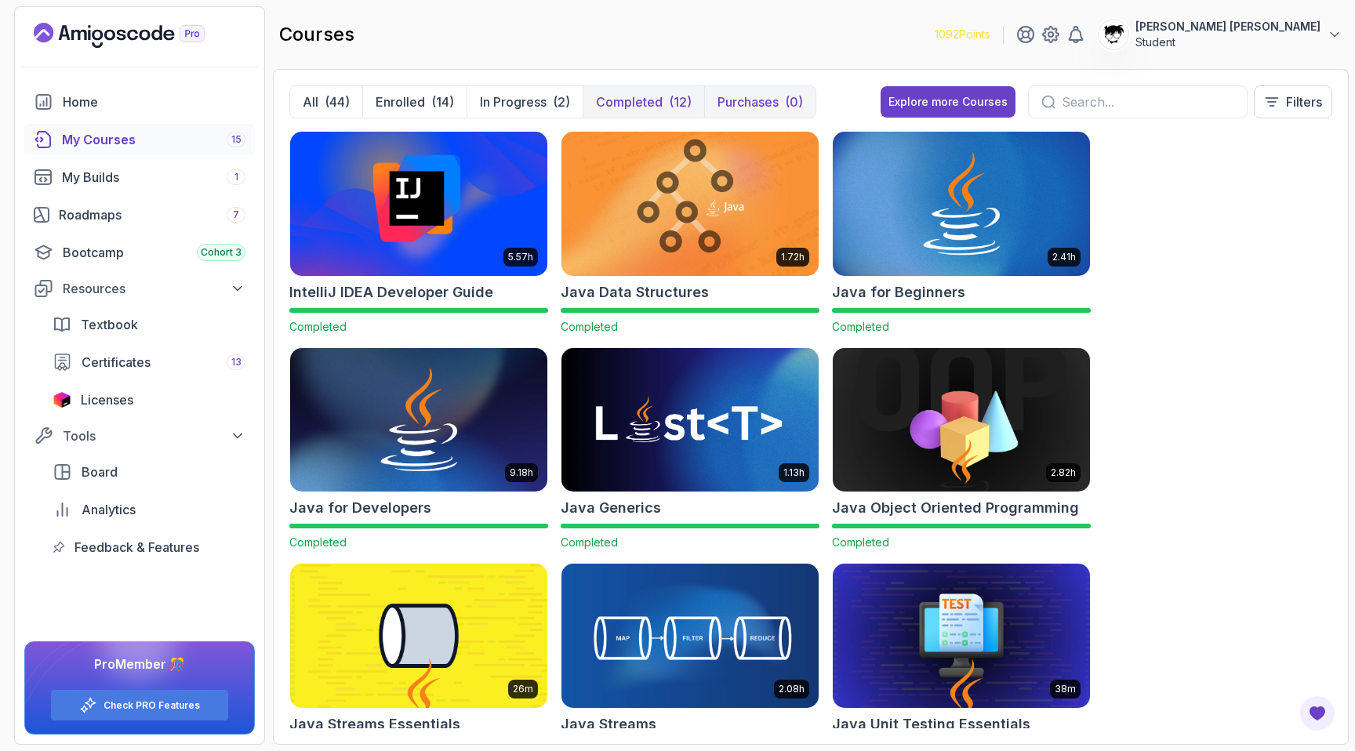
click at [763, 100] on p "Purchases" at bounding box center [747, 102] width 61 height 19
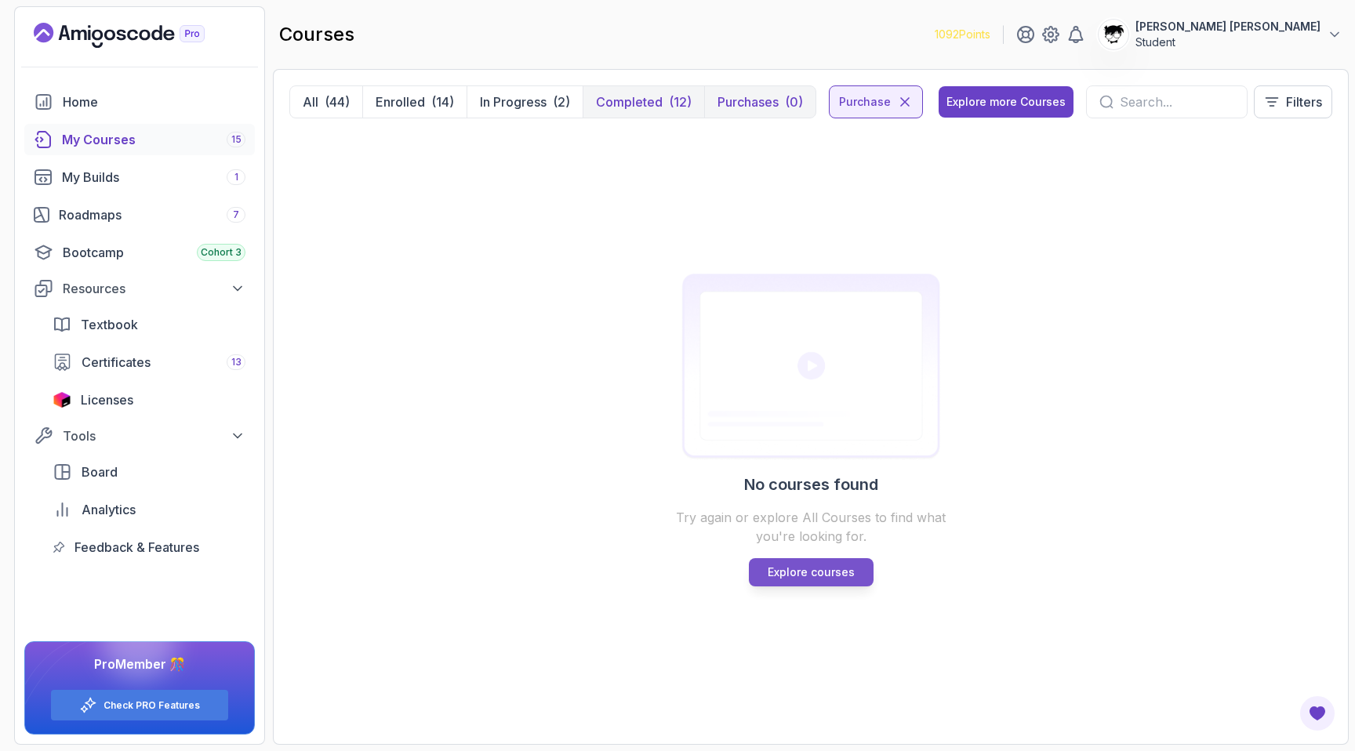
click at [809, 579] on p "Explore courses" at bounding box center [811, 572] width 87 height 16
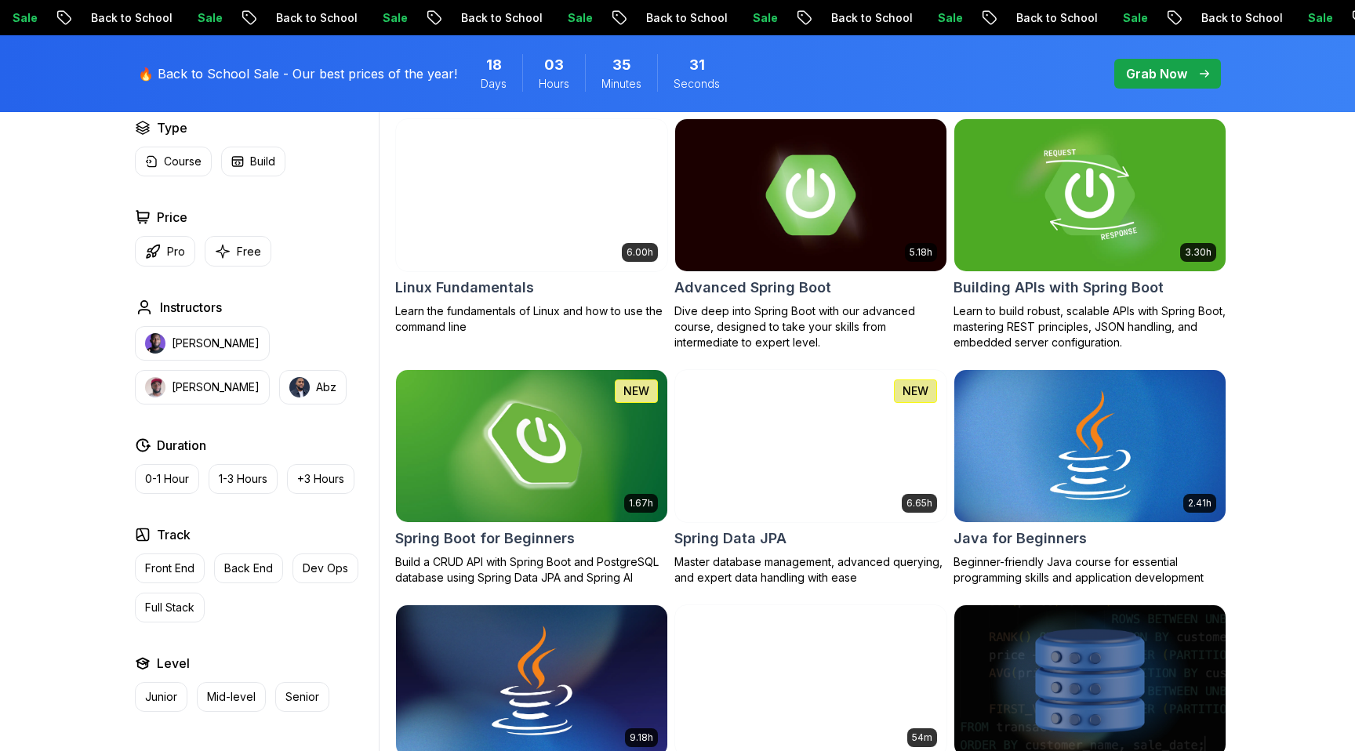
scroll to position [601, 0]
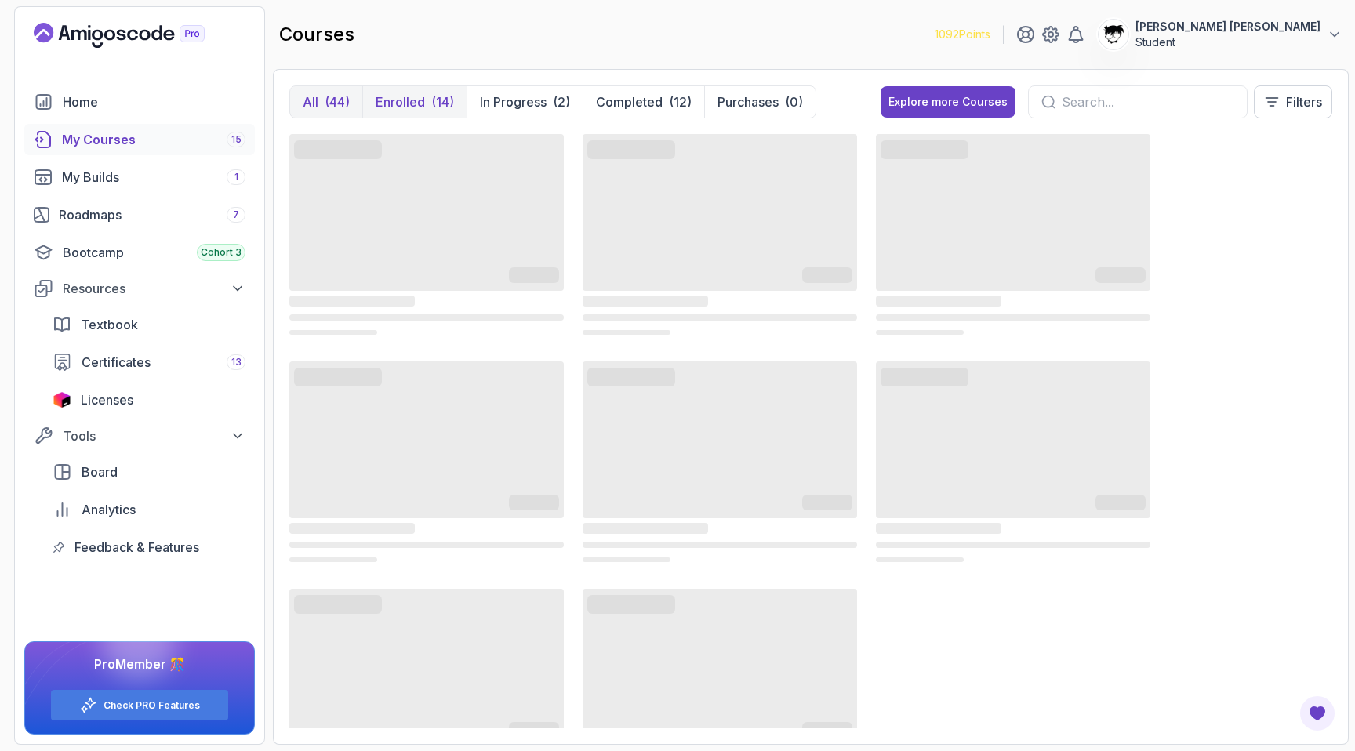
click at [388, 102] on p "Enrolled" at bounding box center [400, 102] width 49 height 19
click at [321, 96] on button "All (44)" at bounding box center [326, 101] width 72 height 31
click at [413, 96] on p "Enrolled" at bounding box center [400, 102] width 49 height 19
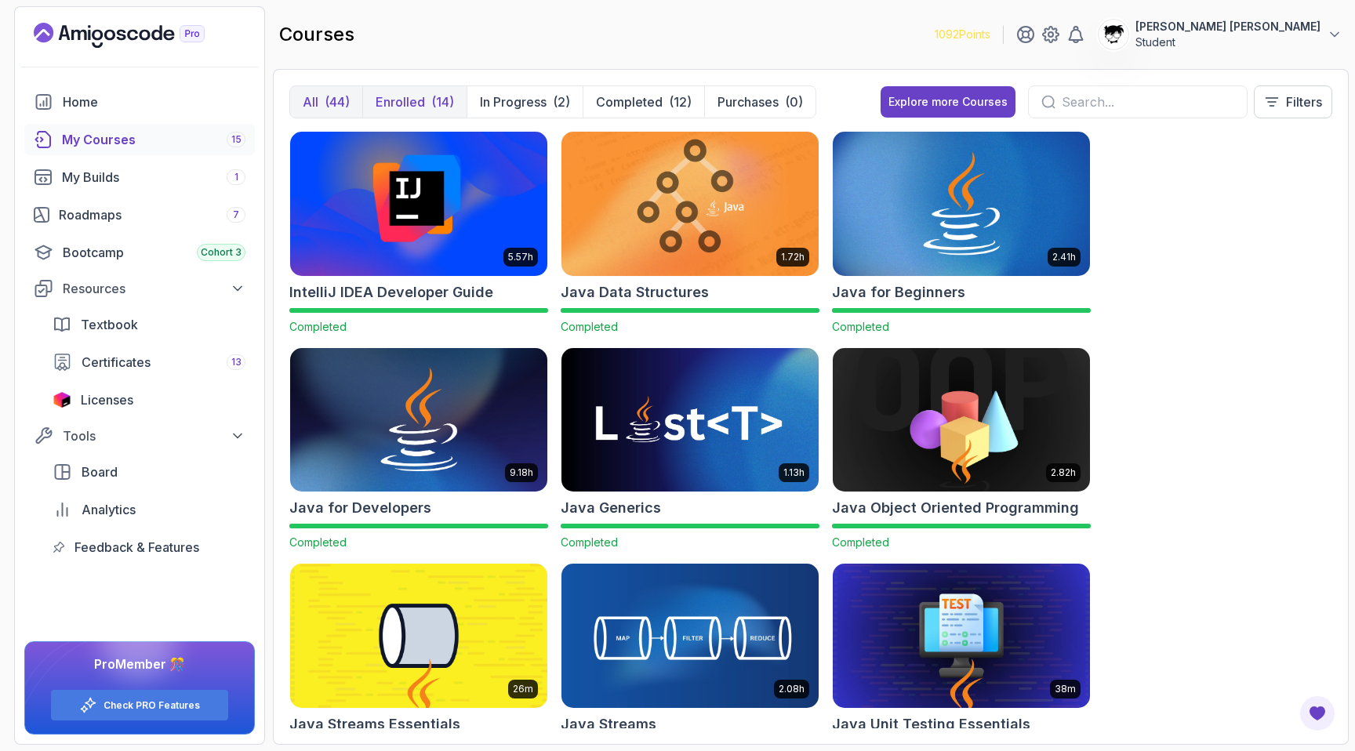
click at [325, 111] on button "All (44)" at bounding box center [326, 101] width 72 height 31
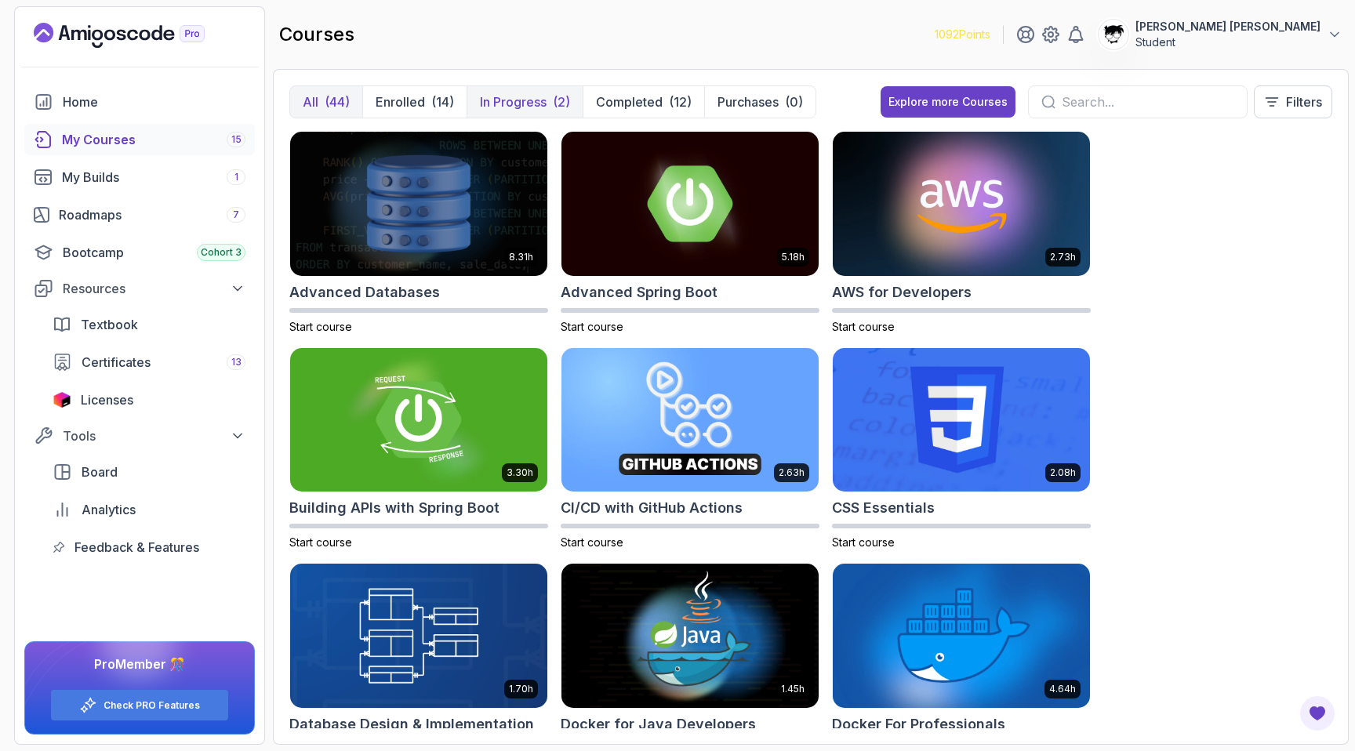
click at [514, 103] on p "In Progress" at bounding box center [513, 102] width 67 height 19
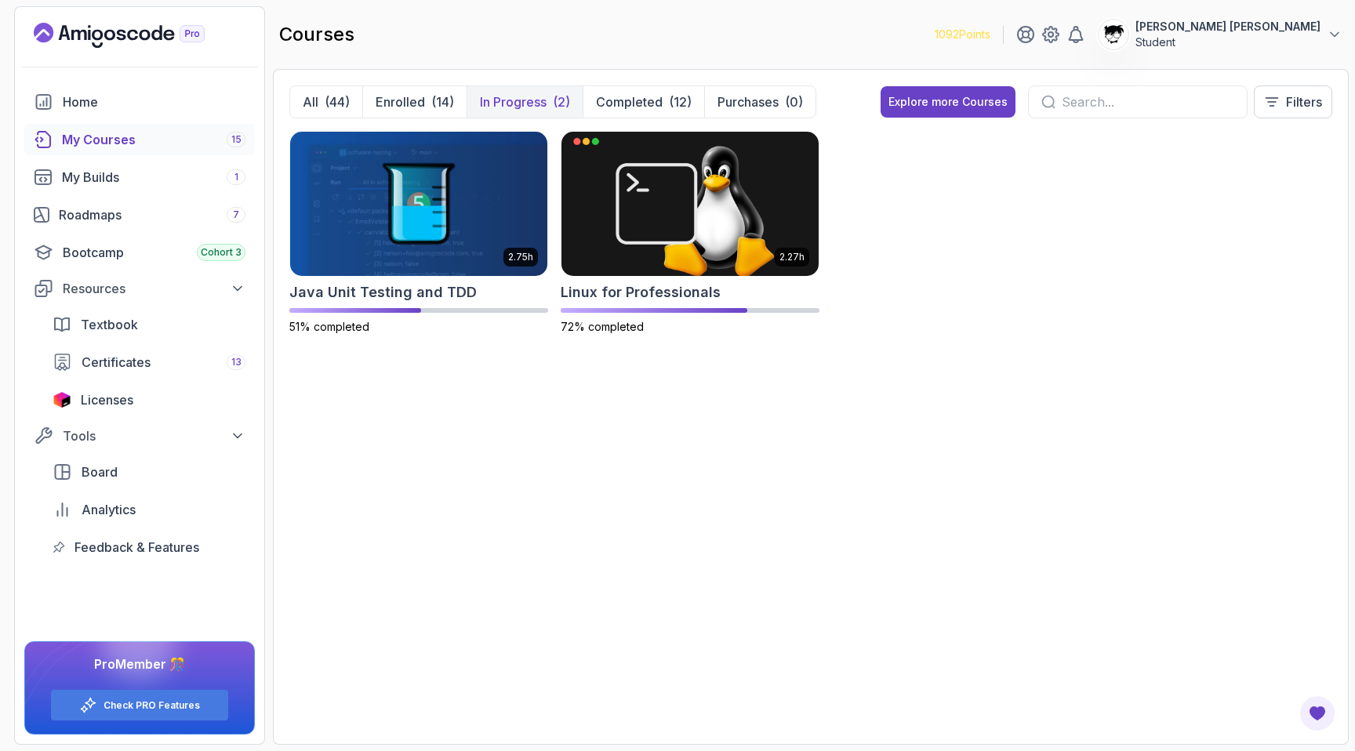
click at [87, 38] on icon "Landing page" at bounding box center [119, 35] width 171 height 25
